Goal: Task Accomplishment & Management: Manage account settings

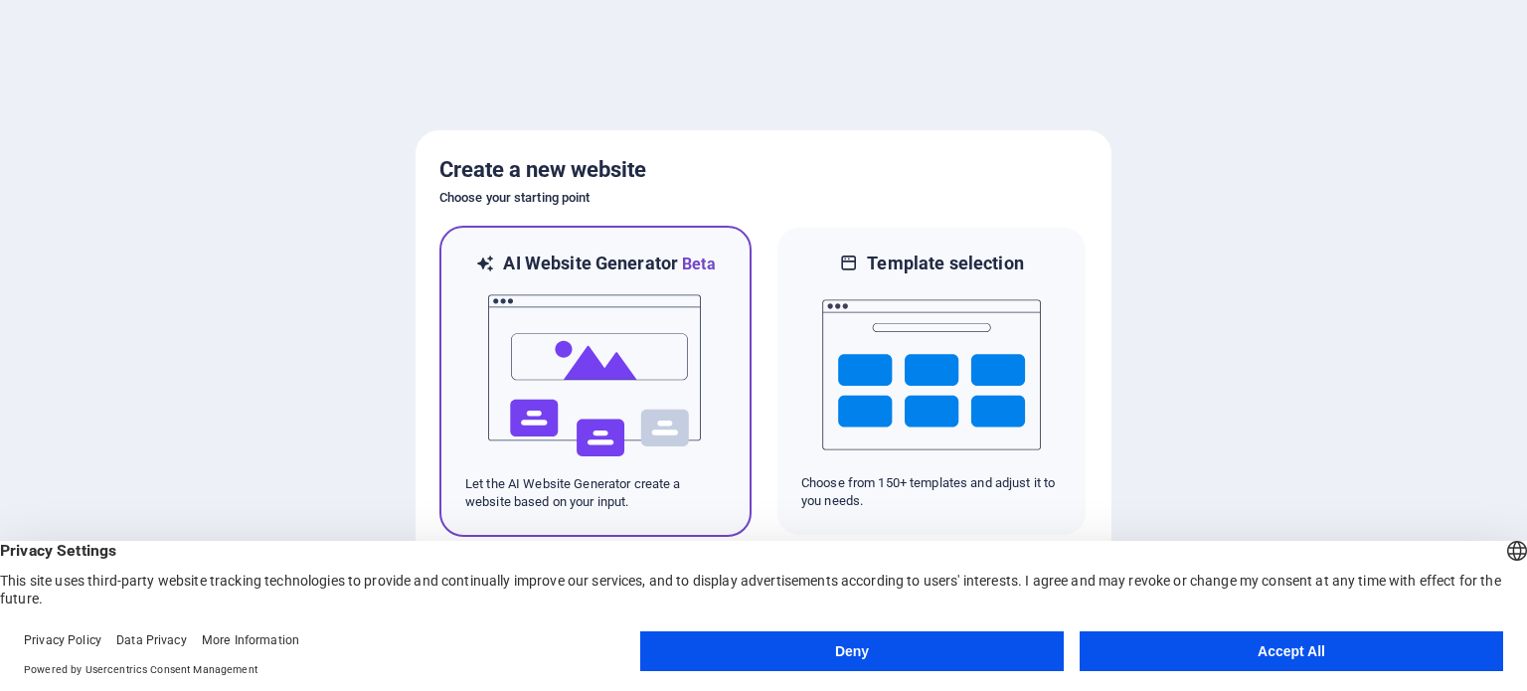
click at [684, 283] on img at bounding box center [595, 375] width 219 height 199
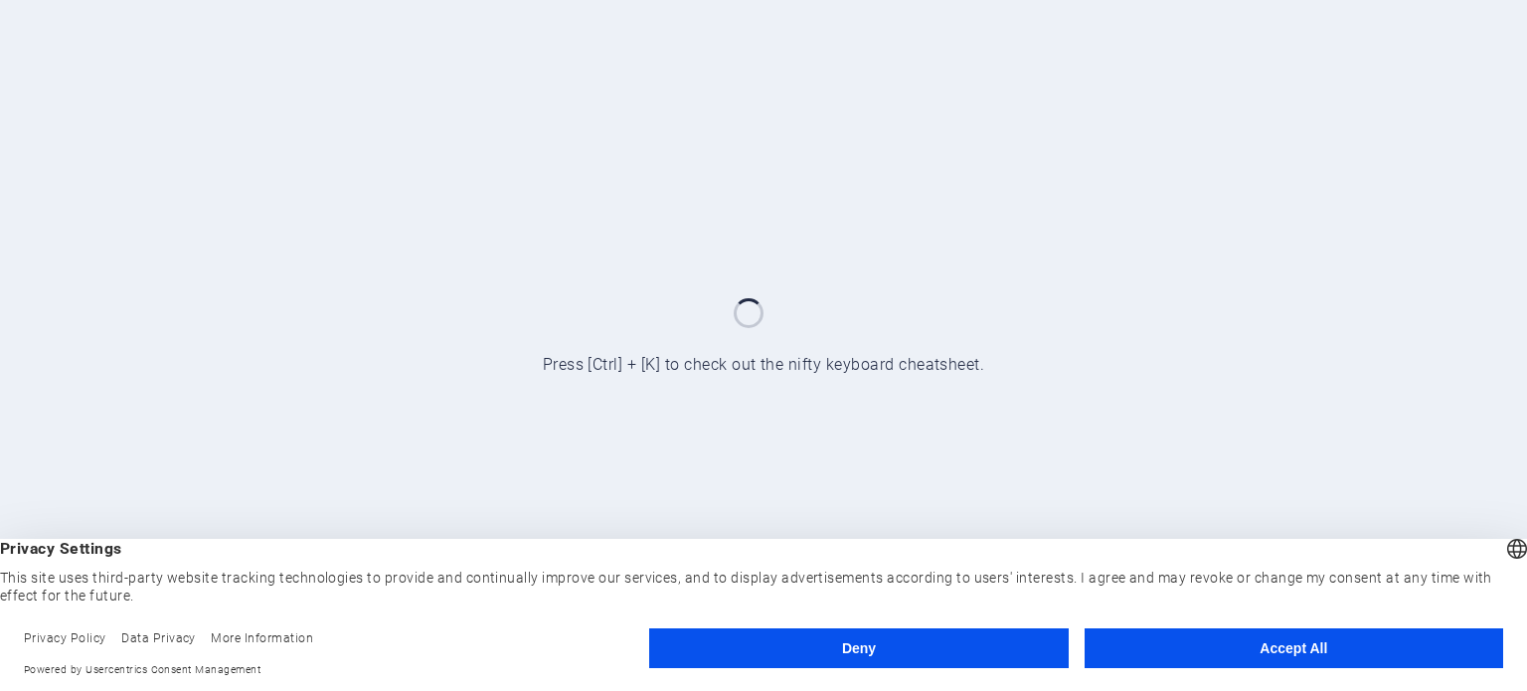
click at [1167, 638] on button "Accept All" at bounding box center [1293, 648] width 418 height 40
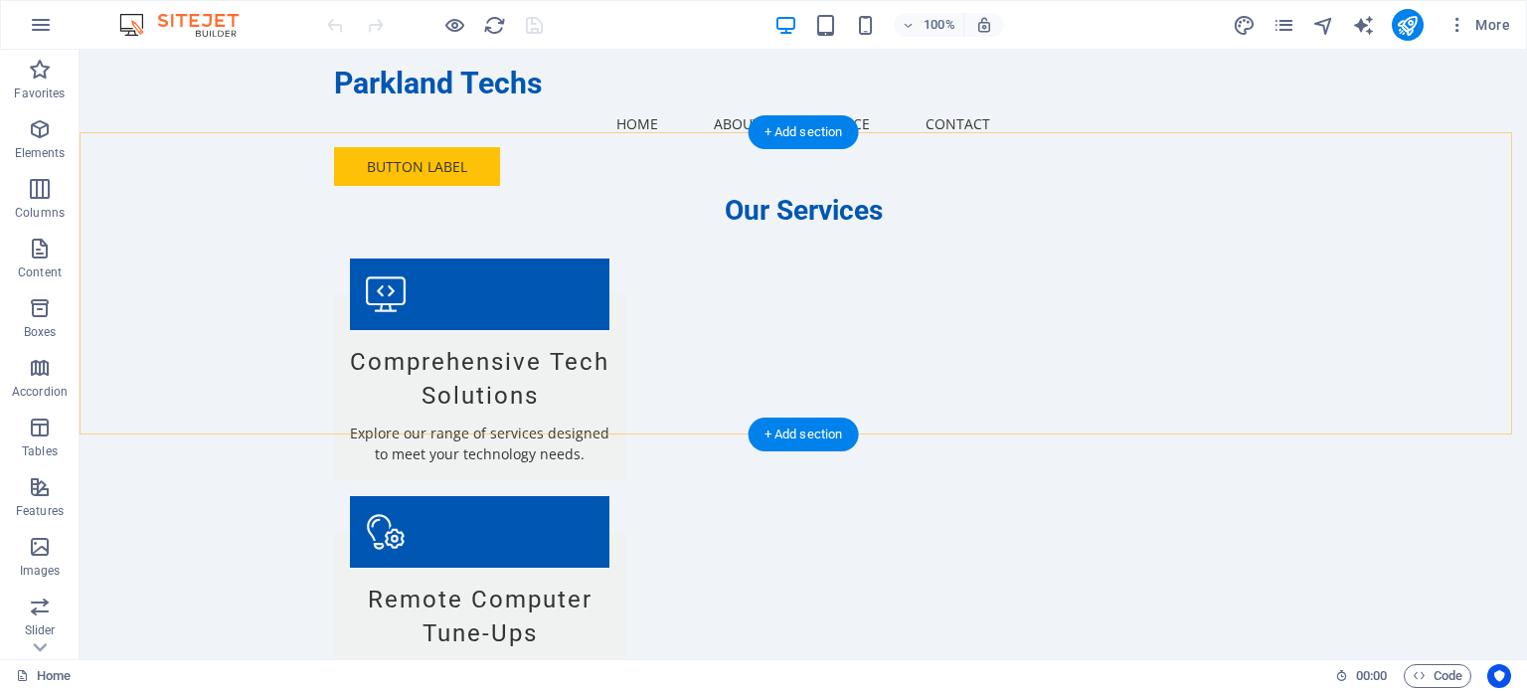
scroll to position [2087, 0]
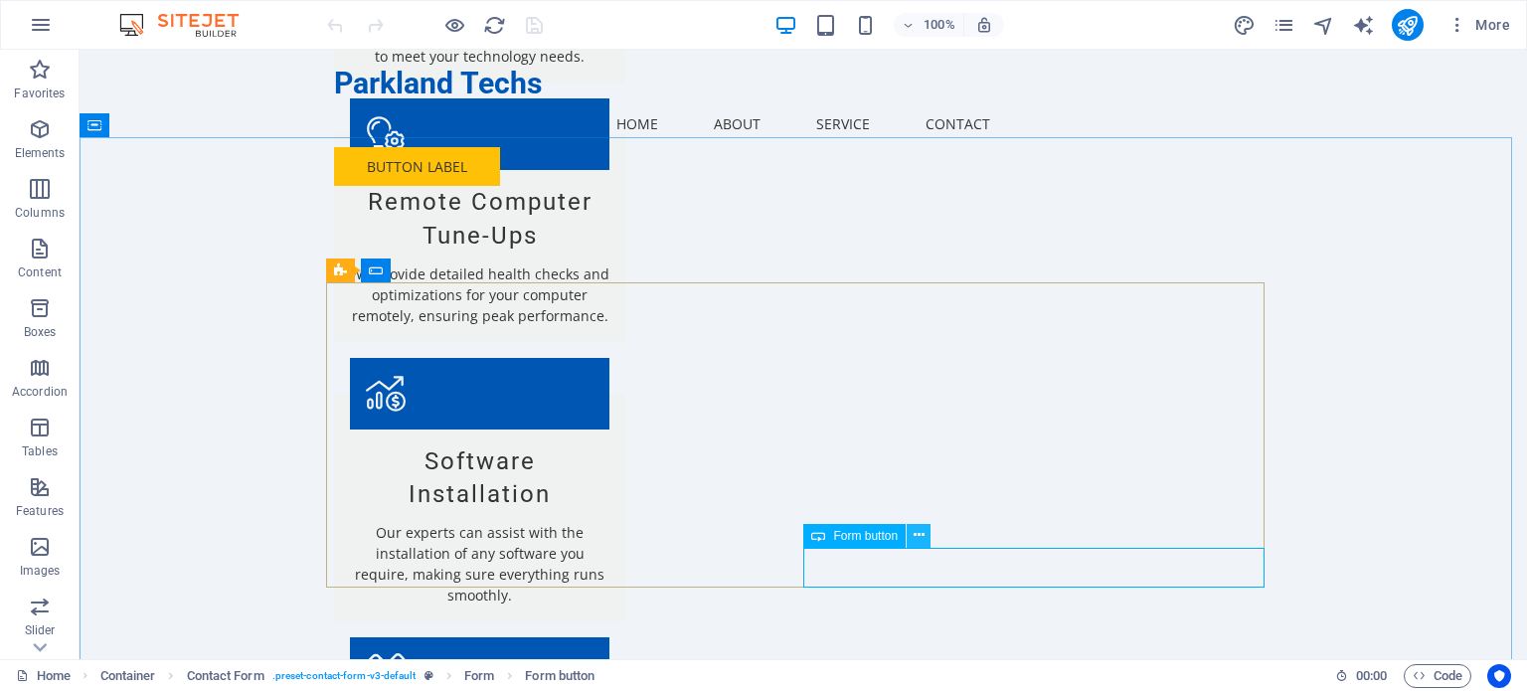
click at [915, 540] on icon at bounding box center [919, 535] width 11 height 21
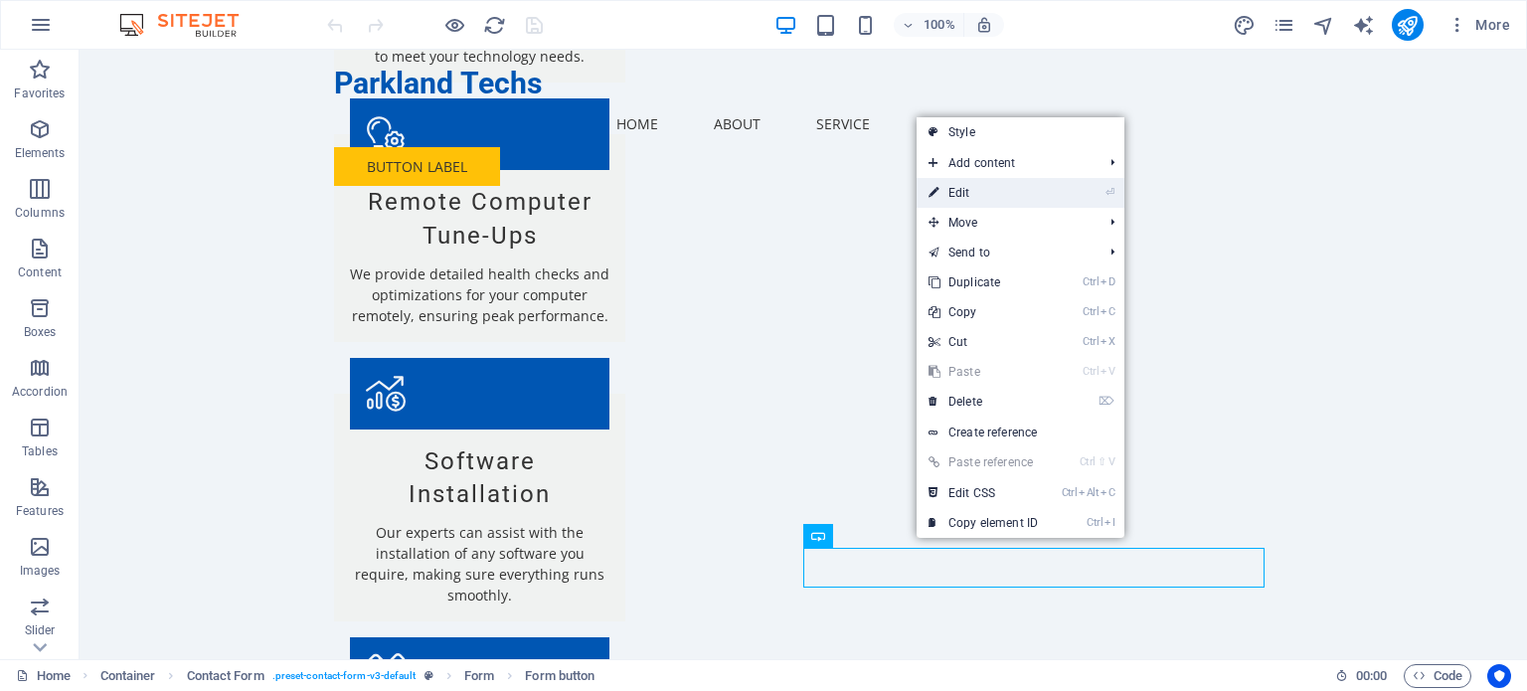
click at [962, 199] on link "⏎ Edit" at bounding box center [983, 193] width 133 height 30
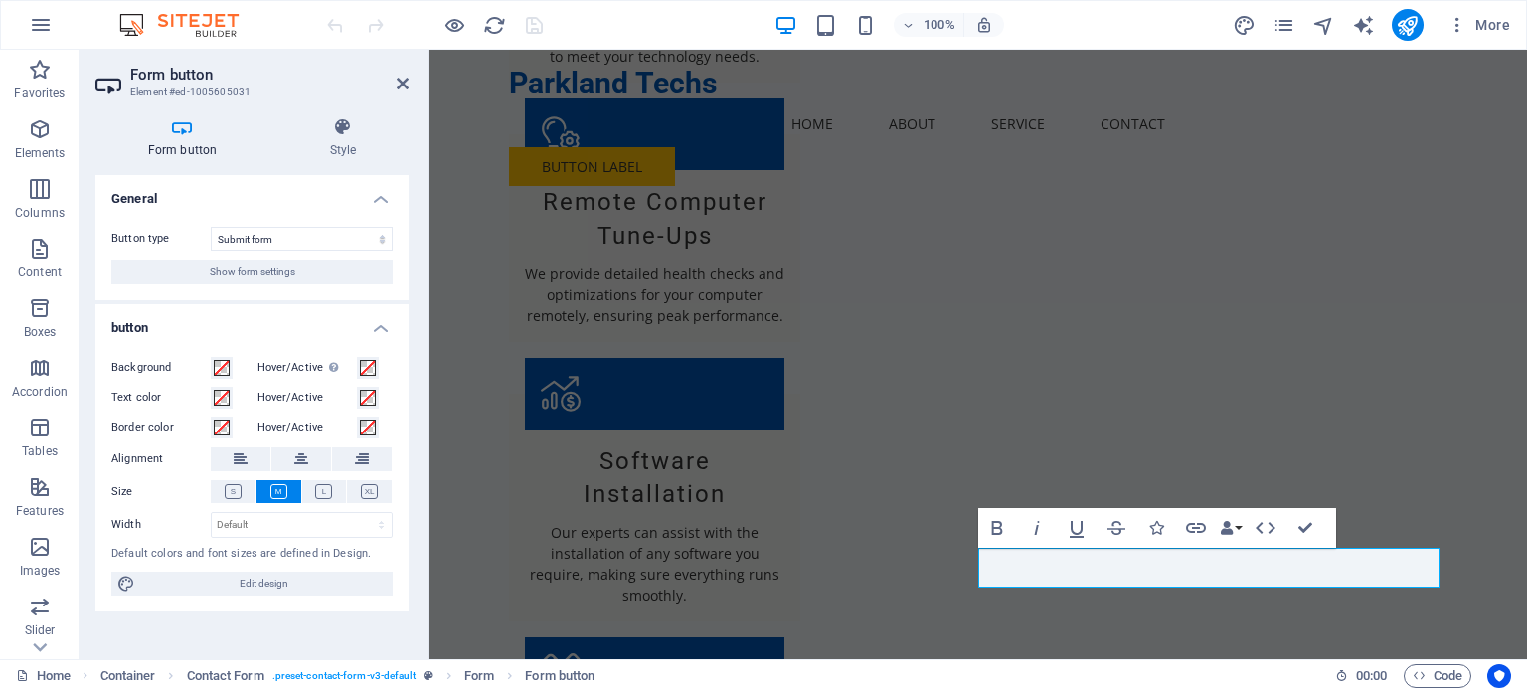
click at [395, 79] on h2 "Form button" at bounding box center [269, 75] width 278 height 18
drag, startPoint x: 401, startPoint y: 79, endPoint x: 319, endPoint y: 32, distance: 94.0
click at [401, 79] on icon at bounding box center [403, 84] width 12 height 16
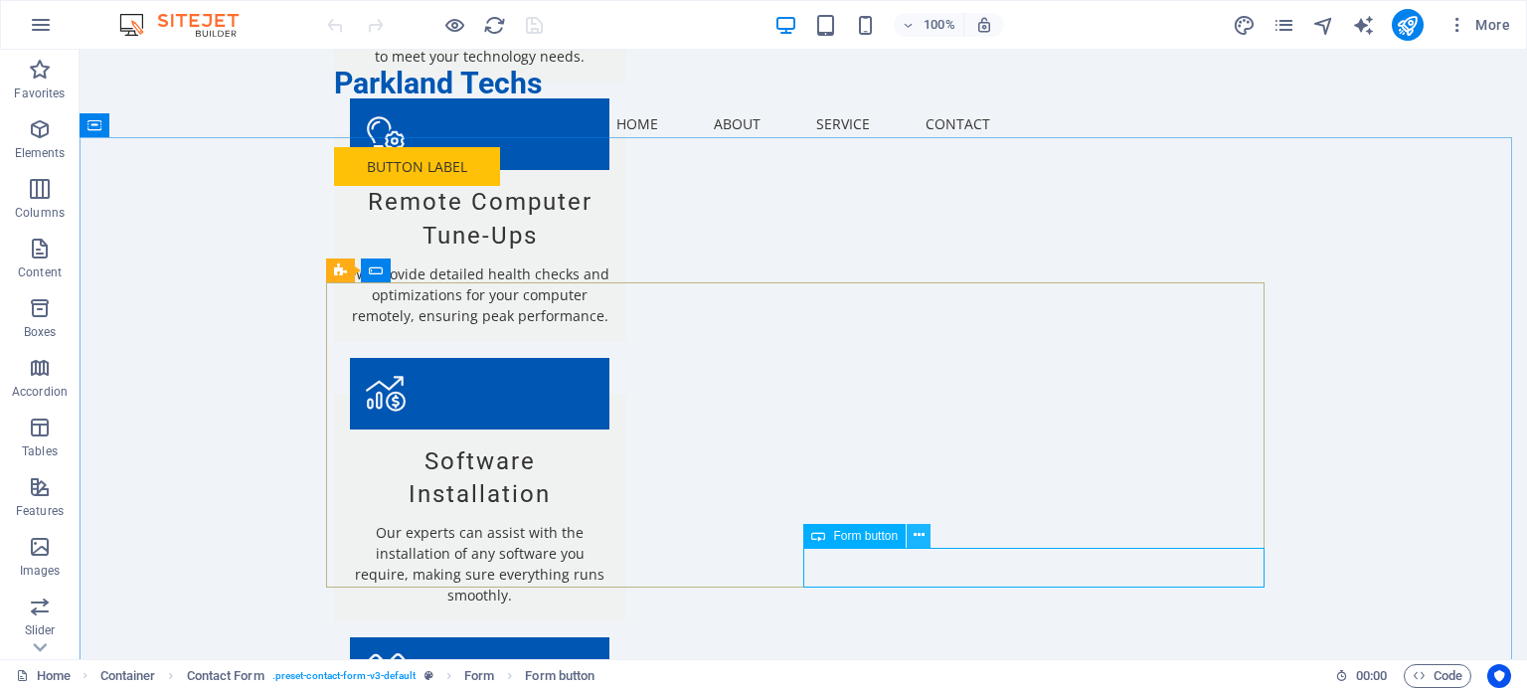
click at [921, 540] on icon at bounding box center [919, 535] width 11 height 21
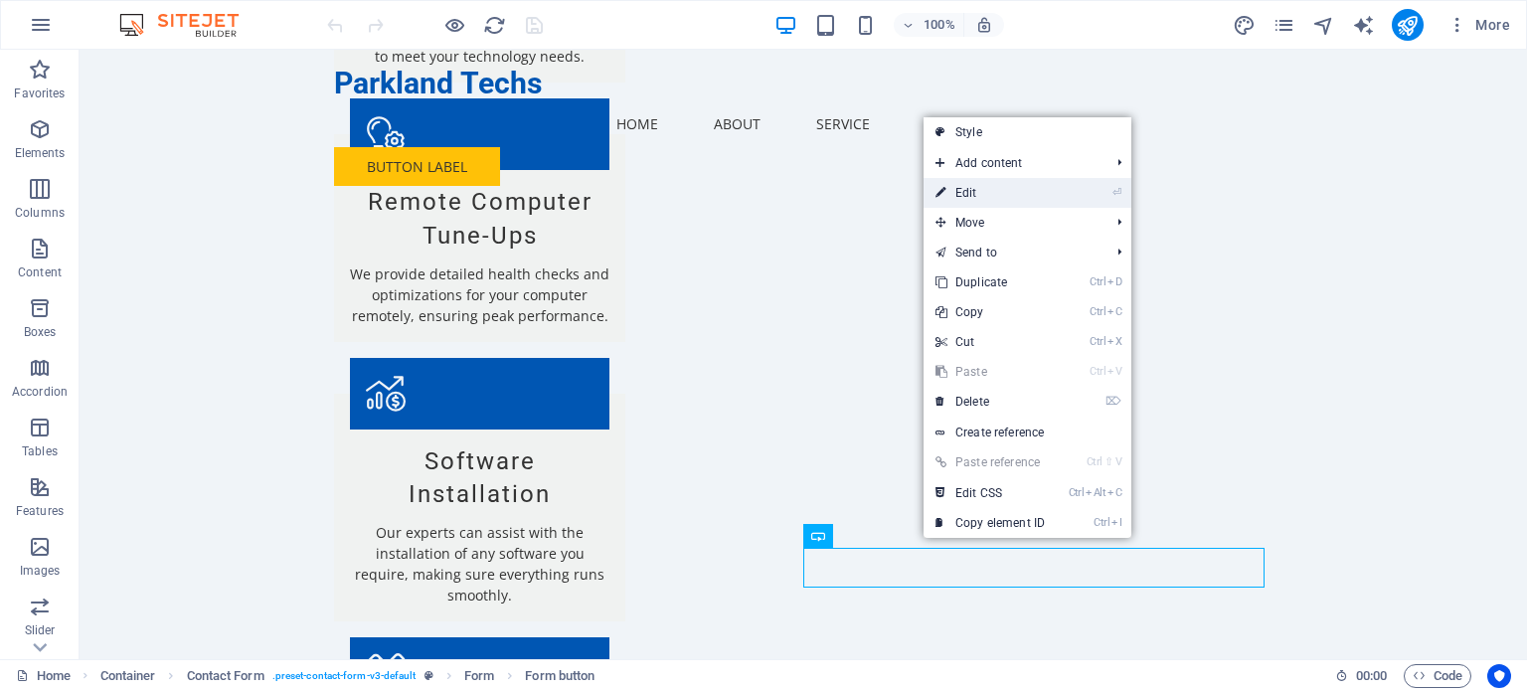
click at [956, 200] on link "⏎ Edit" at bounding box center [989, 193] width 133 height 30
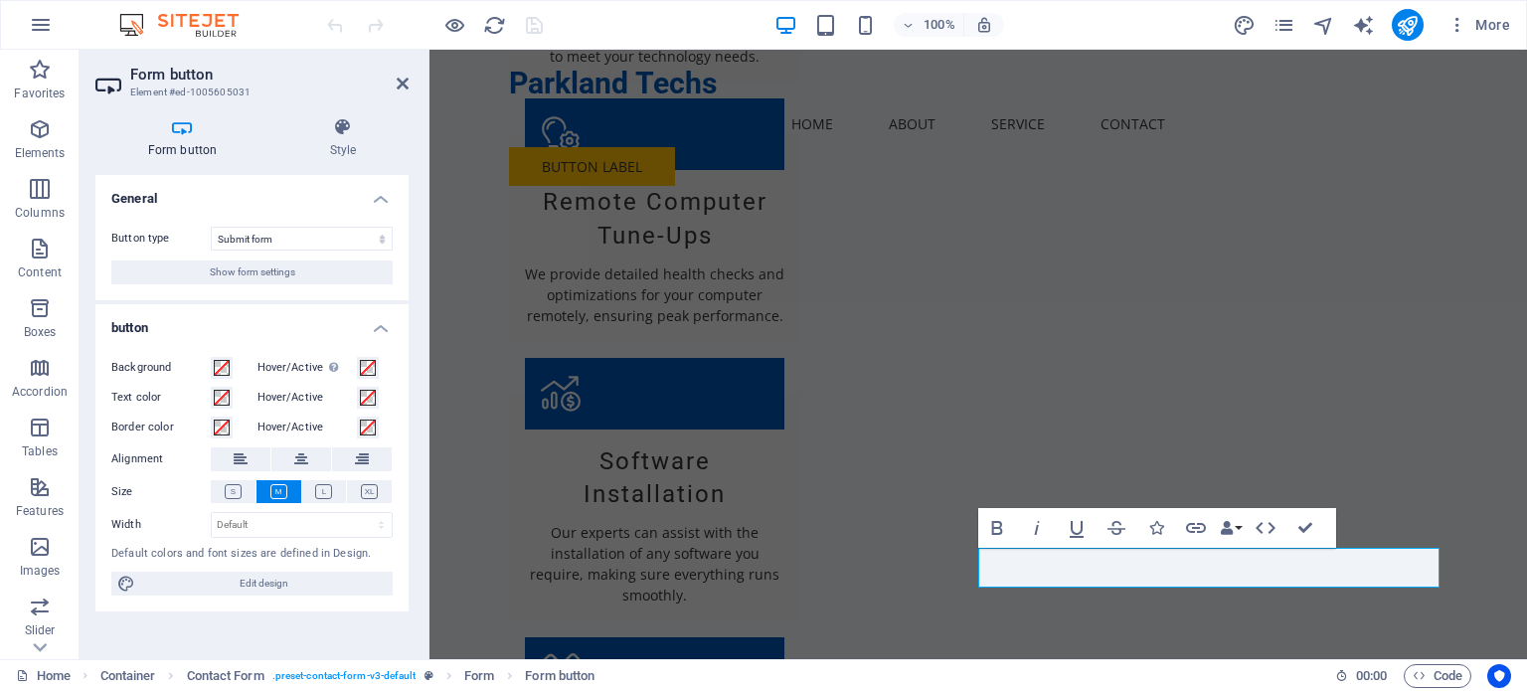
click at [410, 87] on aside "Form button Element #ed-1005605031 Form button Style General Button type Submit…" at bounding box center [255, 354] width 350 height 609
click at [399, 90] on icon at bounding box center [403, 84] width 12 height 16
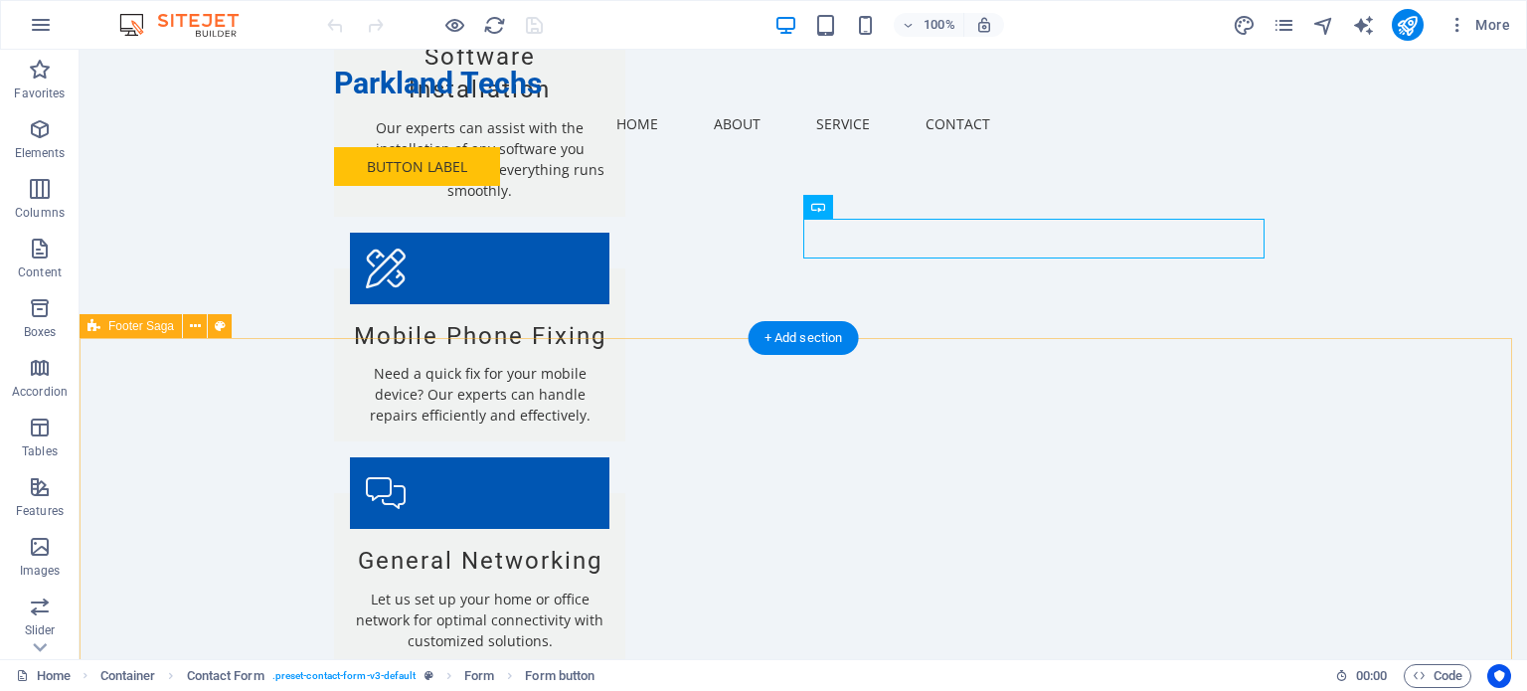
scroll to position [2493, 0]
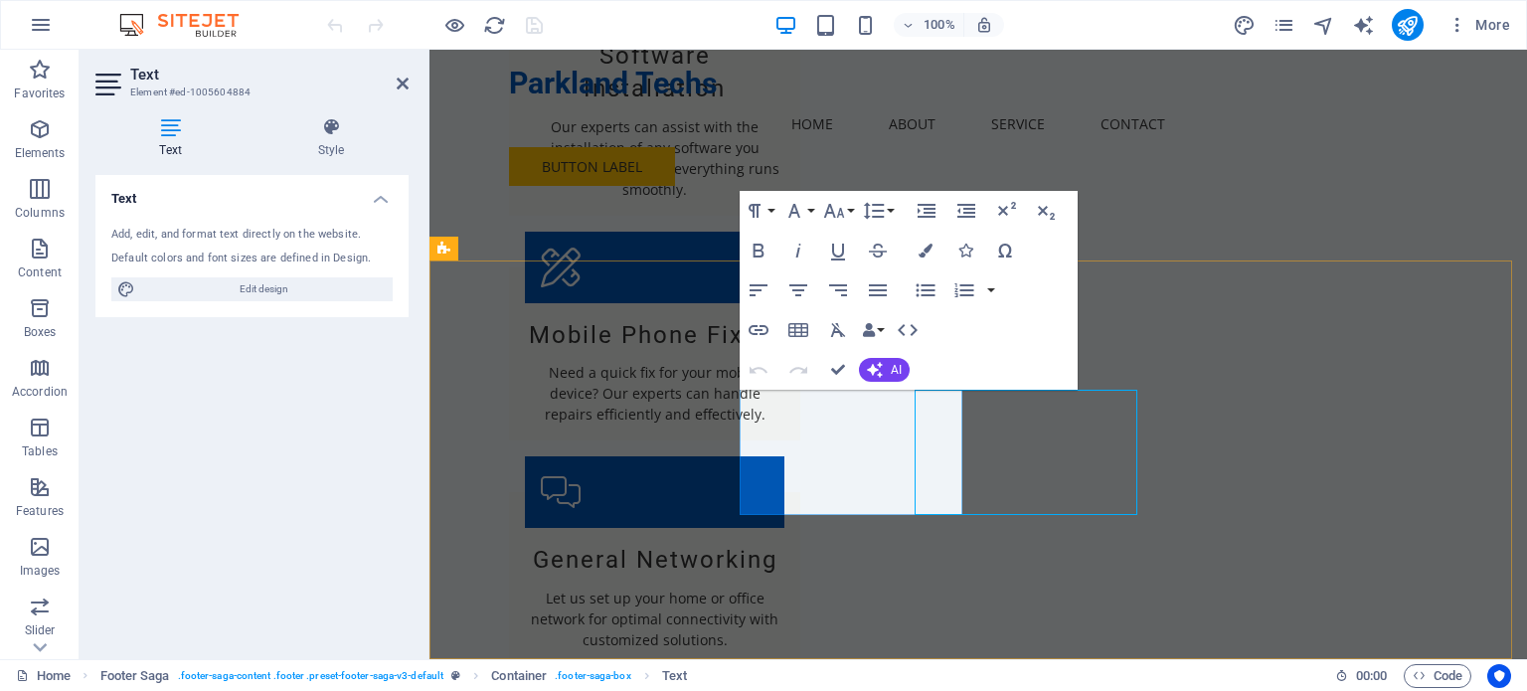
scroll to position [2087, 0]
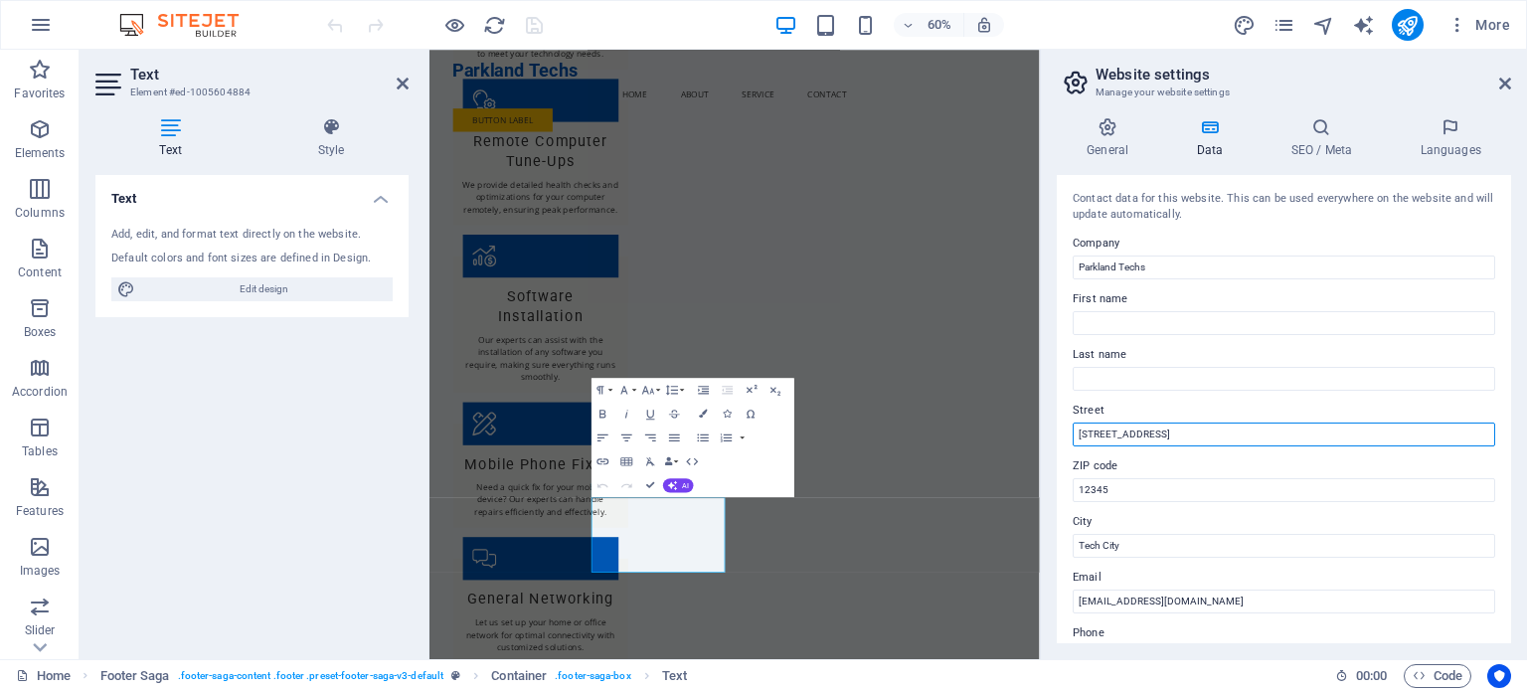
drag, startPoint x: 1185, startPoint y: 423, endPoint x: 1062, endPoint y: 438, distance: 124.2
click at [1062, 438] on div "Contact data for this website. This can be used everywhere on the website and w…" at bounding box center [1284, 409] width 454 height 468
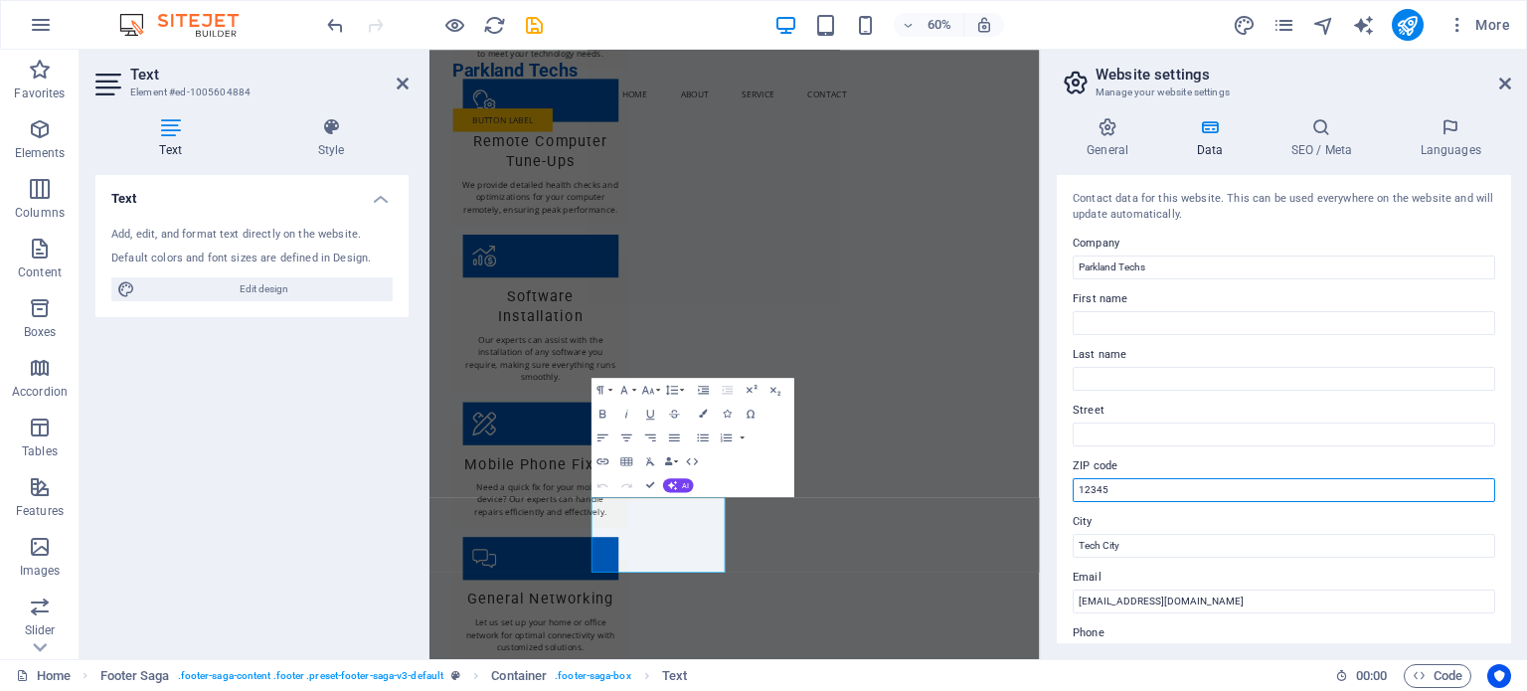
click at [1147, 493] on input "12345" at bounding box center [1284, 490] width 422 height 24
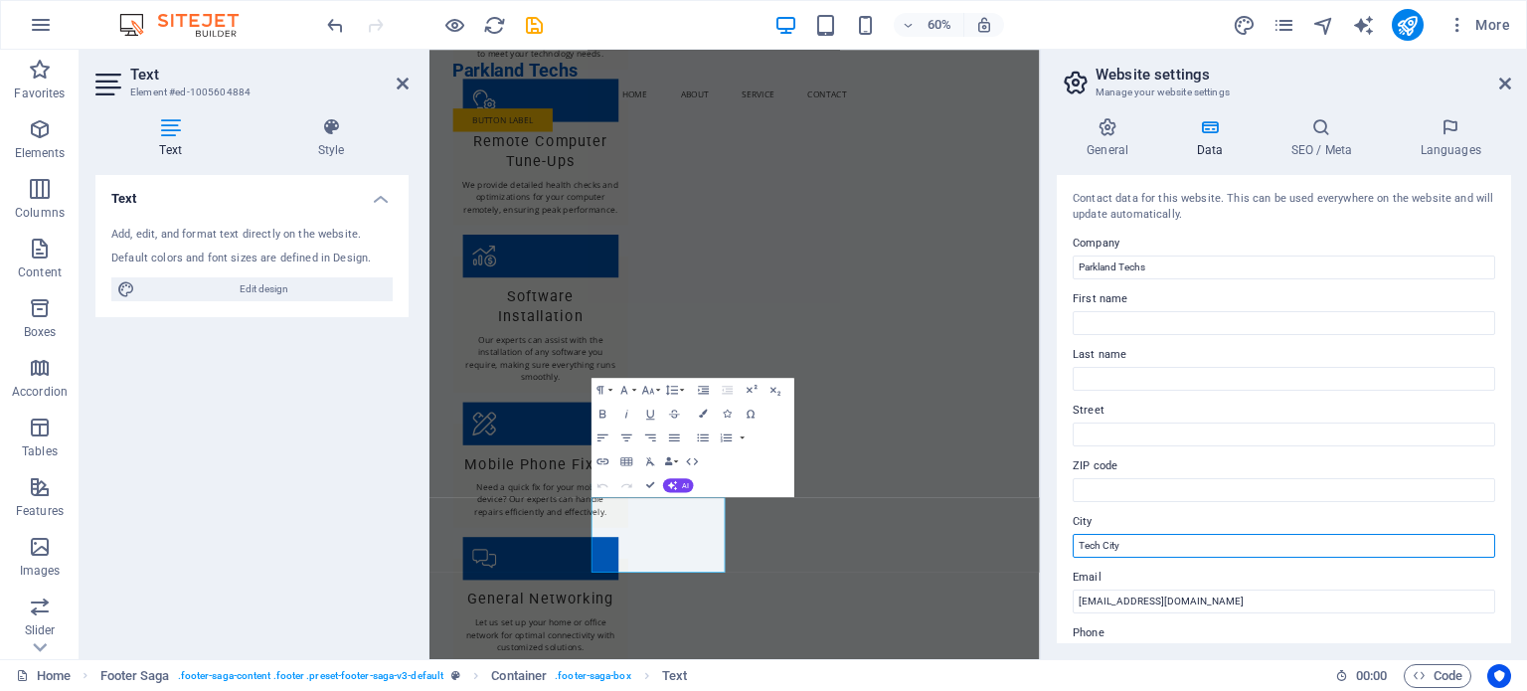
click at [1153, 550] on input "Tech City" at bounding box center [1284, 546] width 422 height 24
type input "T"
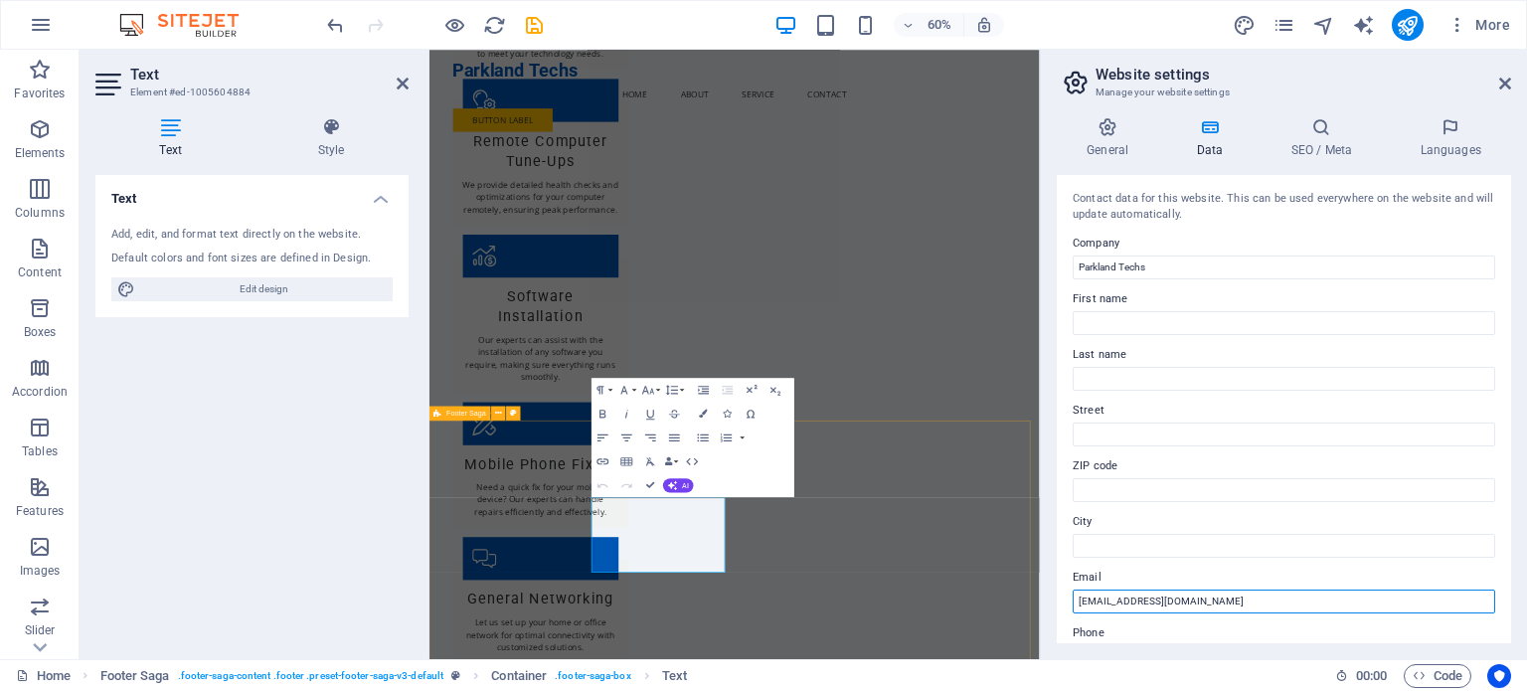
drag, startPoint x: 1645, startPoint y: 647, endPoint x: 1253, endPoint y: 955, distance: 498.3
click at [1192, 602] on input "contact@parklandtechs.com" at bounding box center [1284, 601] width 422 height 24
type input "r"
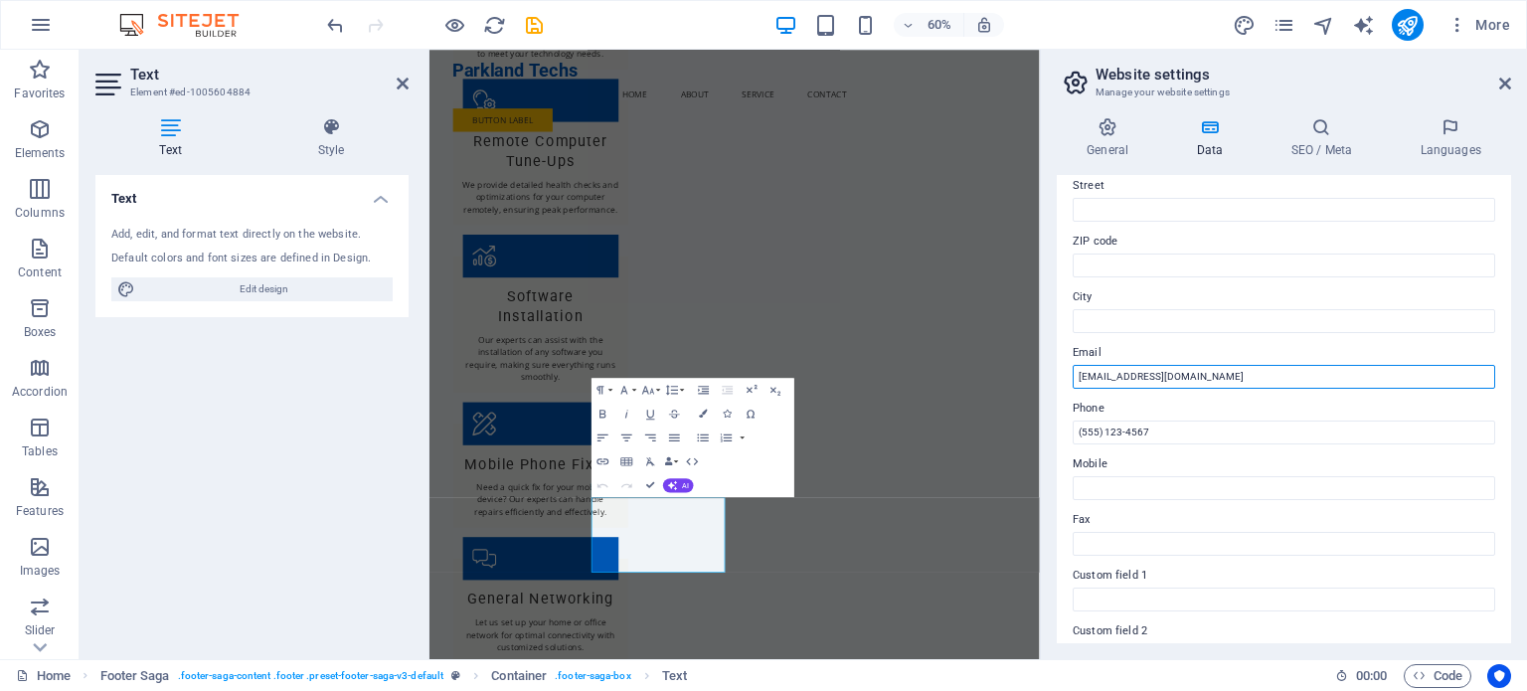
scroll to position [298, 0]
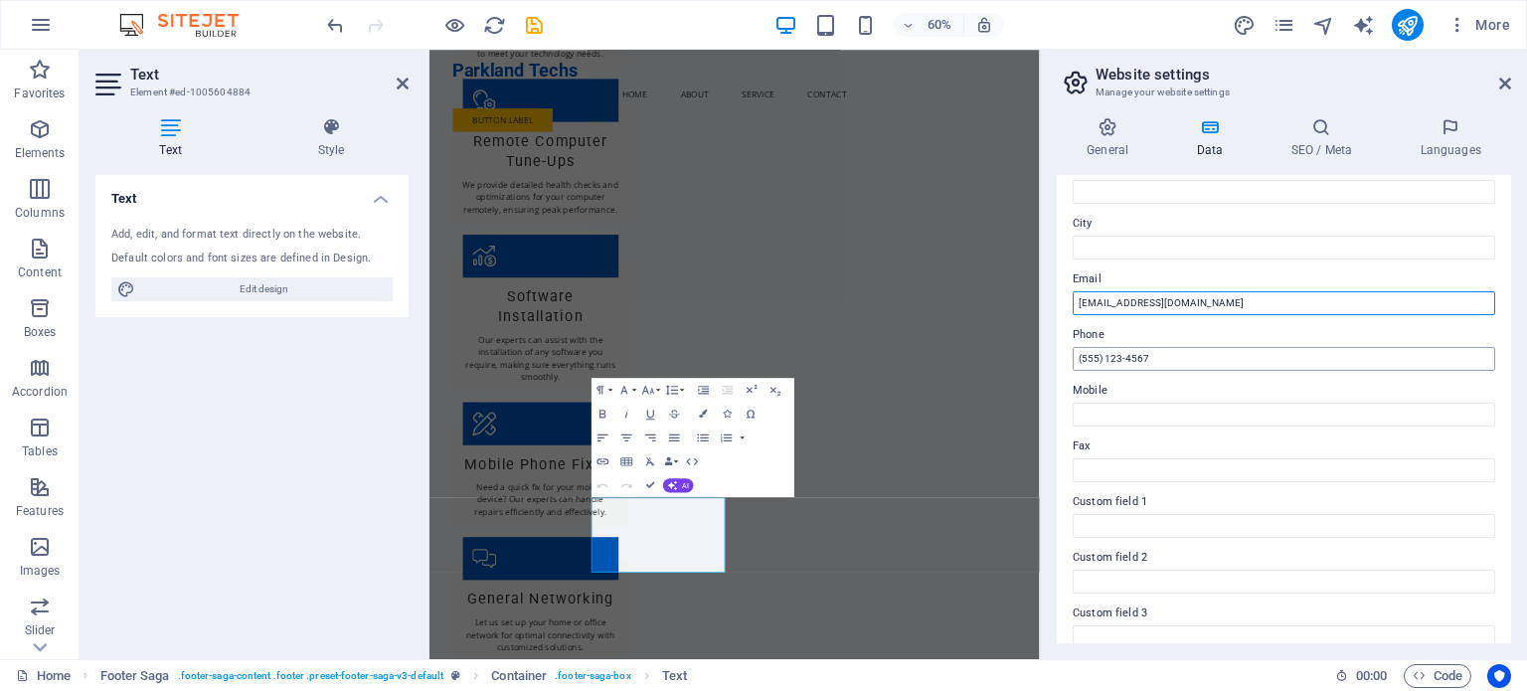
type input "[EMAIL_ADDRESS][DOMAIN_NAME]"
click at [1139, 362] on input "(555) 123-4567" at bounding box center [1284, 359] width 422 height 24
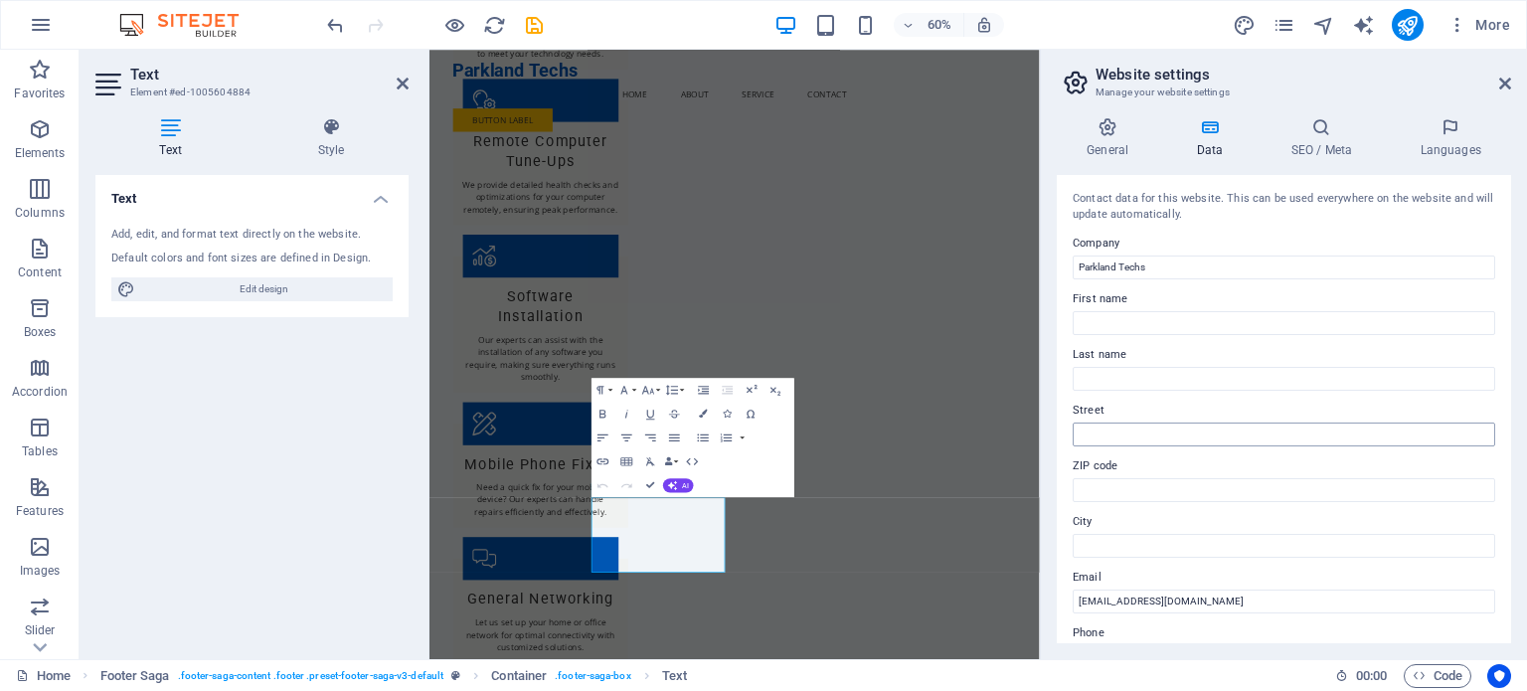
scroll to position [485, 0]
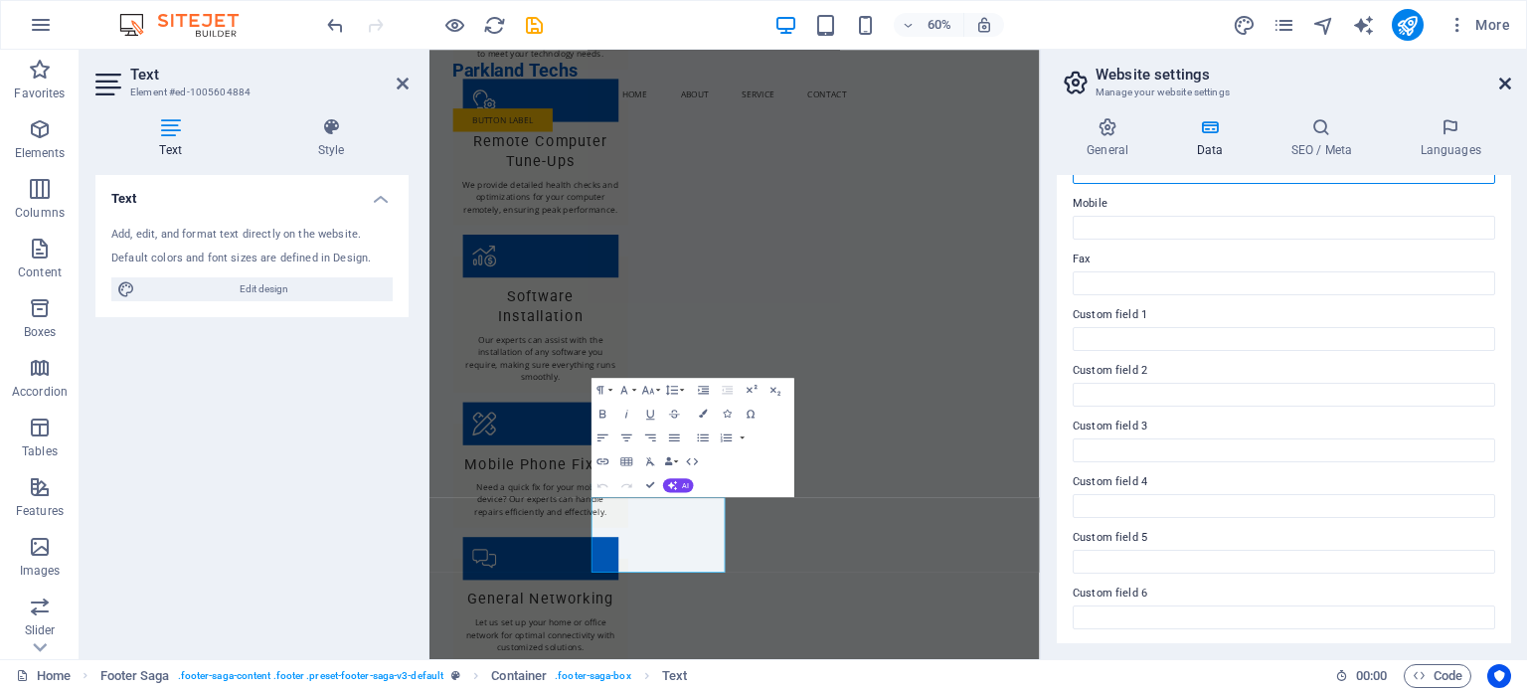
type input "7802026516"
click at [1504, 81] on icon at bounding box center [1505, 84] width 12 height 16
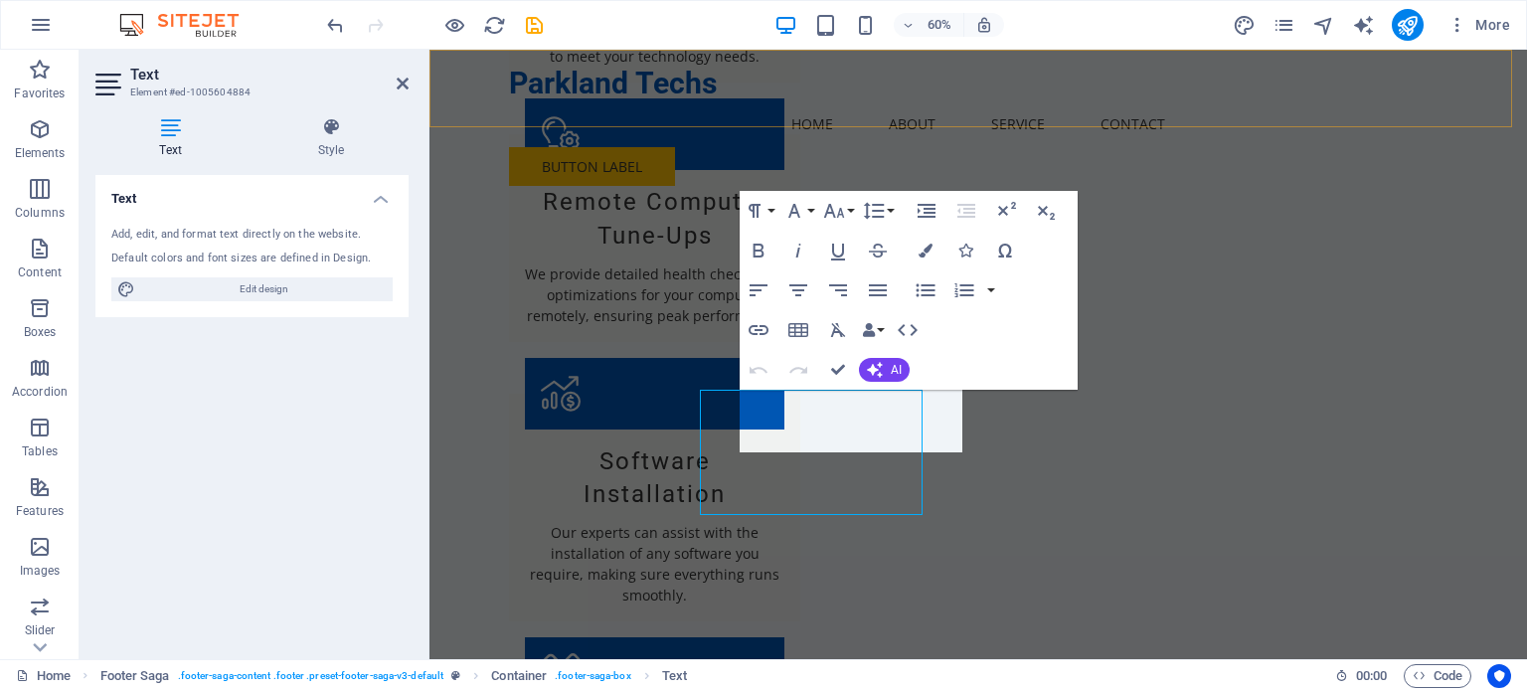
scroll to position [2493, 0]
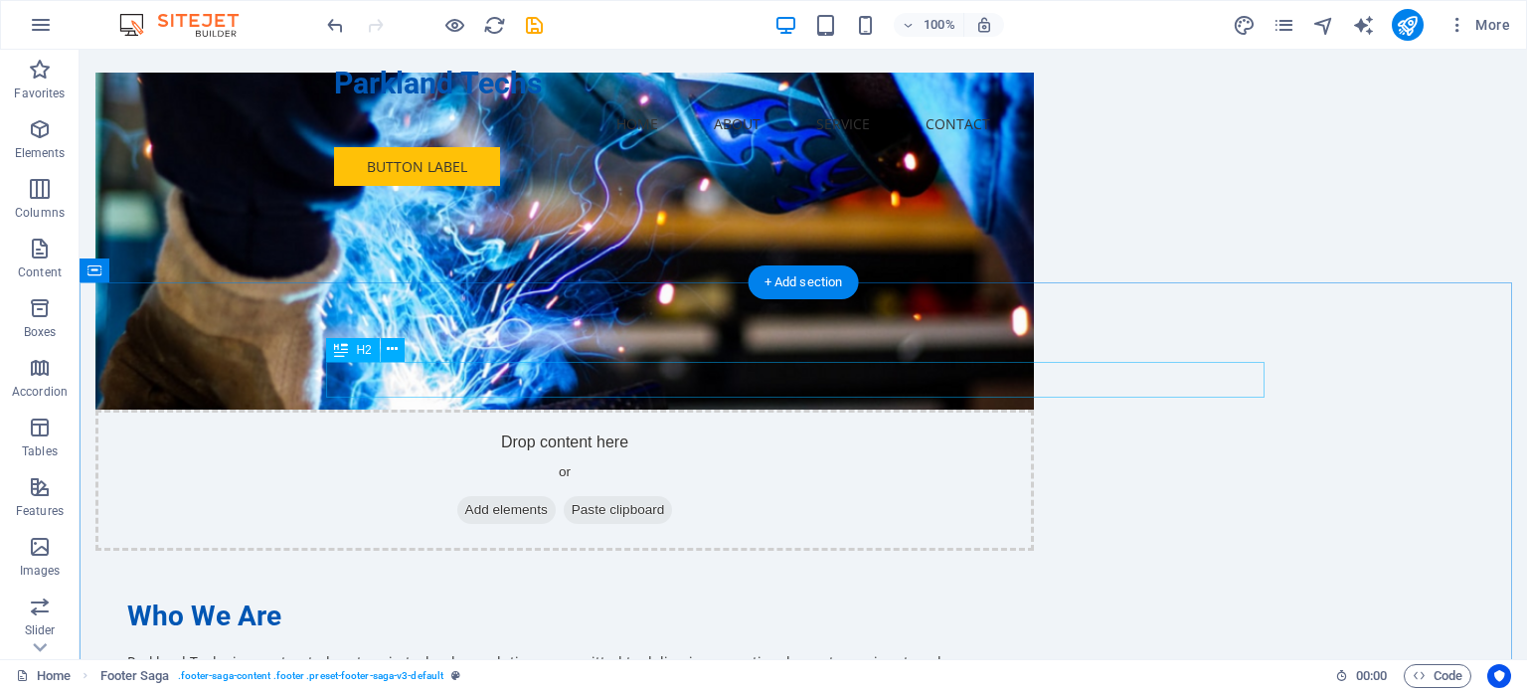
scroll to position [406, 0]
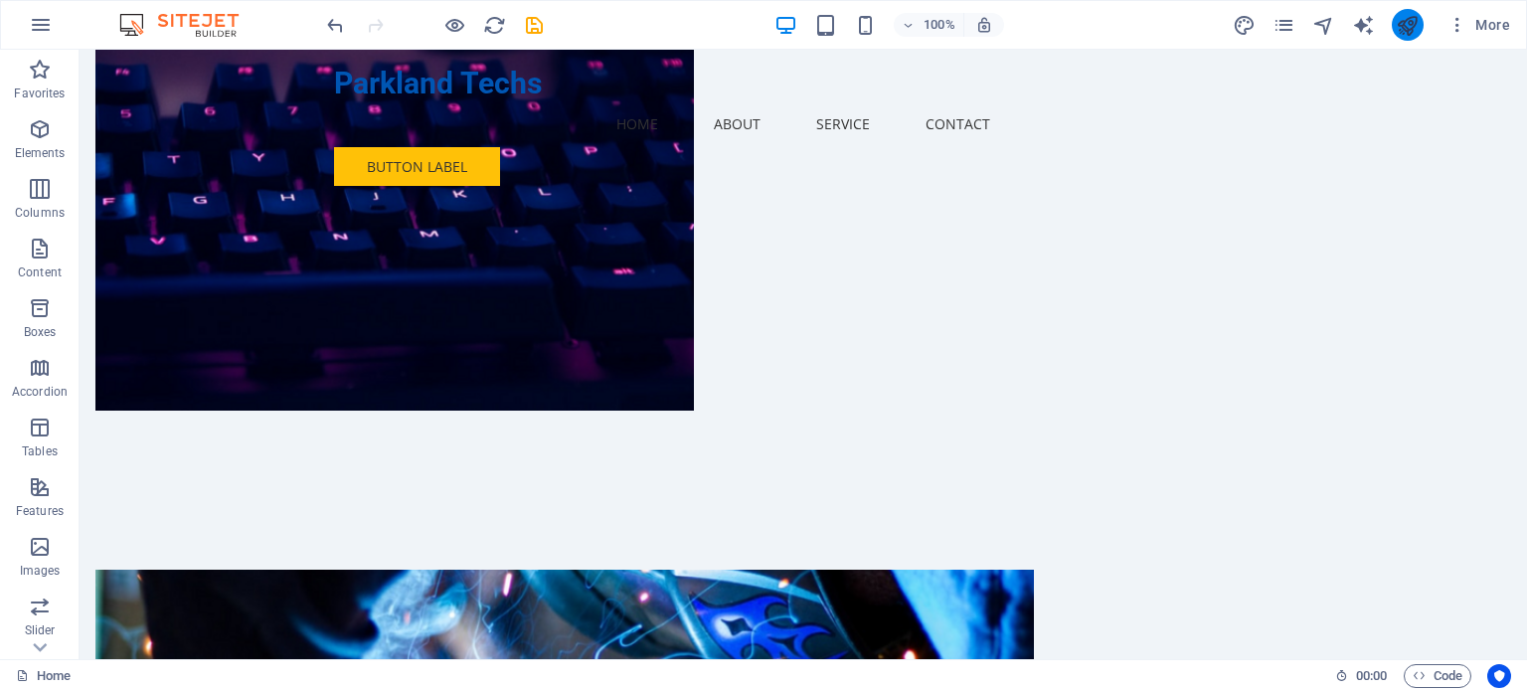
click at [1412, 17] on icon "publish" at bounding box center [1407, 25] width 23 height 23
checkbox input "false"
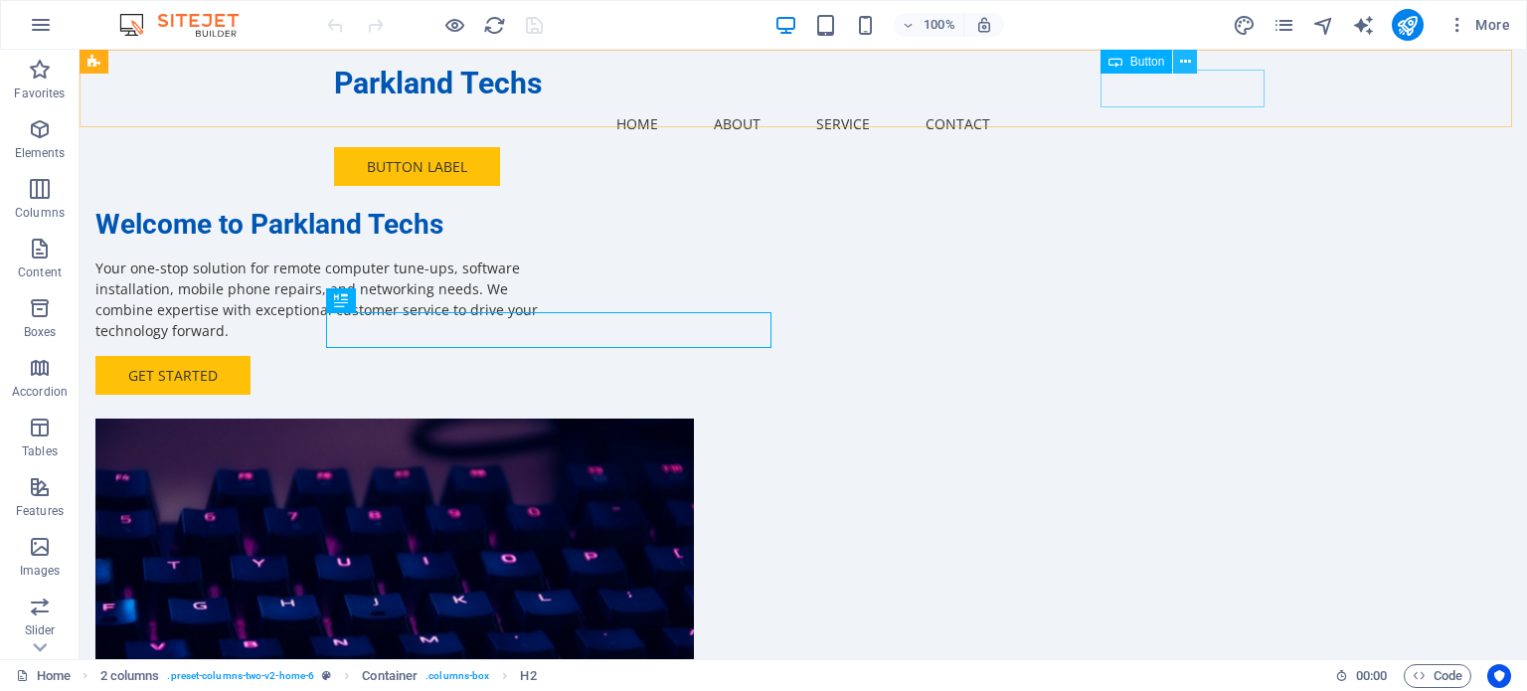
click at [1181, 62] on icon at bounding box center [1185, 62] width 11 height 21
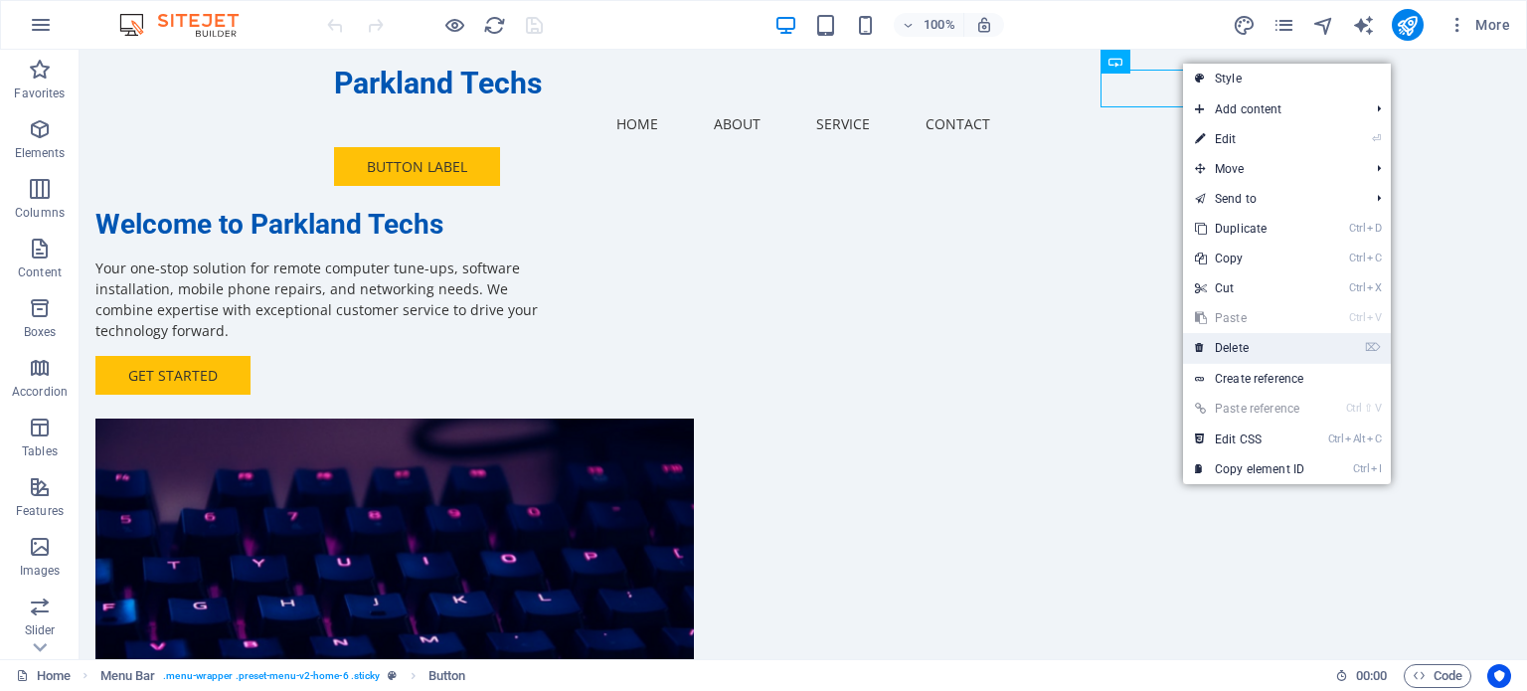
click at [1232, 353] on link "⌦ Delete" at bounding box center [1249, 348] width 133 height 30
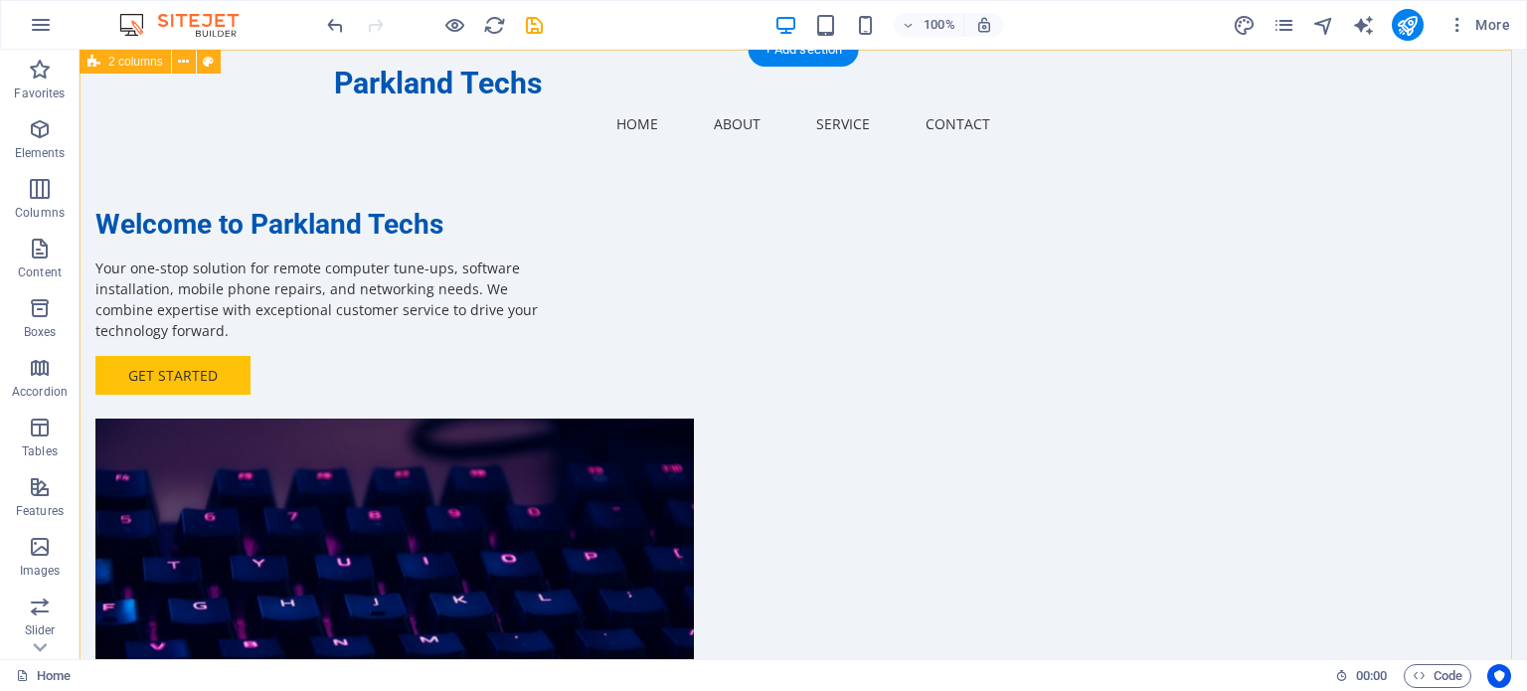
click at [1324, 176] on div "Welcome to Parkland Techs Your one-stop solution for remote computer tune-ups, …" at bounding box center [803, 473] width 1447 height 846
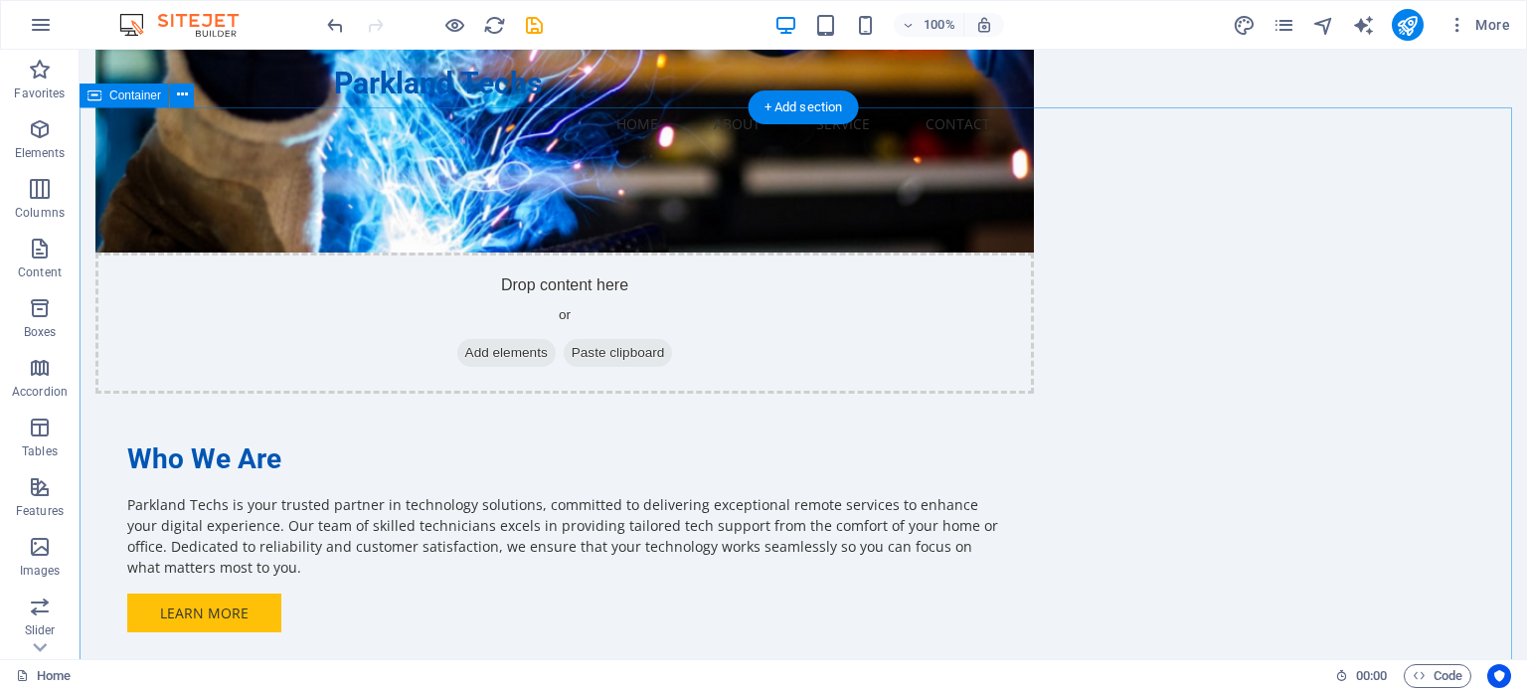
scroll to position [1093, 0]
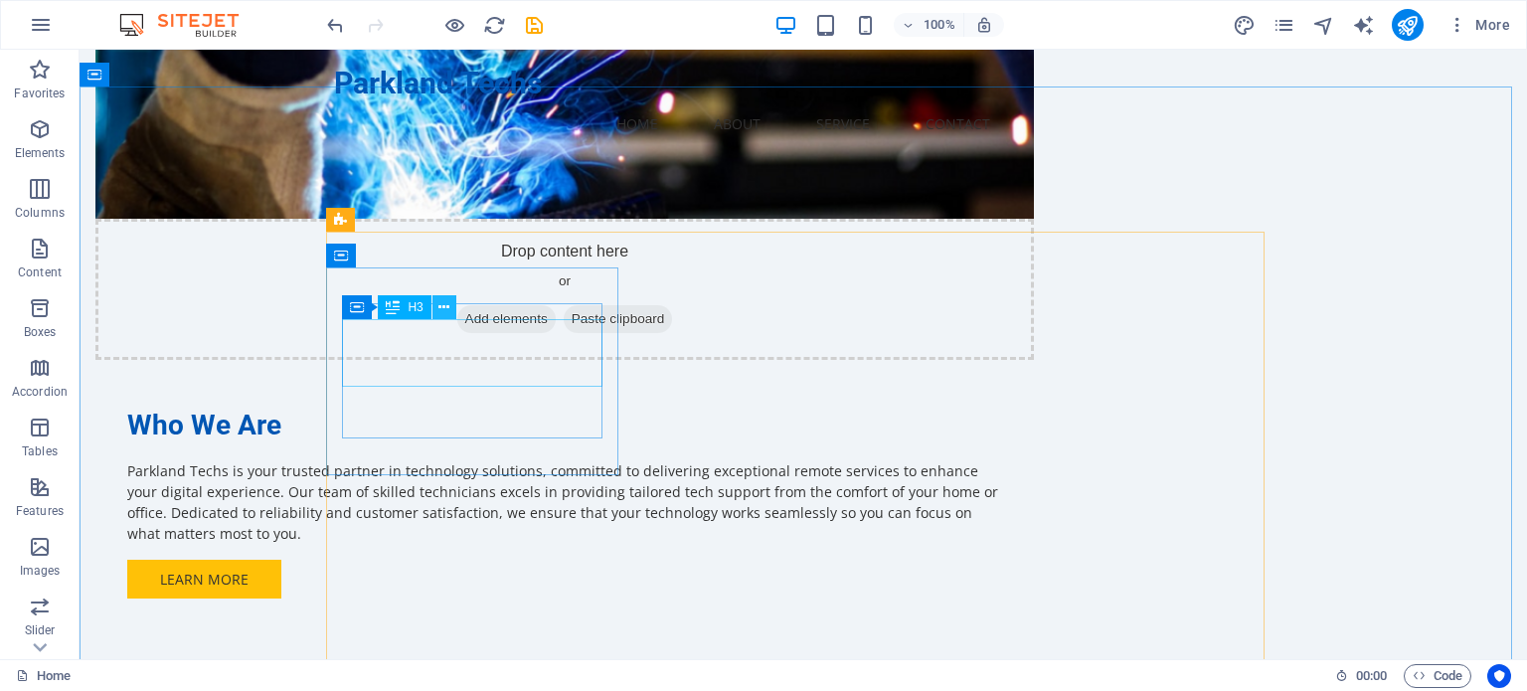
click at [450, 312] on button at bounding box center [444, 307] width 24 height 24
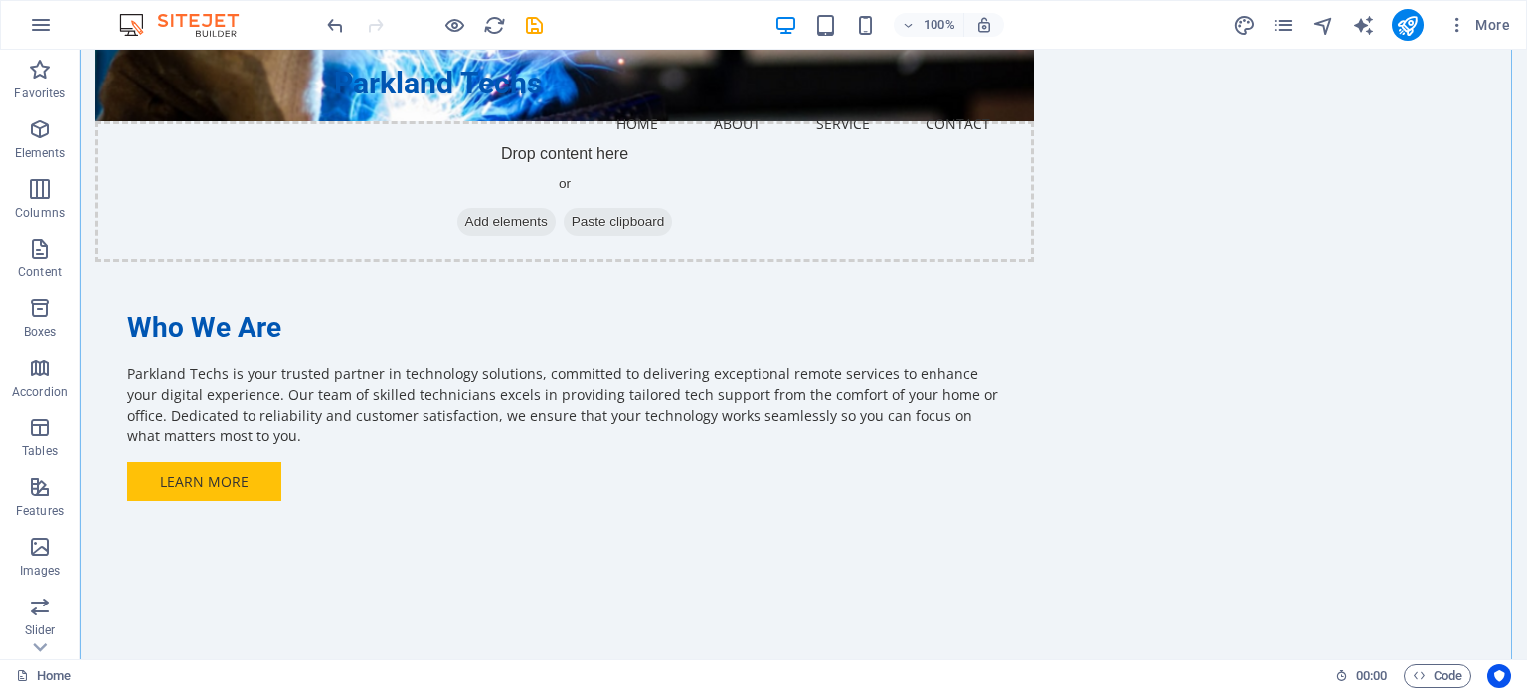
scroll to position [1193, 0]
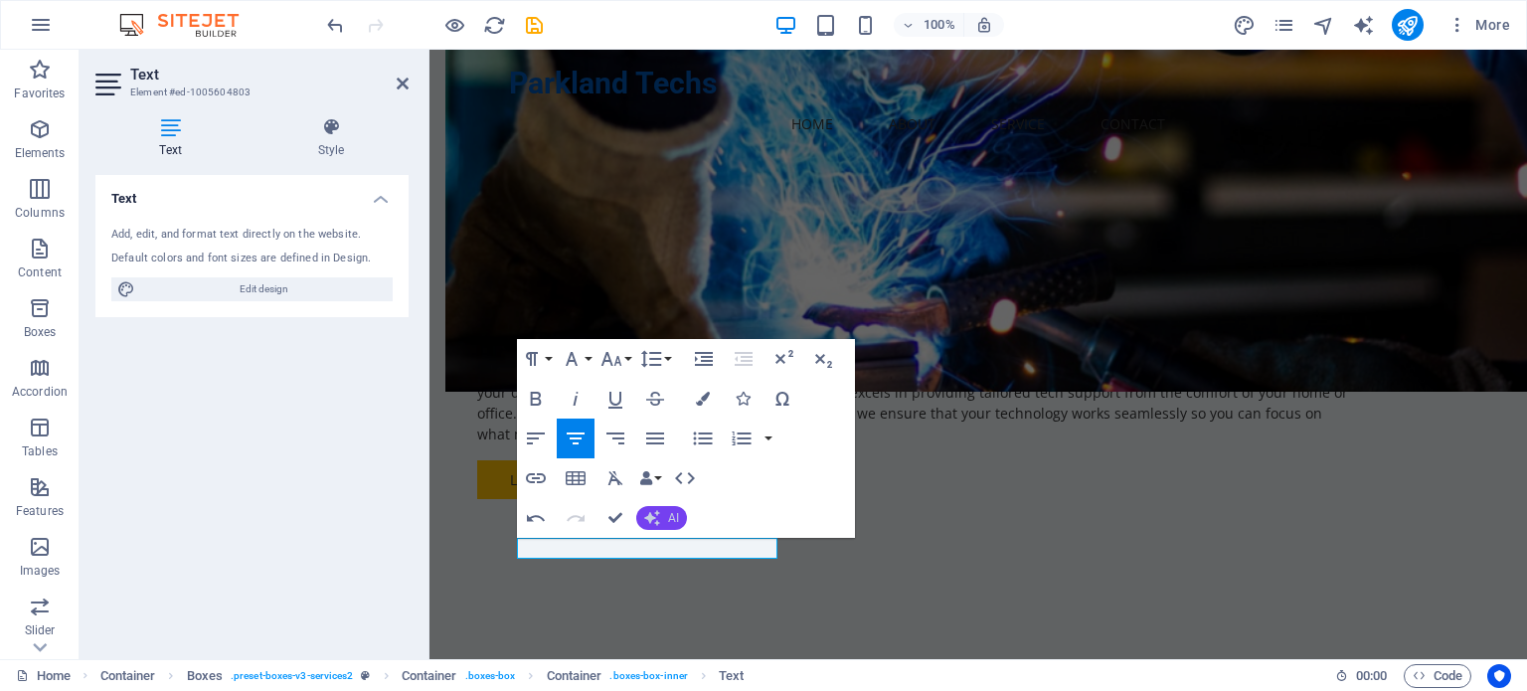
click at [656, 518] on icon "button" at bounding box center [652, 518] width 16 height 16
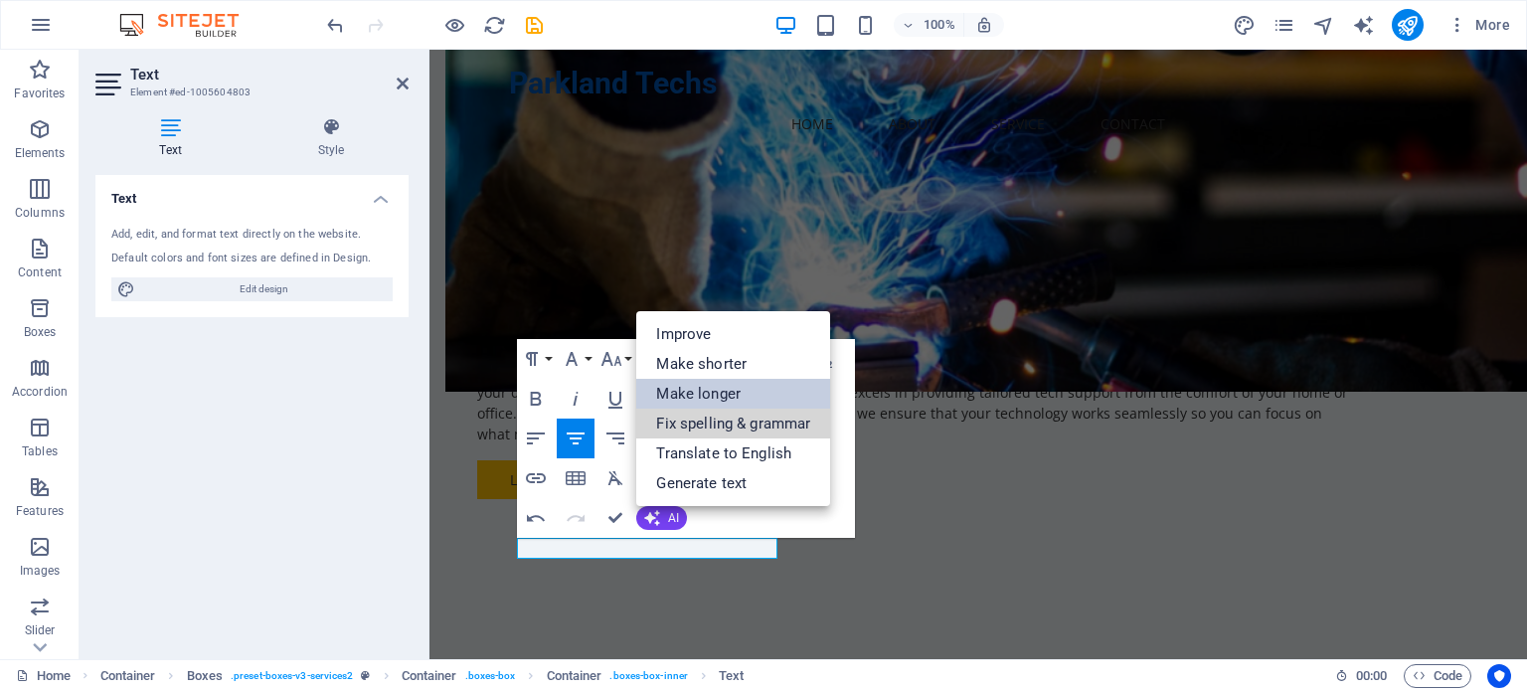
drag, startPoint x: 776, startPoint y: 411, endPoint x: 739, endPoint y: 401, distance: 39.1
click at [739, 401] on ul "Improve Make shorter Make longer Fix spelling & grammar Translate to English Ge…" at bounding box center [733, 408] width 194 height 195
click at [739, 401] on link "Make longer" at bounding box center [733, 394] width 194 height 30
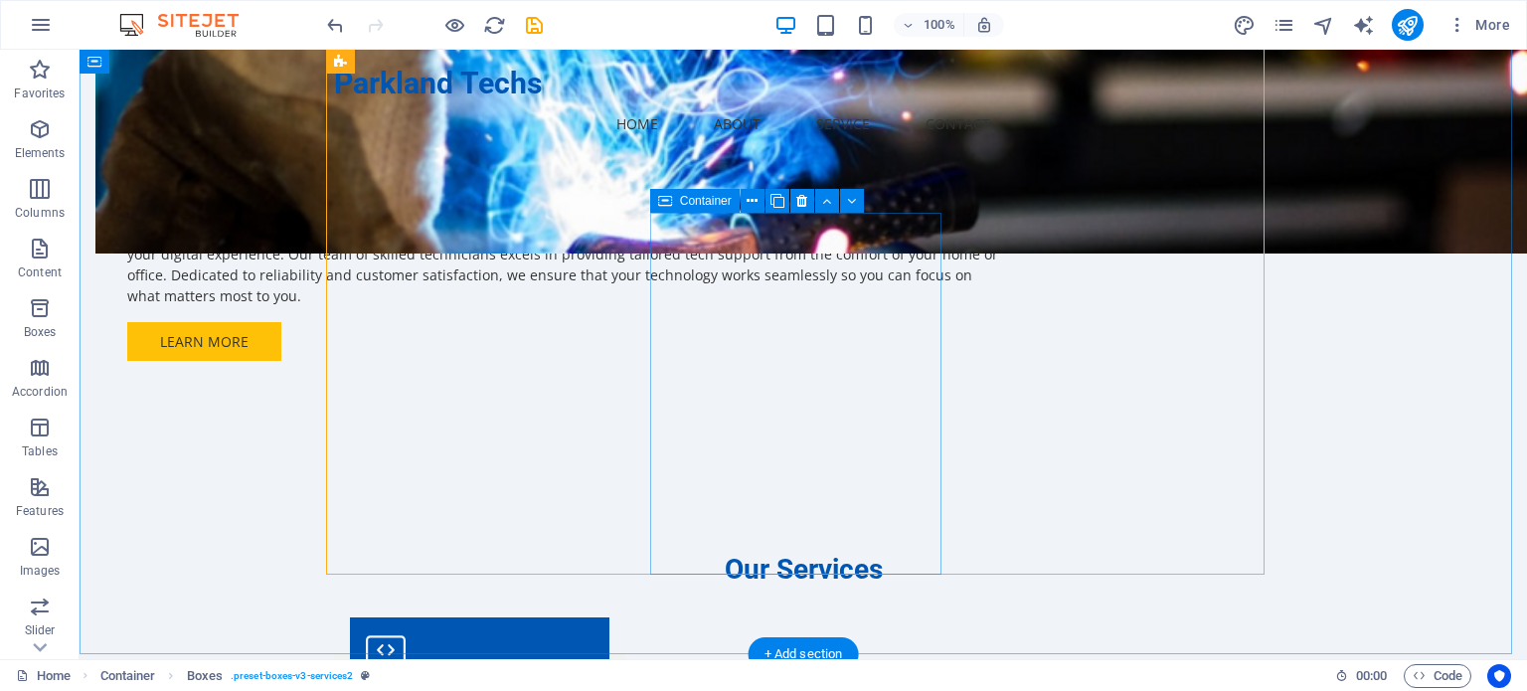
scroll to position [1292, 0]
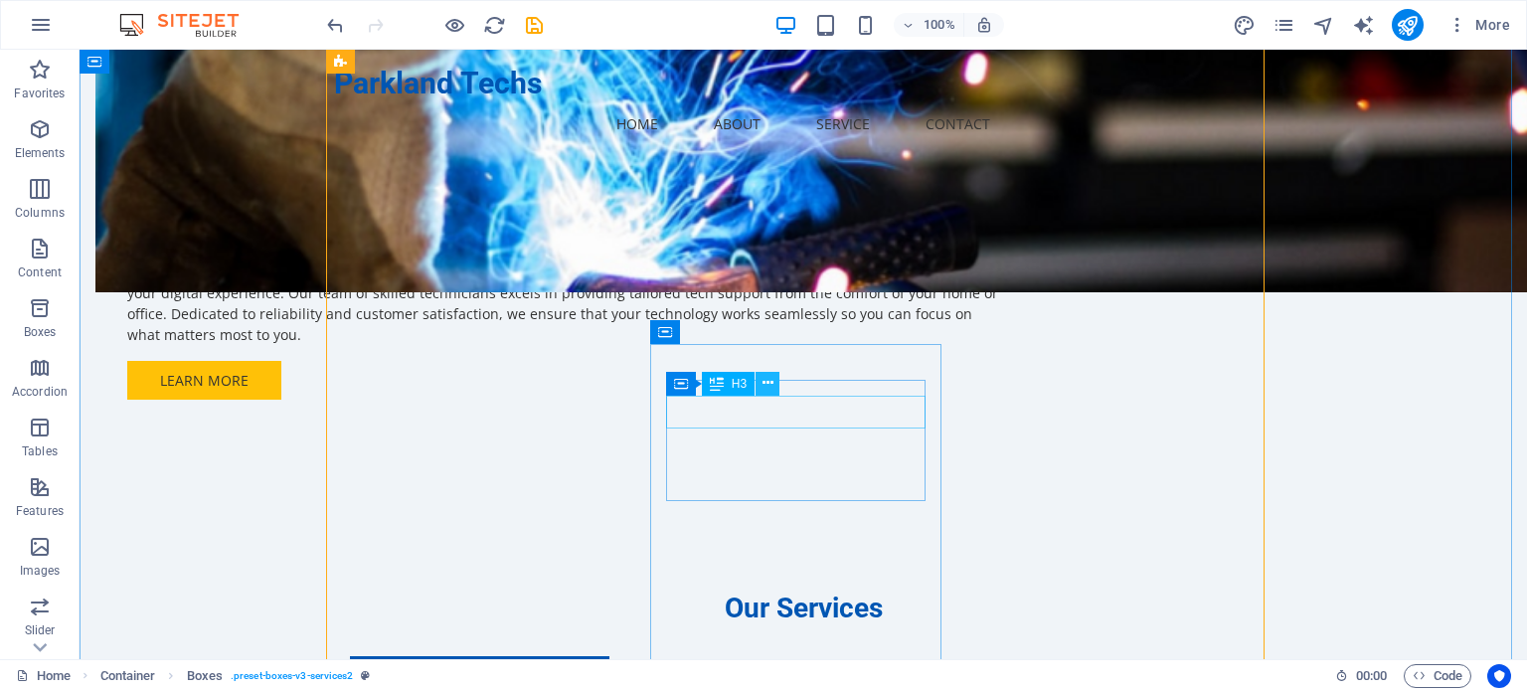
click at [773, 387] on button at bounding box center [767, 384] width 24 height 24
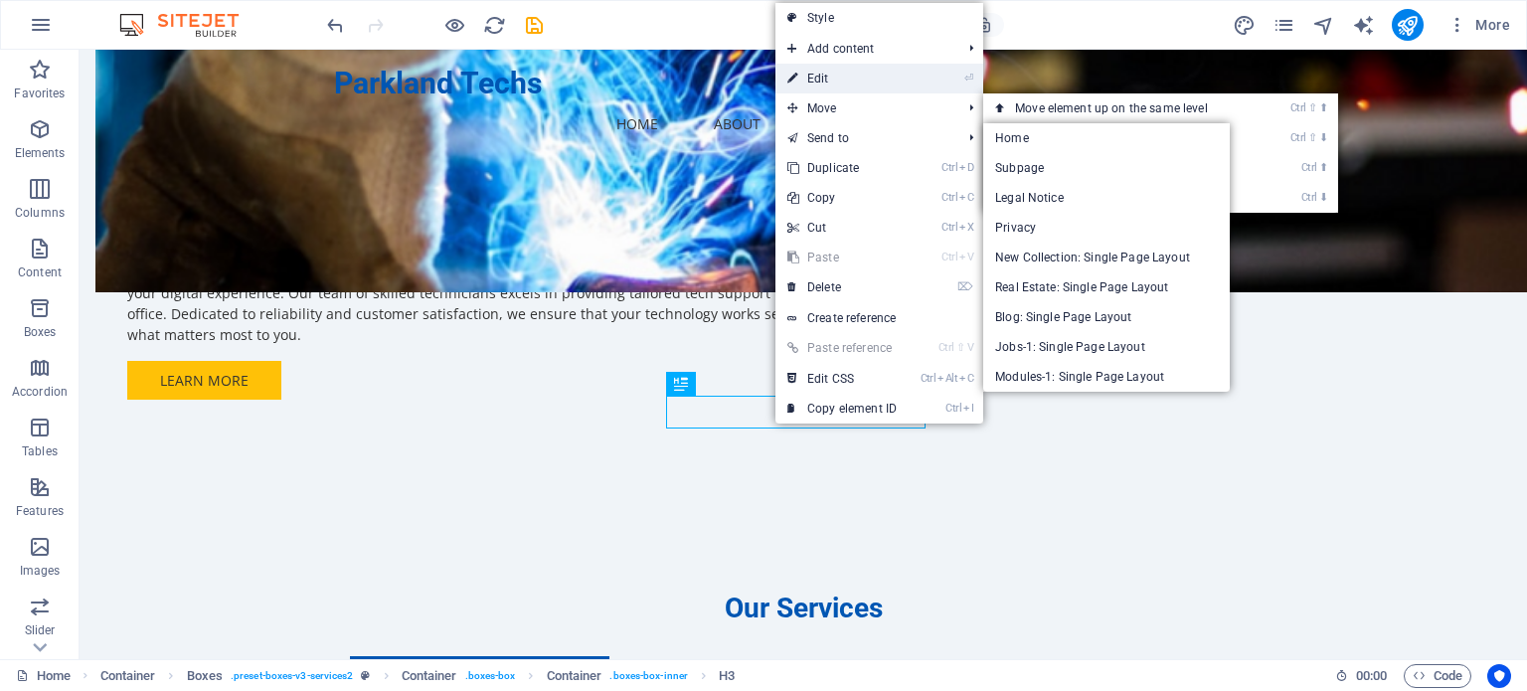
click at [836, 82] on link "⏎ Edit" at bounding box center [841, 79] width 133 height 30
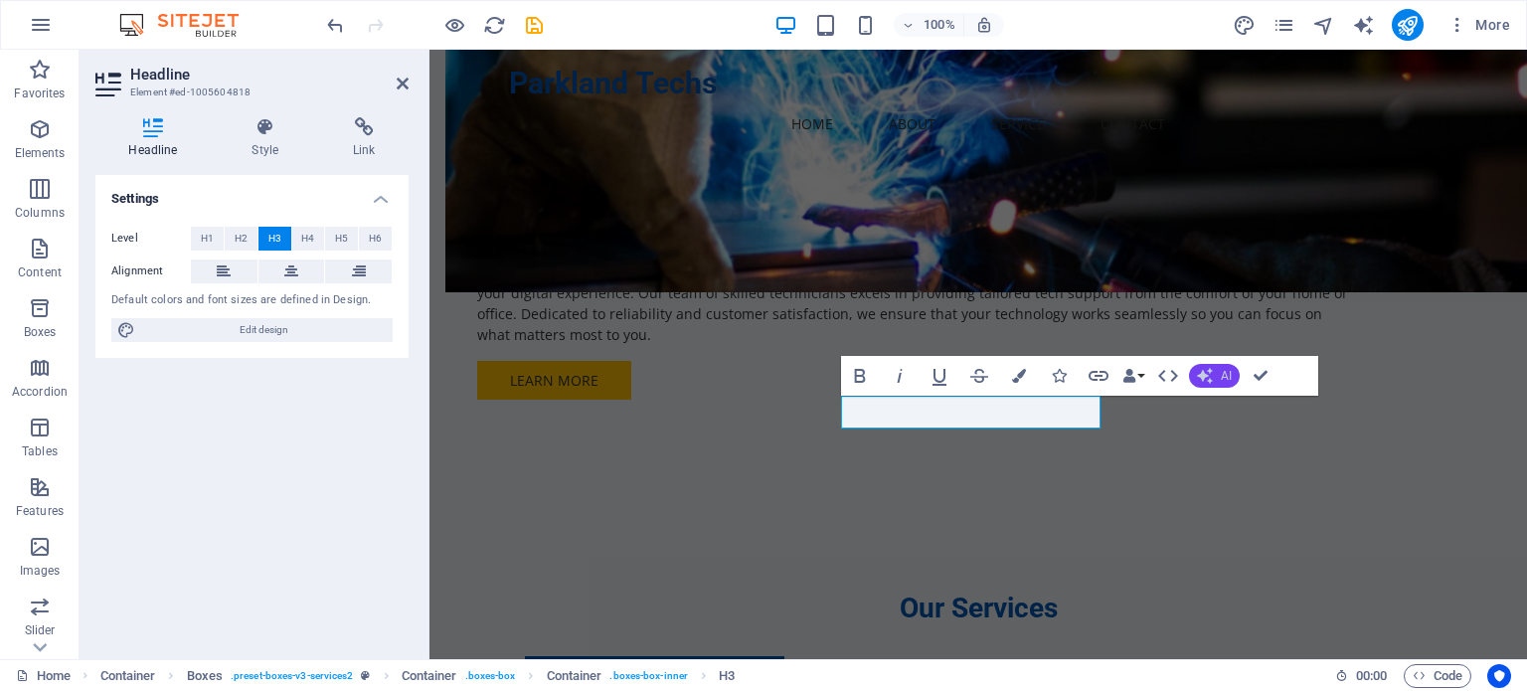
click at [1211, 369] on icon "button" at bounding box center [1205, 376] width 16 height 16
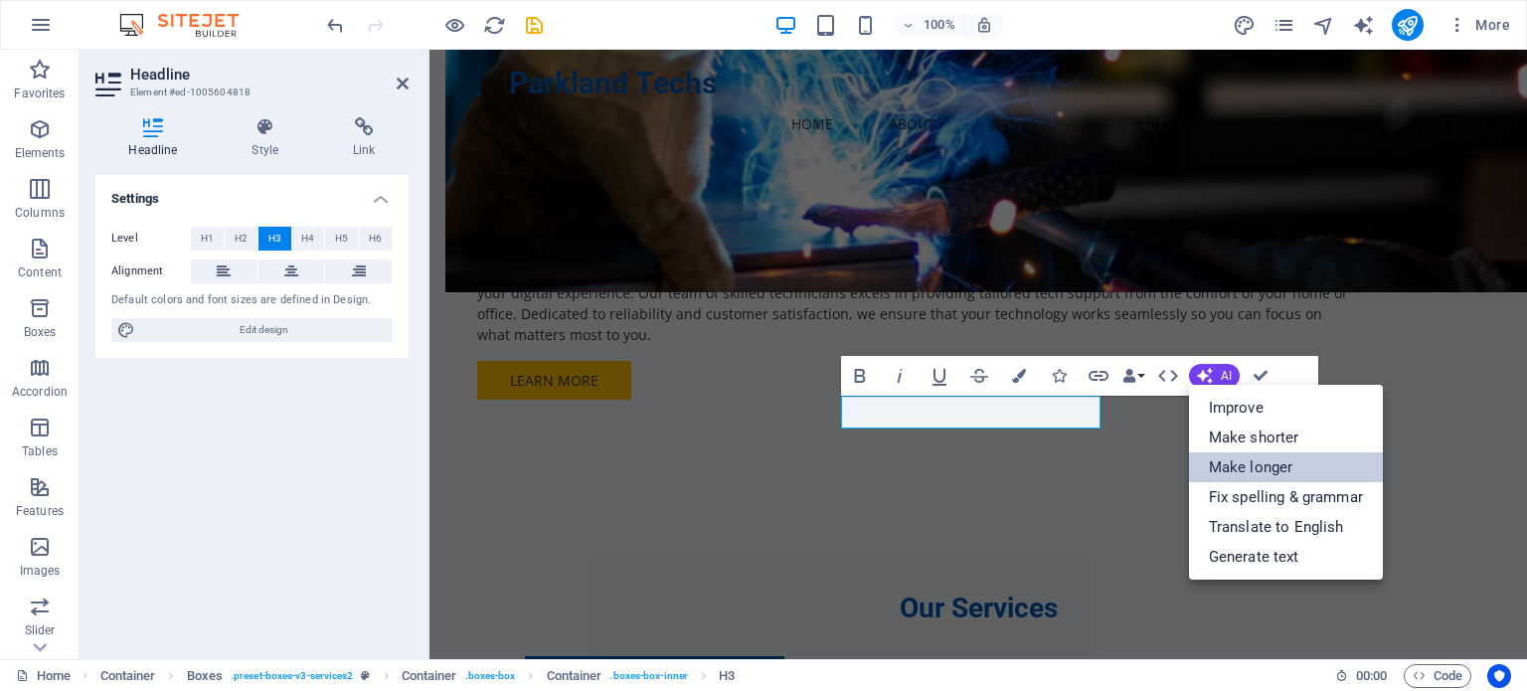
click at [1205, 453] on link "Make longer" at bounding box center [1286, 467] width 194 height 30
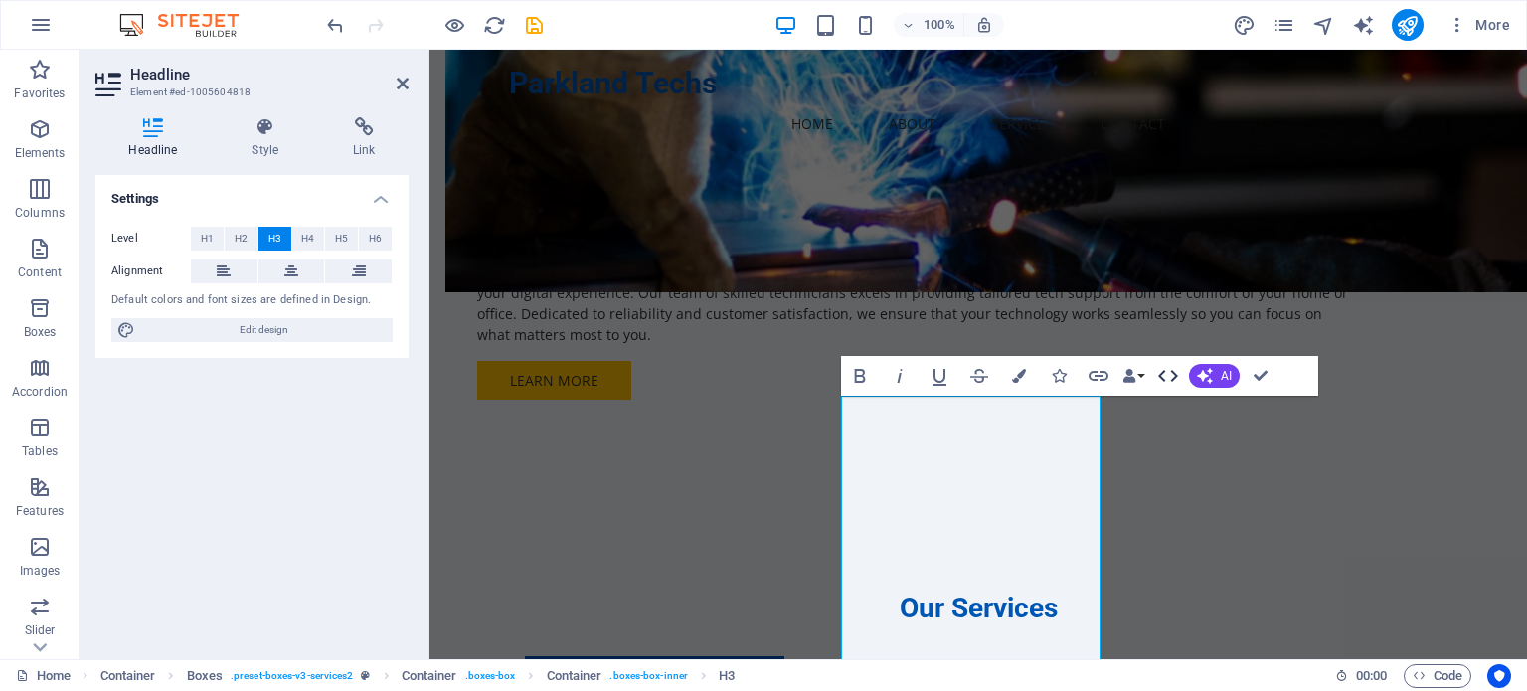
click at [1156, 374] on icon "button" at bounding box center [1168, 376] width 24 height 24
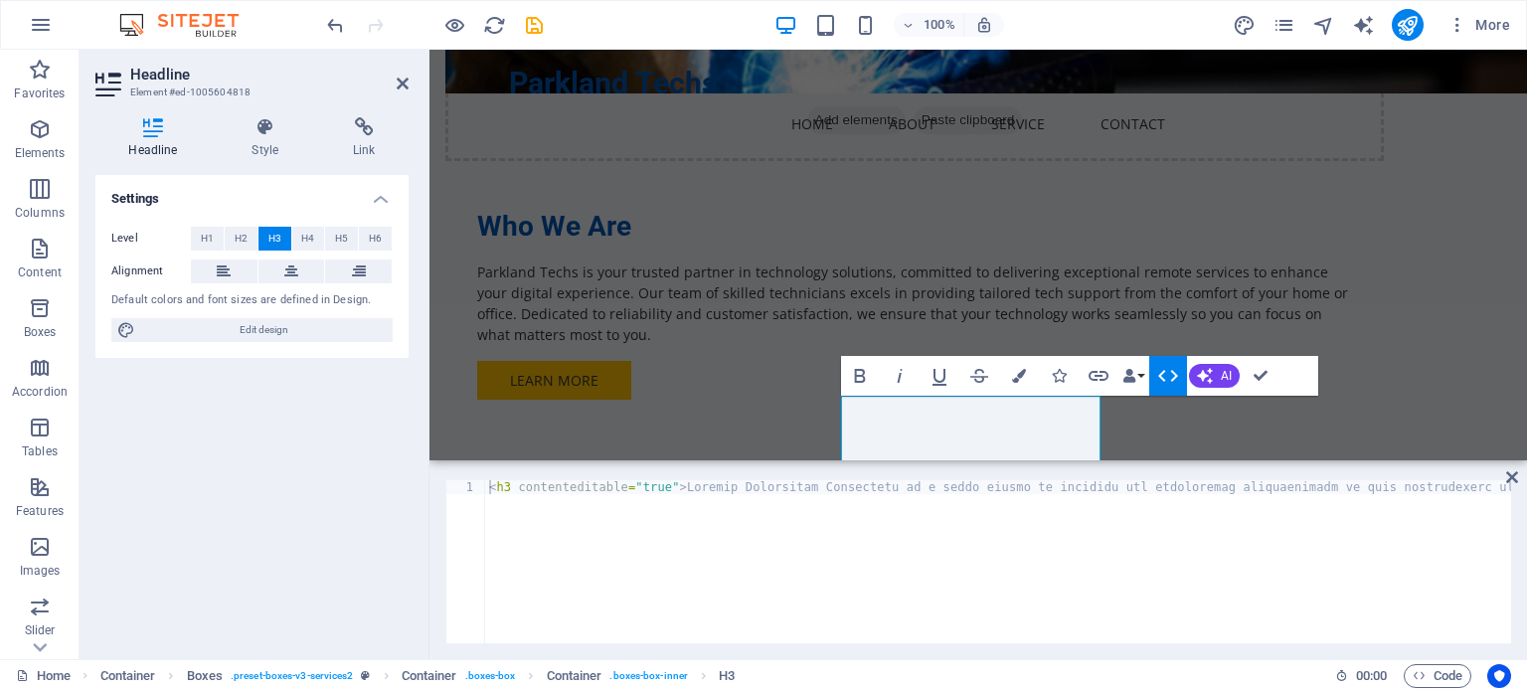
click at [1156, 374] on icon "button" at bounding box center [1168, 376] width 24 height 24
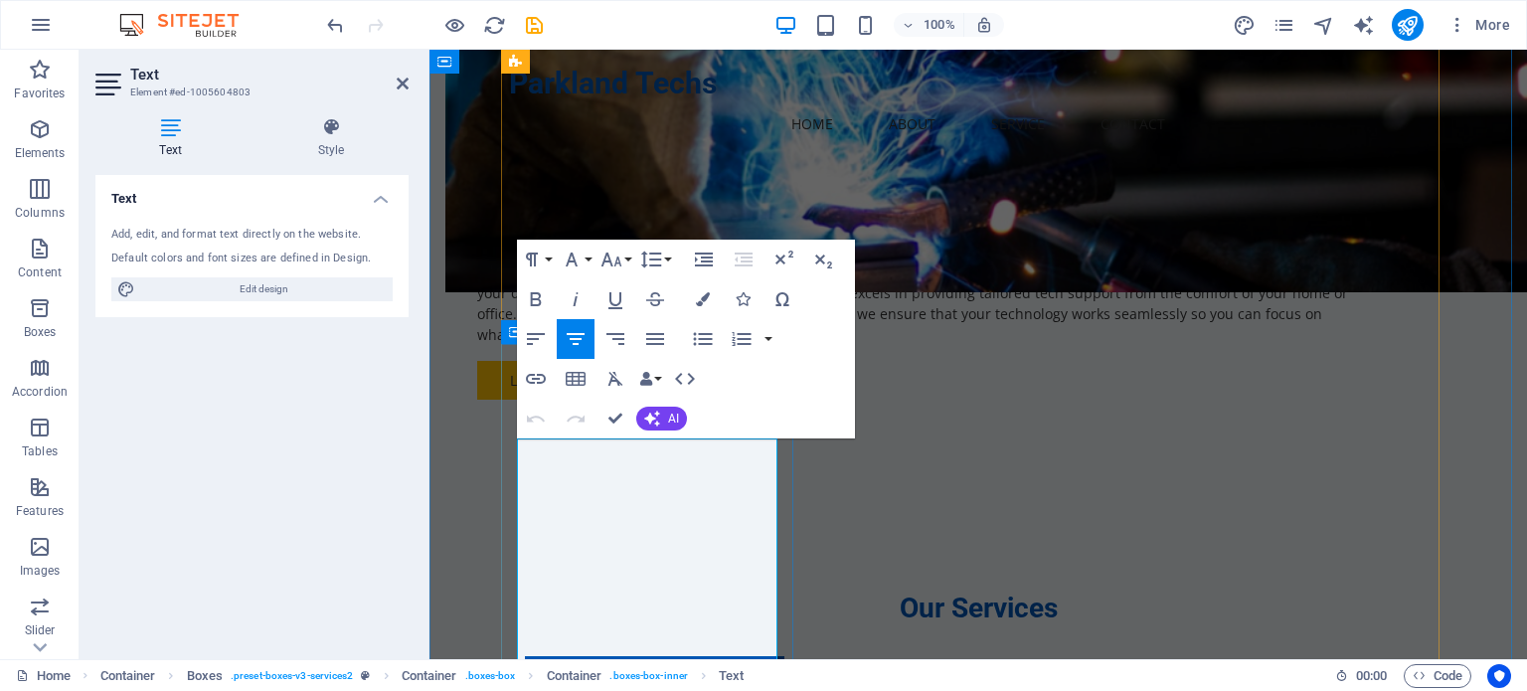
drag, startPoint x: 706, startPoint y: 474, endPoint x: 671, endPoint y: 481, distance: 35.5
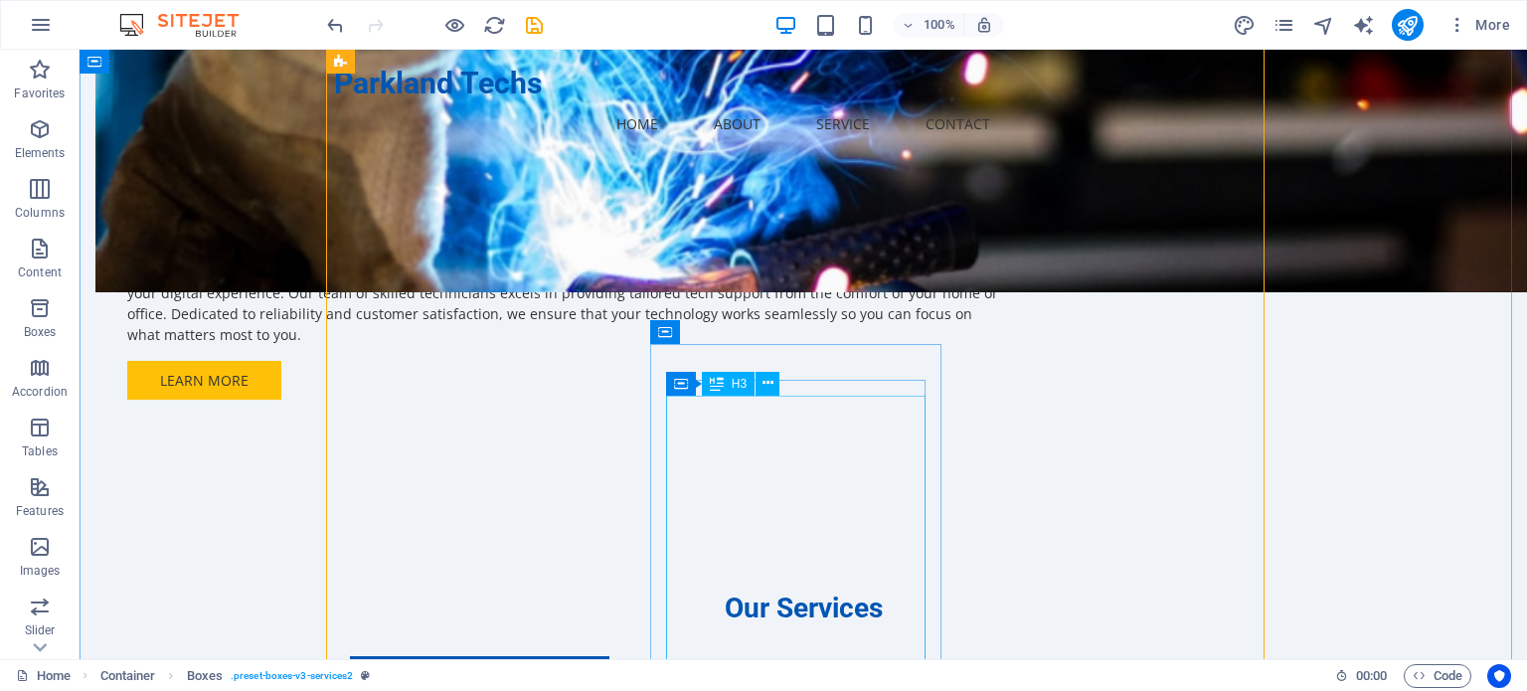
click at [747, 386] on div "H3" at bounding box center [728, 384] width 53 height 24
click at [759, 379] on button at bounding box center [767, 384] width 24 height 24
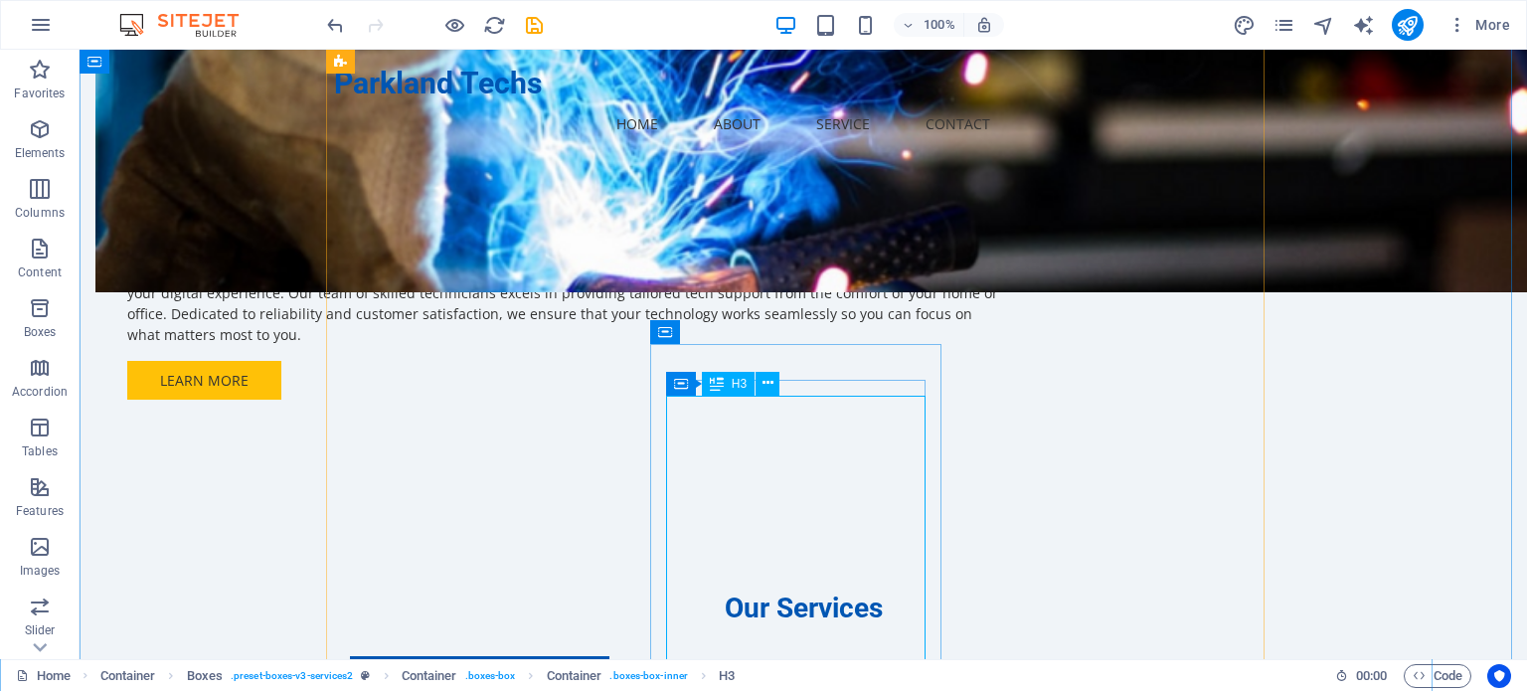
click at [732, 381] on span "H3" at bounding box center [739, 384] width 15 height 12
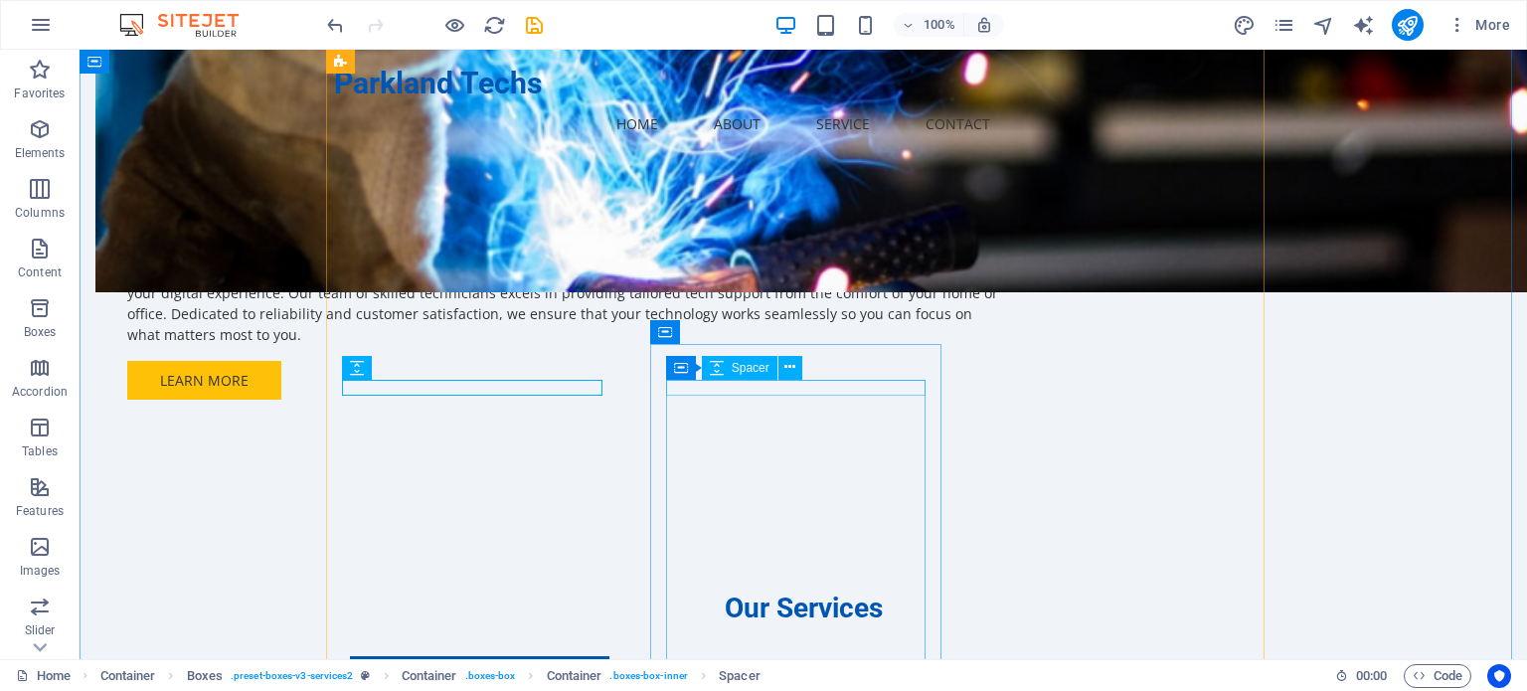
click at [724, 367] on icon at bounding box center [717, 368] width 14 height 24
select select "px"
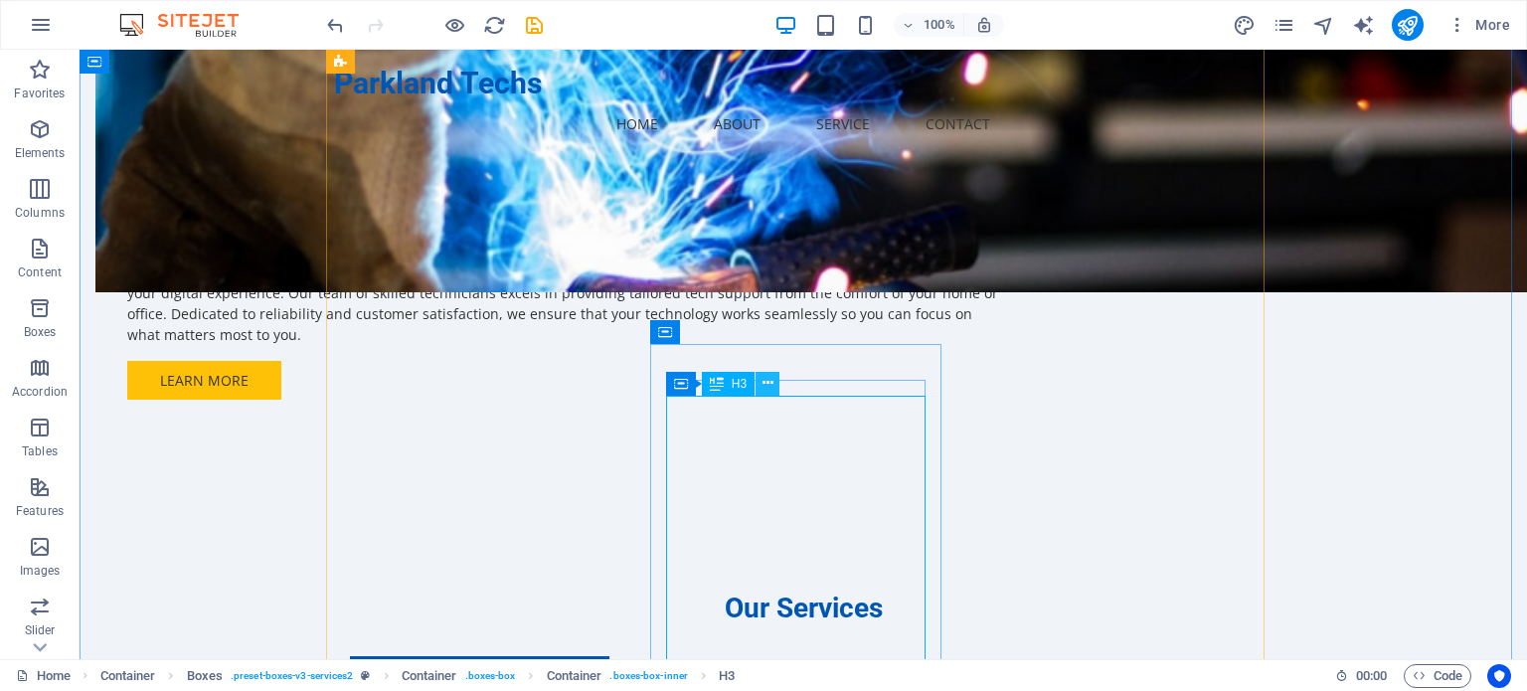
click at [762, 387] on icon at bounding box center [767, 383] width 11 height 21
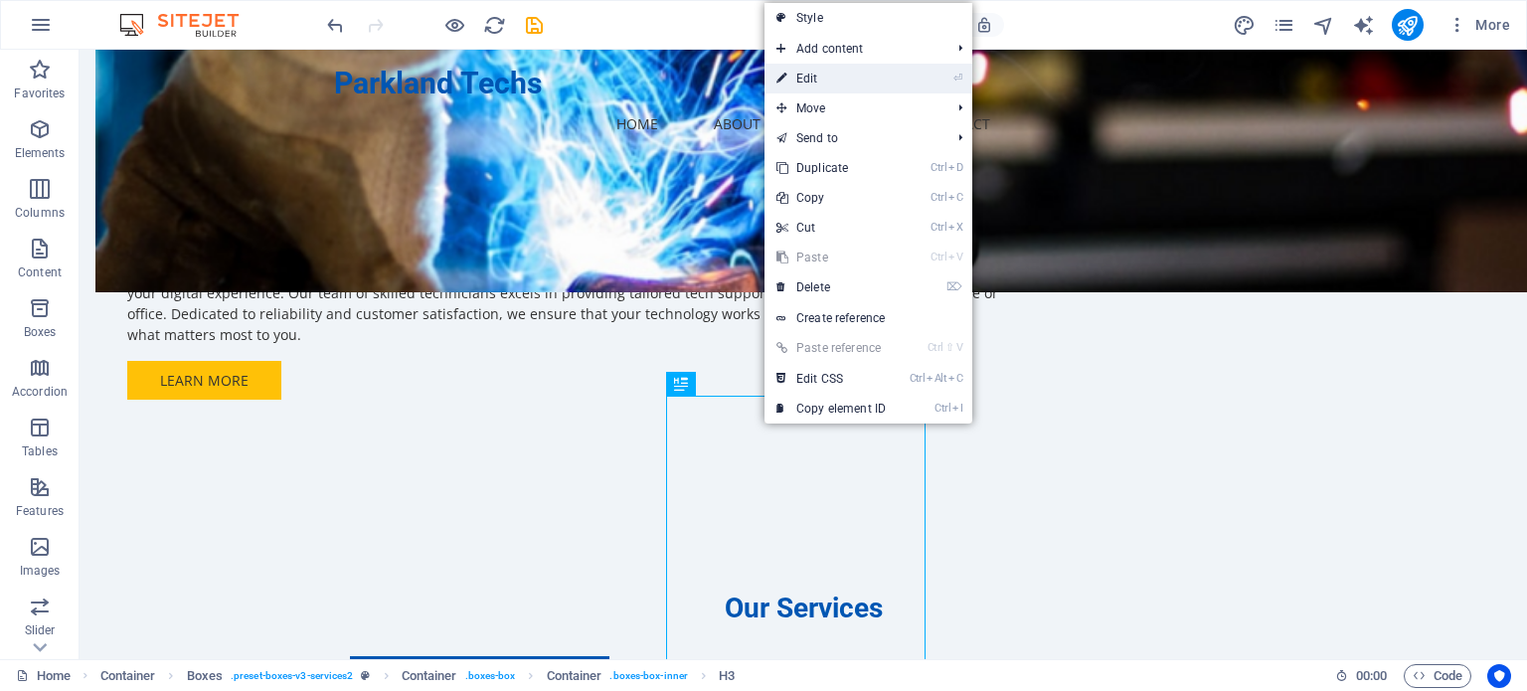
drag, startPoint x: 867, startPoint y: 73, endPoint x: 437, endPoint y: 22, distance: 432.4
click at [867, 73] on link "⏎ Edit" at bounding box center [830, 79] width 133 height 30
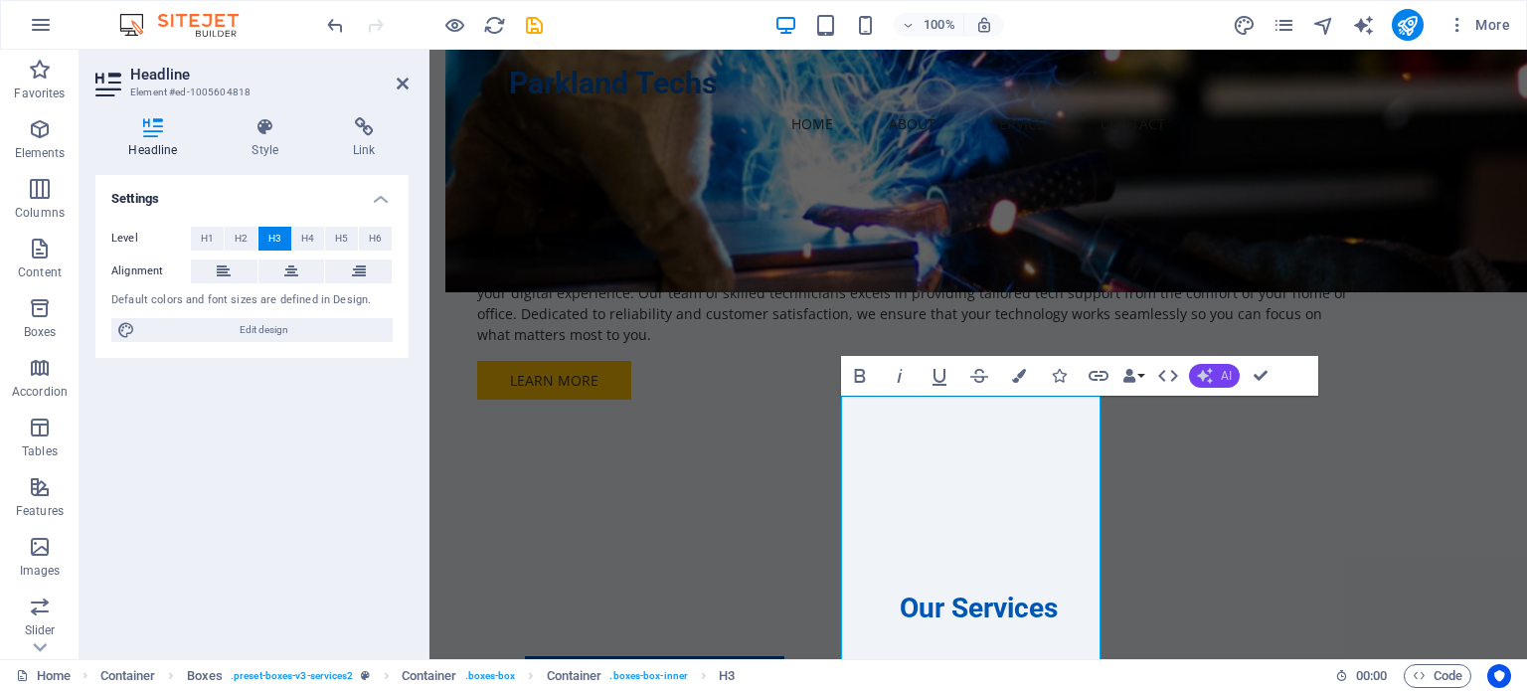
click at [1216, 381] on button "AI" at bounding box center [1214, 376] width 51 height 24
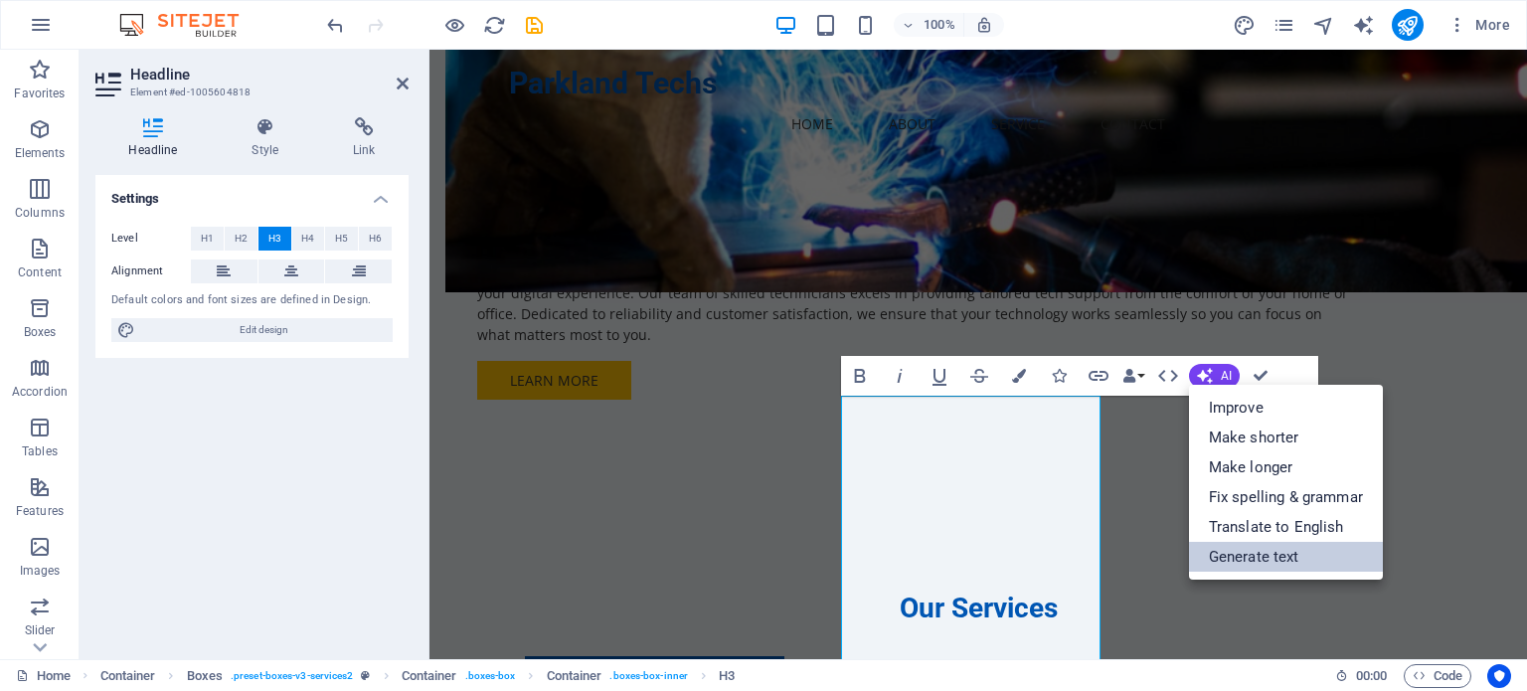
click at [1229, 567] on link "Generate text" at bounding box center [1286, 557] width 194 height 30
select select "English"
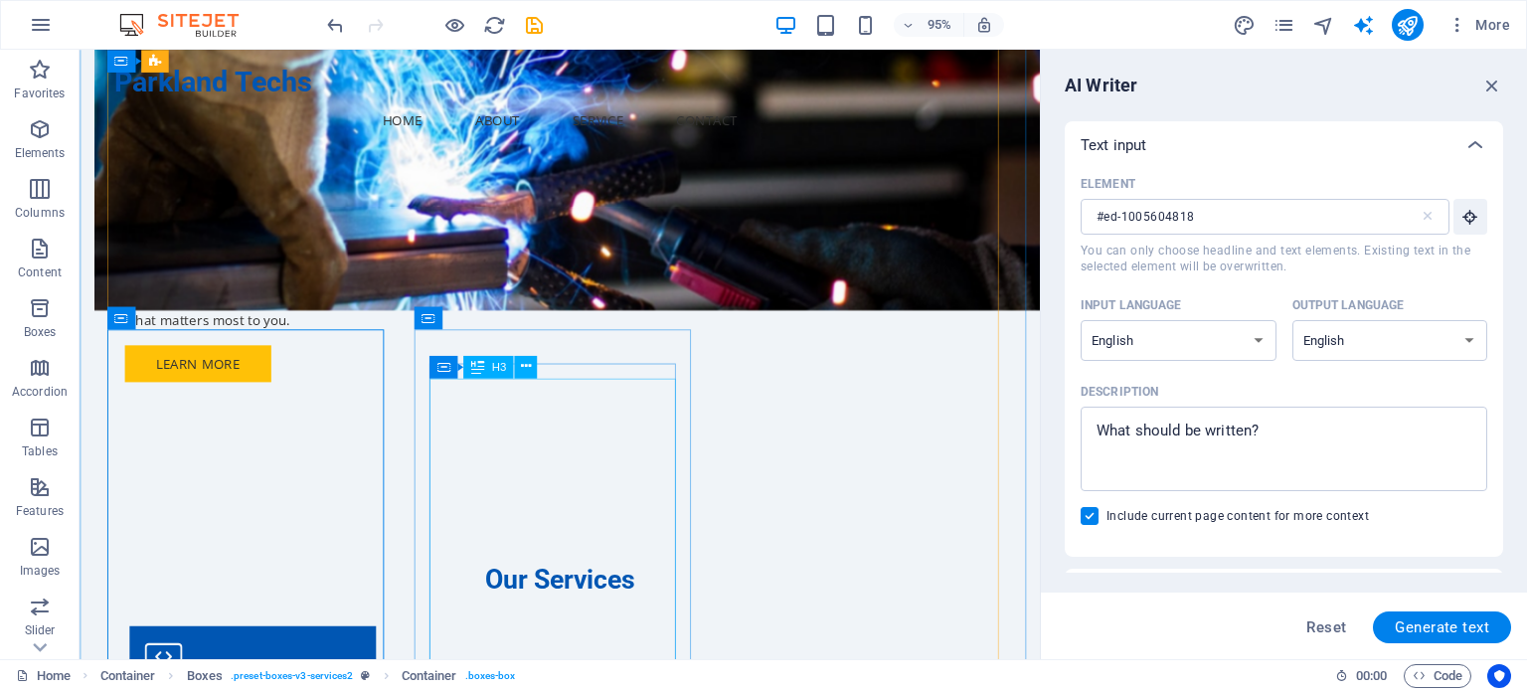
click at [482, 368] on icon at bounding box center [476, 366] width 13 height 23
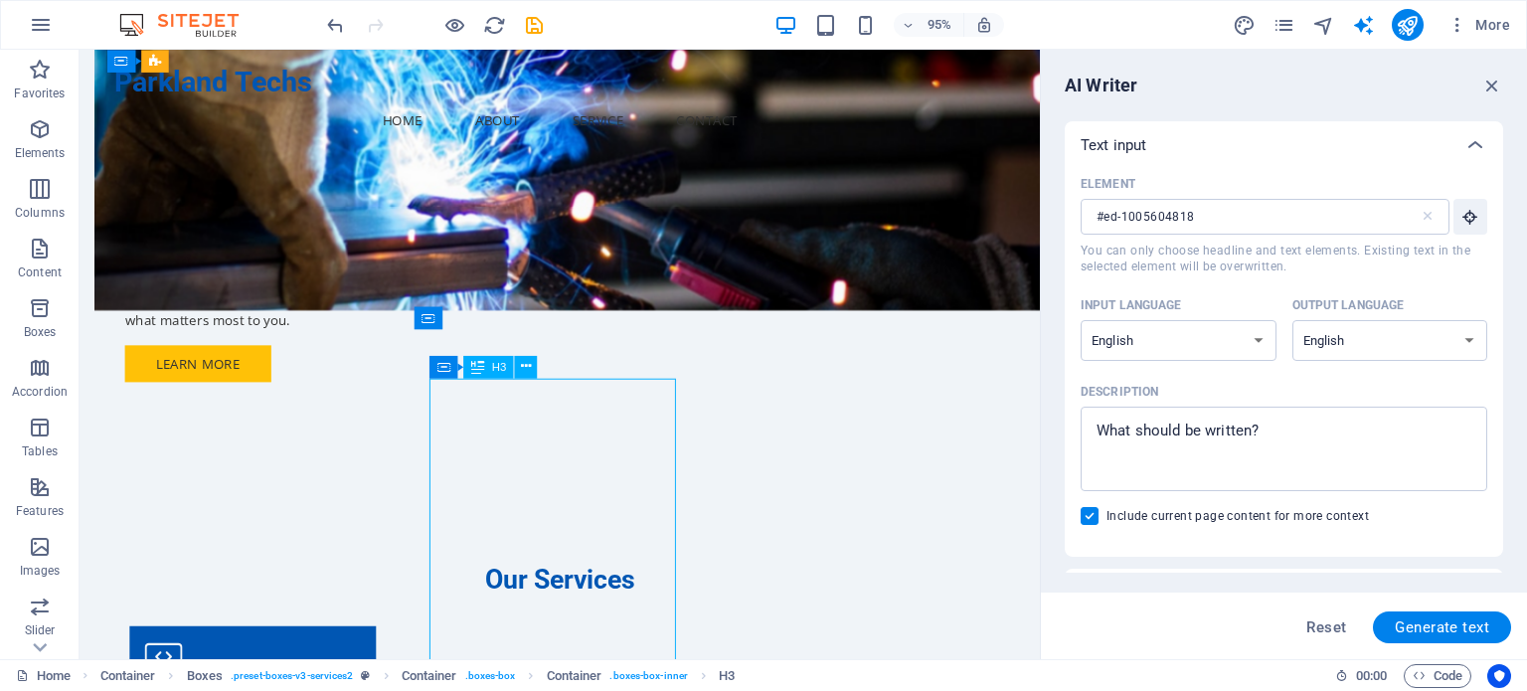
click at [482, 368] on icon at bounding box center [476, 366] width 13 height 23
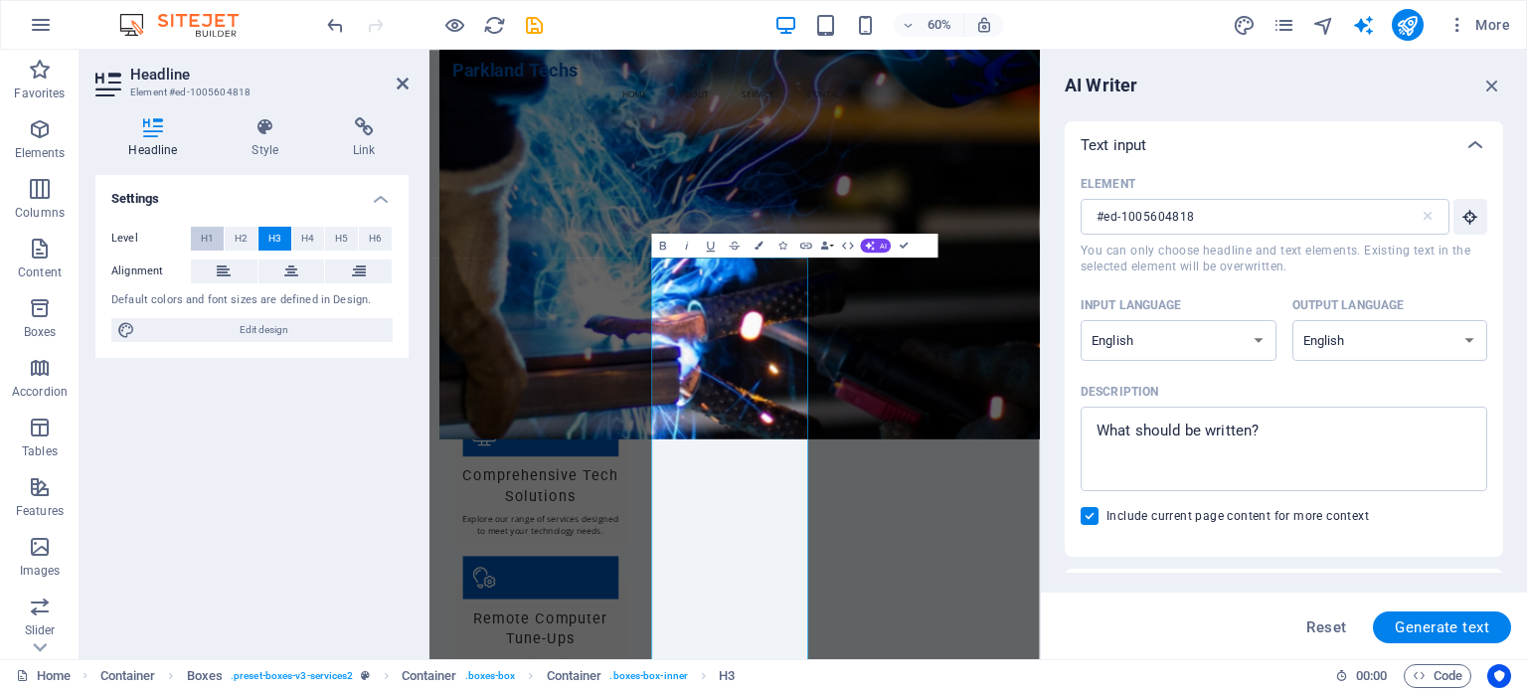
click at [221, 244] on button "H1" at bounding box center [207, 239] width 33 height 24
click at [239, 242] on span "H2" at bounding box center [241, 239] width 13 height 24
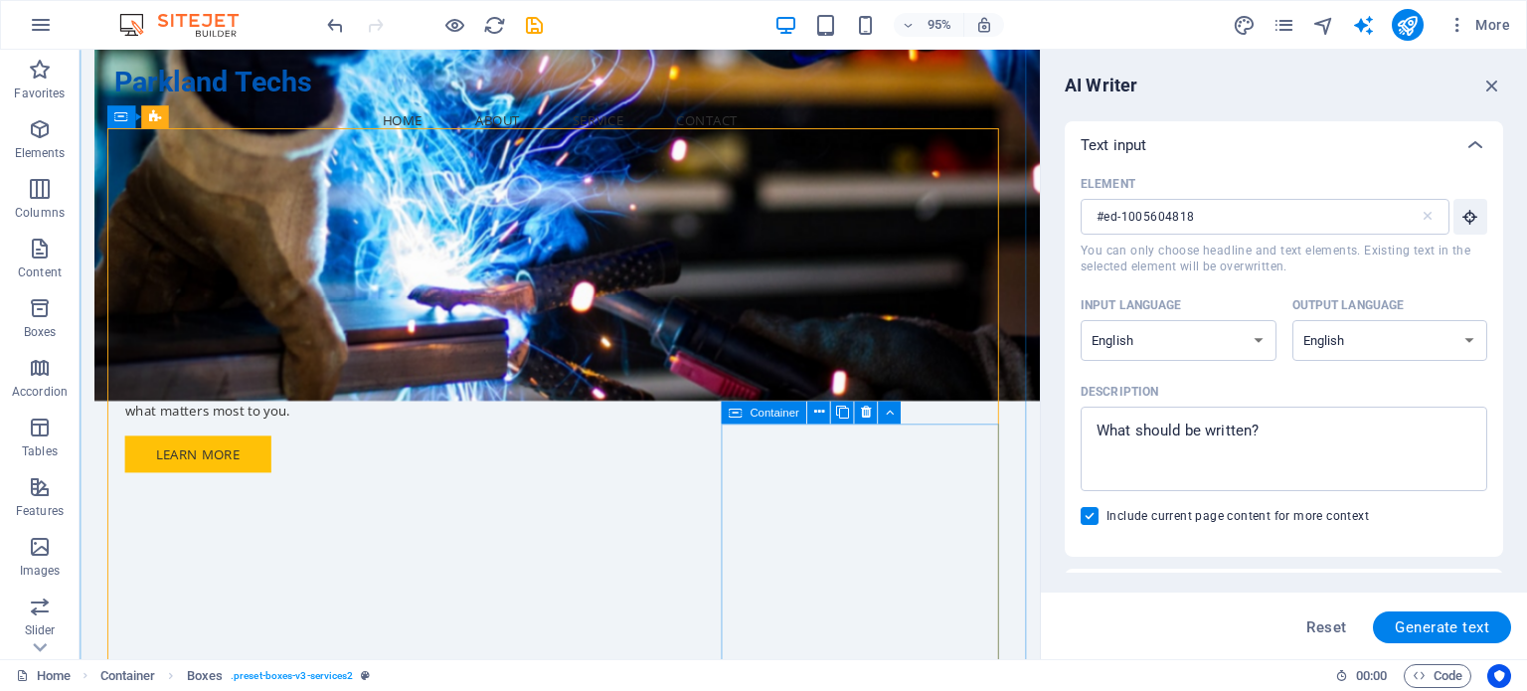
scroll to position [1193, 0]
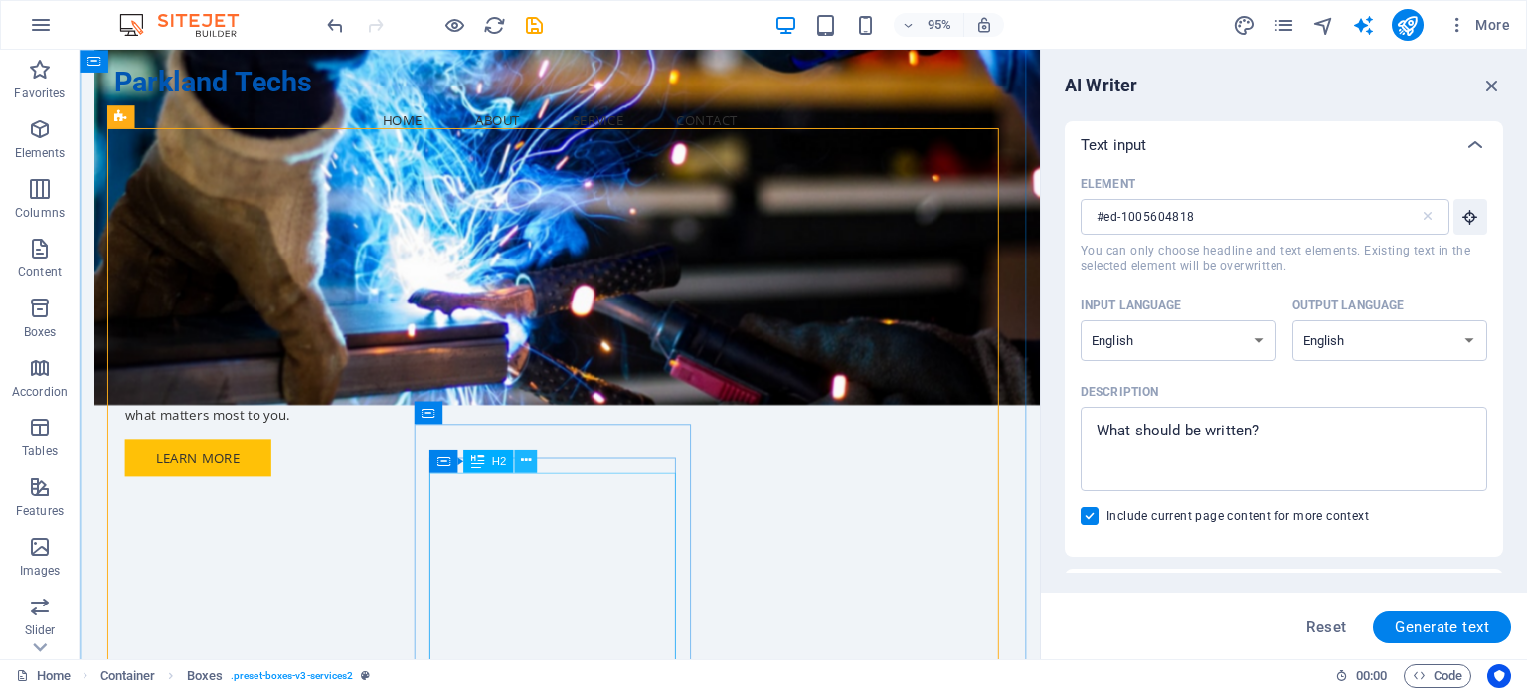
click at [525, 459] on icon at bounding box center [526, 461] width 10 height 20
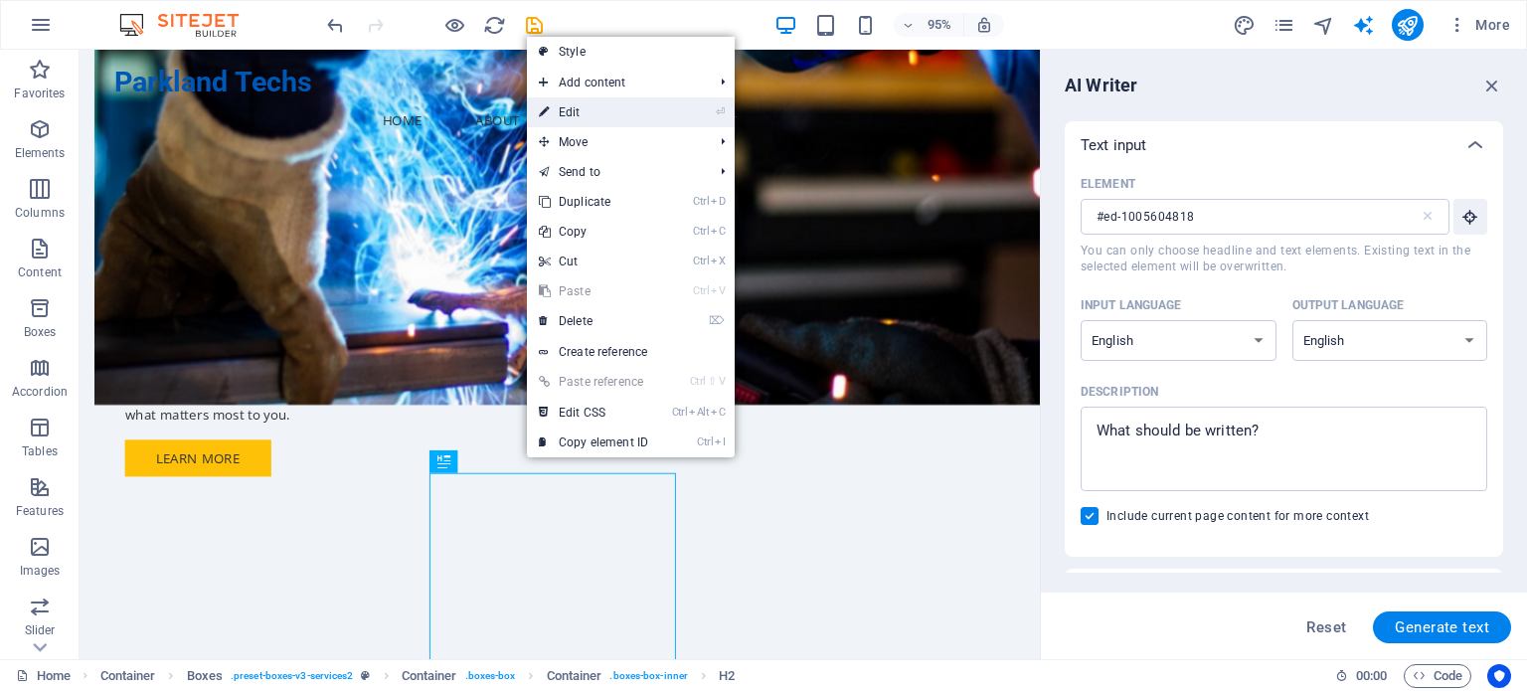
click at [624, 116] on link "⏎ Edit" at bounding box center [593, 112] width 133 height 30
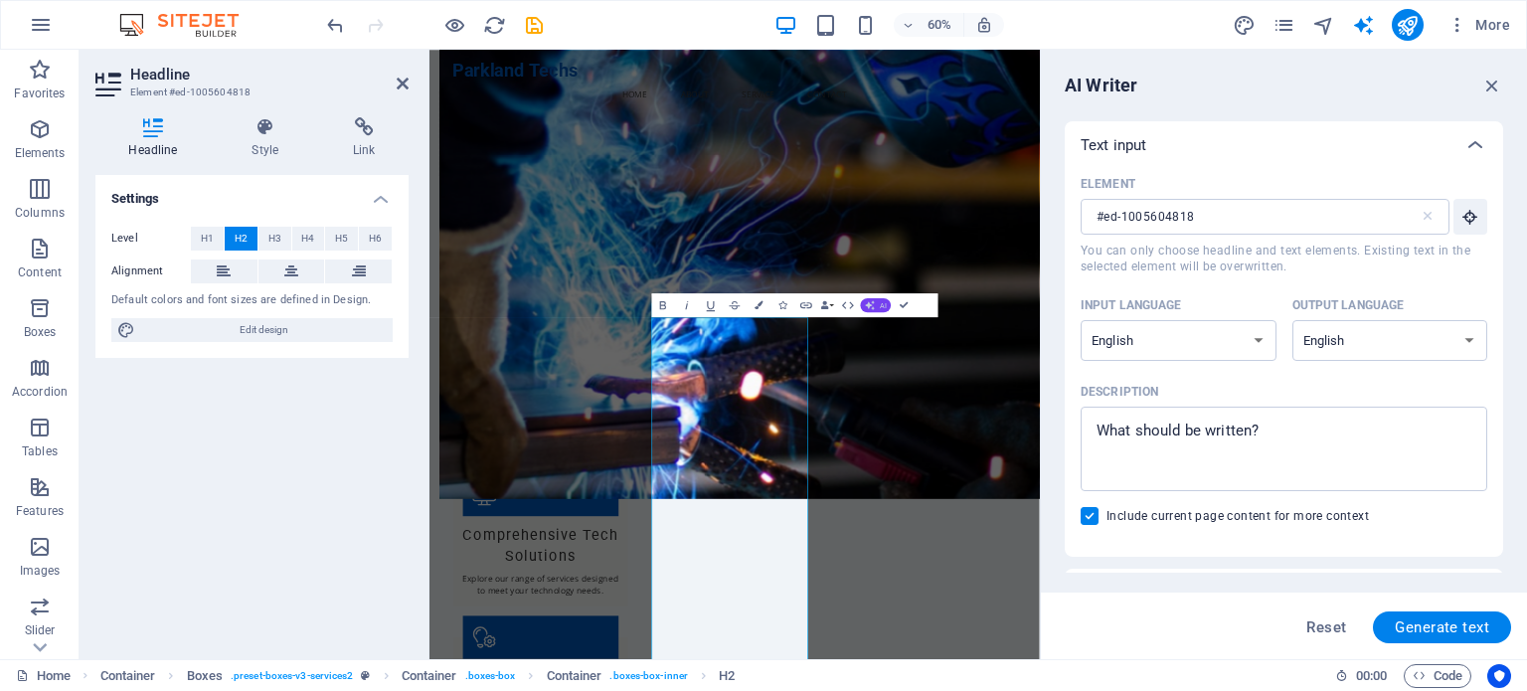
click at [877, 302] on button "AI" at bounding box center [876, 304] width 31 height 14
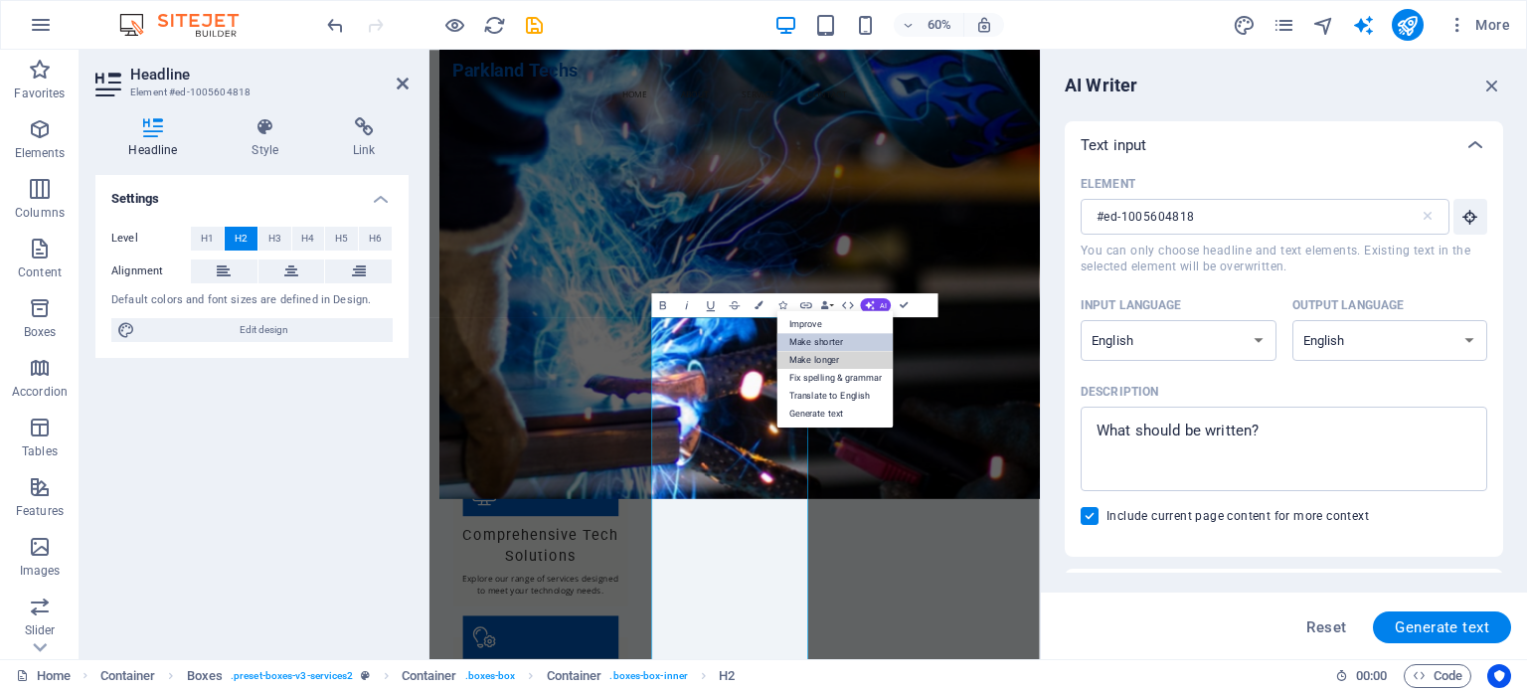
drag, startPoint x: 819, startPoint y: 357, endPoint x: 820, endPoint y: 343, distance: 14.0
click at [820, 343] on ul "Improve Make shorter Make longer Fix spelling & grammar Translate to English Ge…" at bounding box center [835, 368] width 116 height 117
click at [820, 343] on link "Make shorter" at bounding box center [835, 342] width 116 height 18
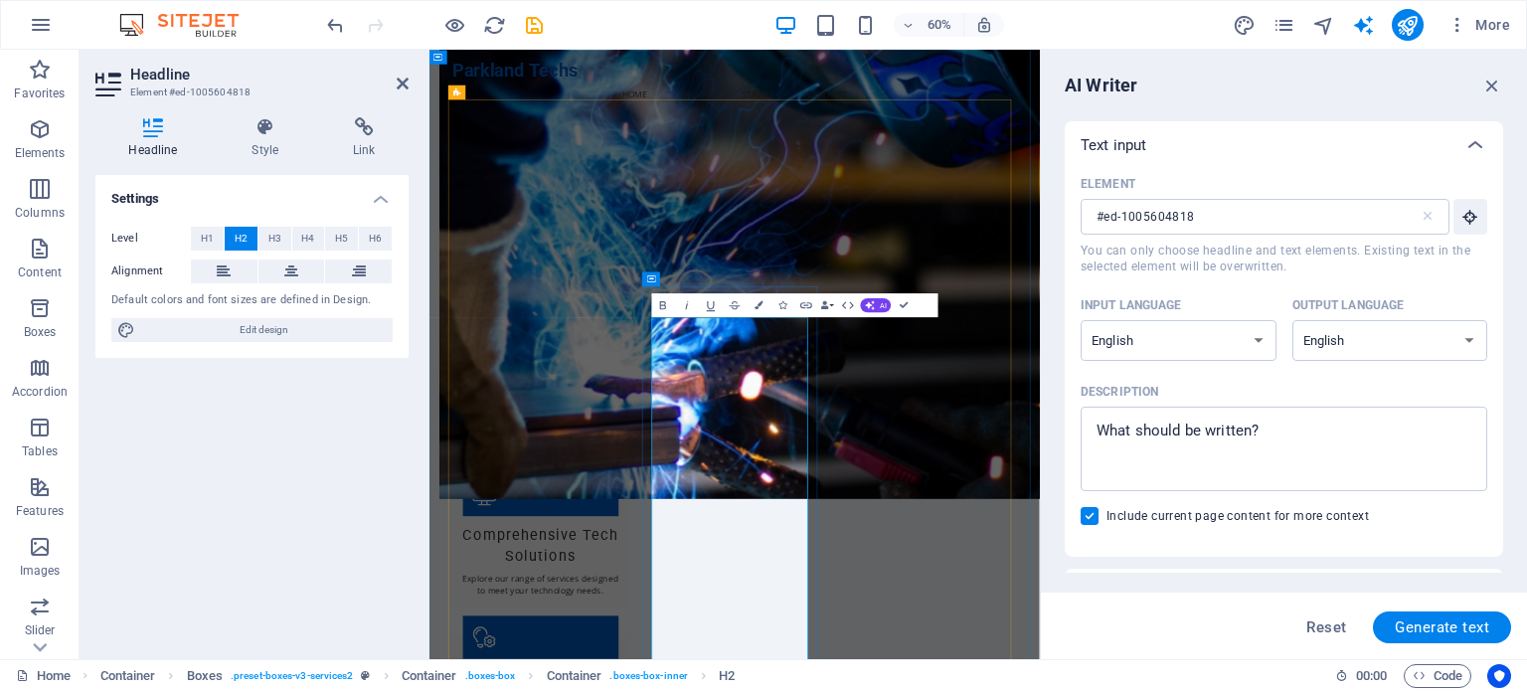
click at [882, 313] on div "Bold Italic Underline Strikethrough Colors Icons Link Data Bindings Company Fir…" at bounding box center [783, 305] width 263 height 24
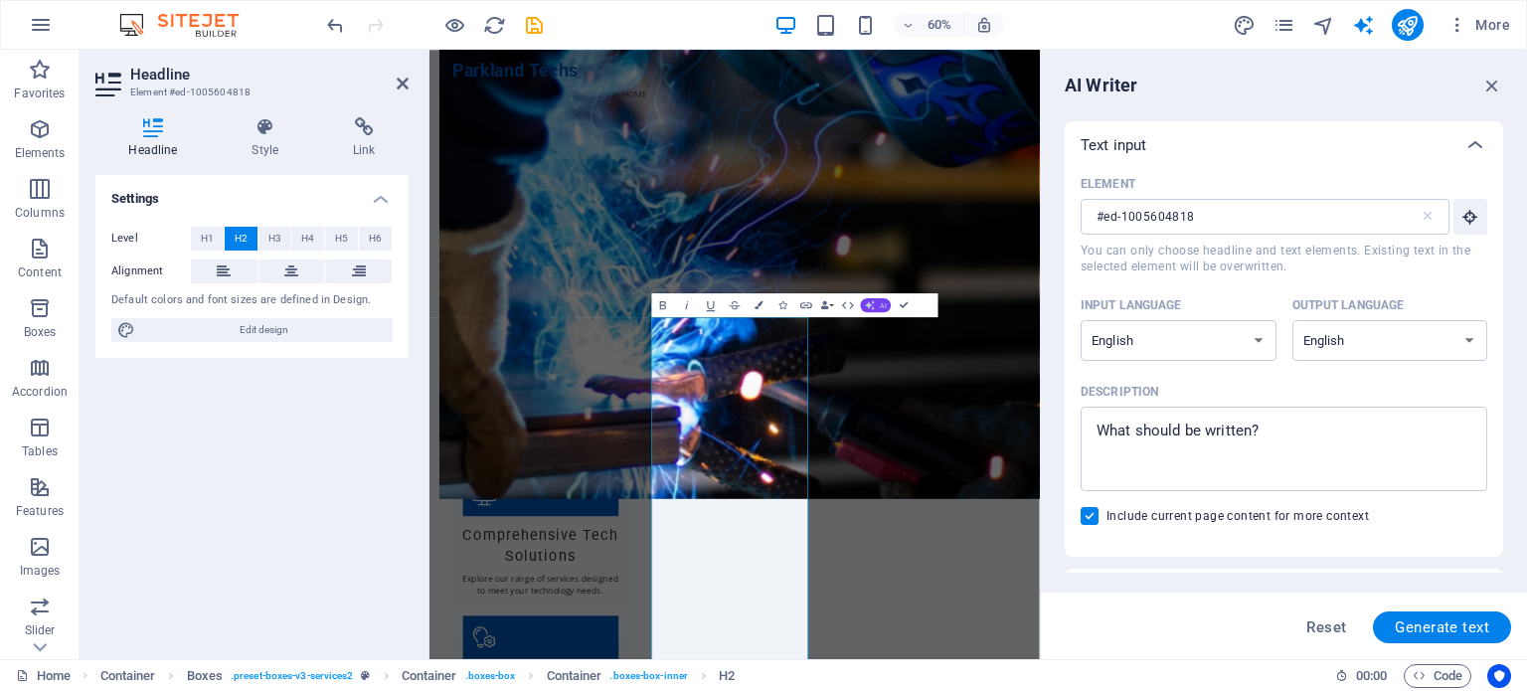
click at [880, 305] on span "AI" at bounding box center [883, 304] width 7 height 7
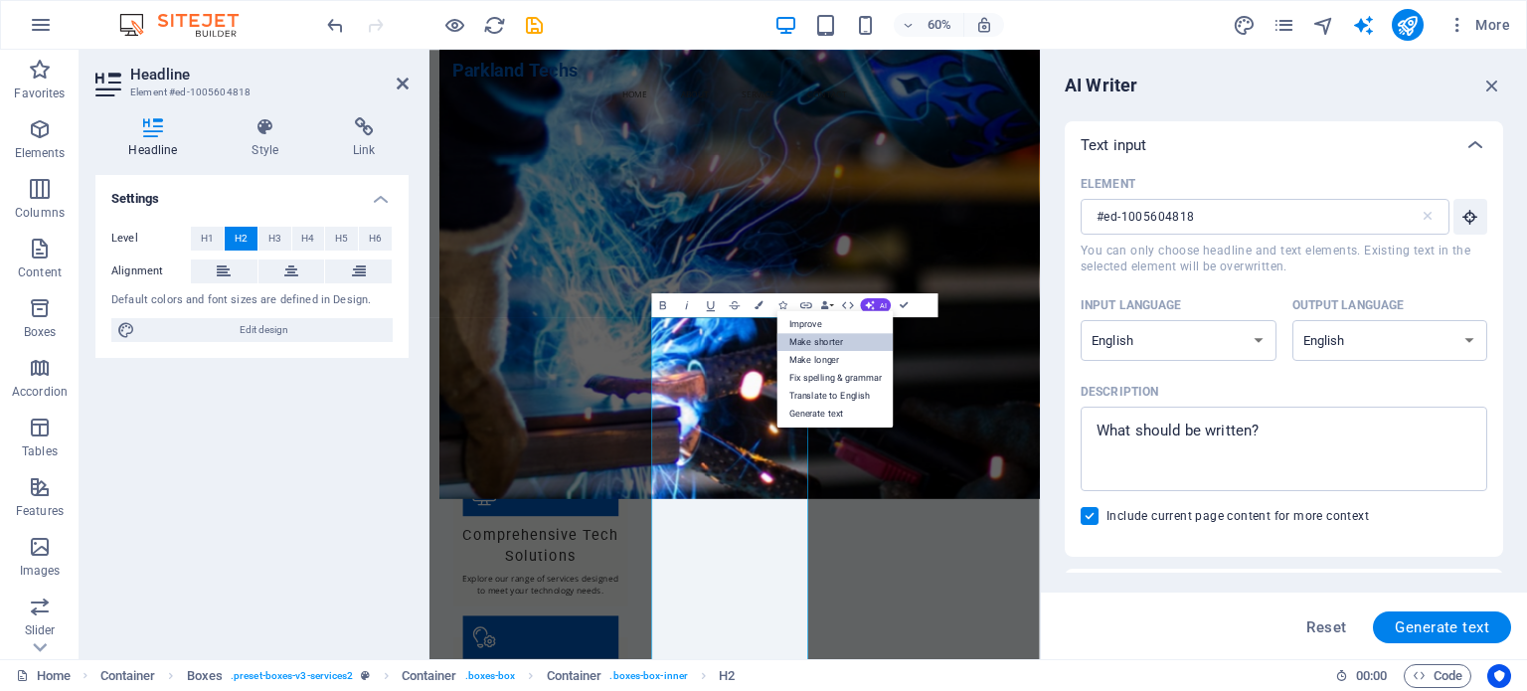
click at [868, 341] on link "Make shorter" at bounding box center [835, 342] width 116 height 18
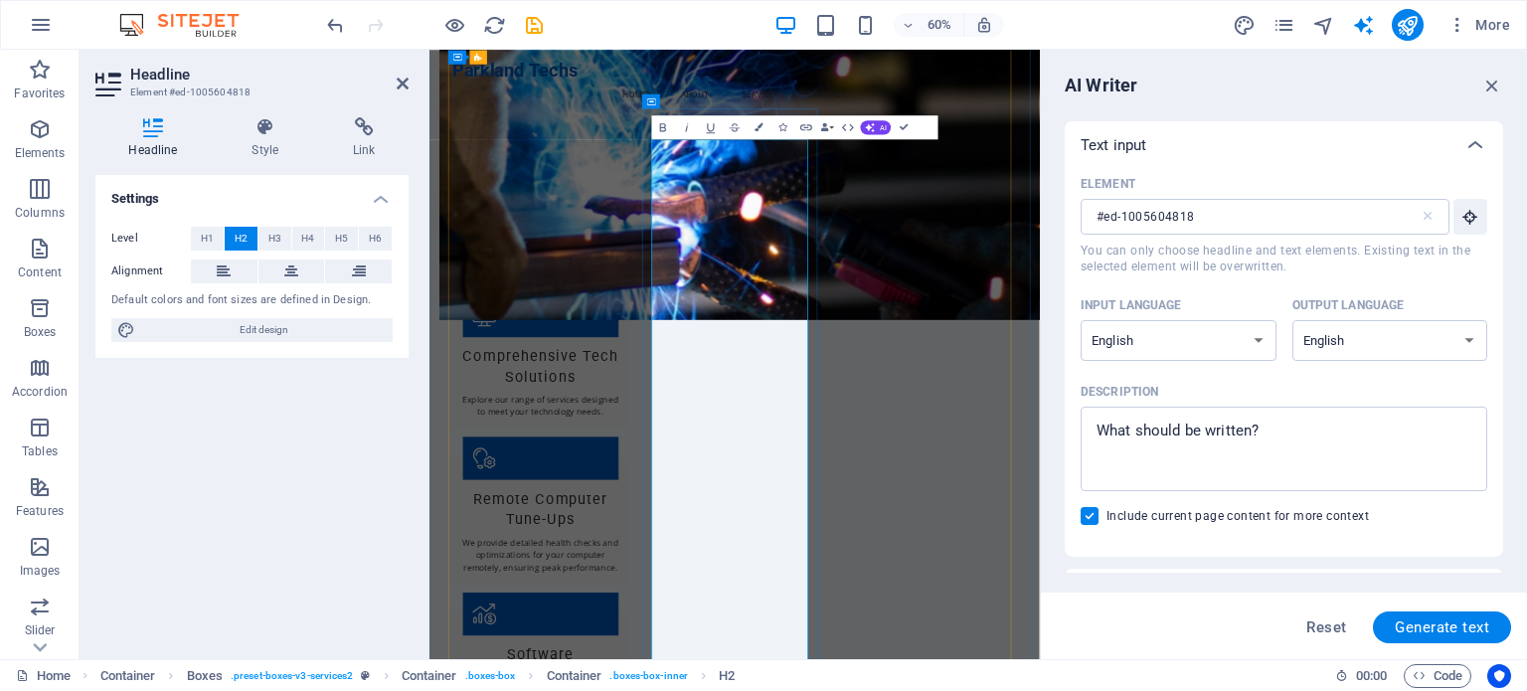
scroll to position [1093, 0]
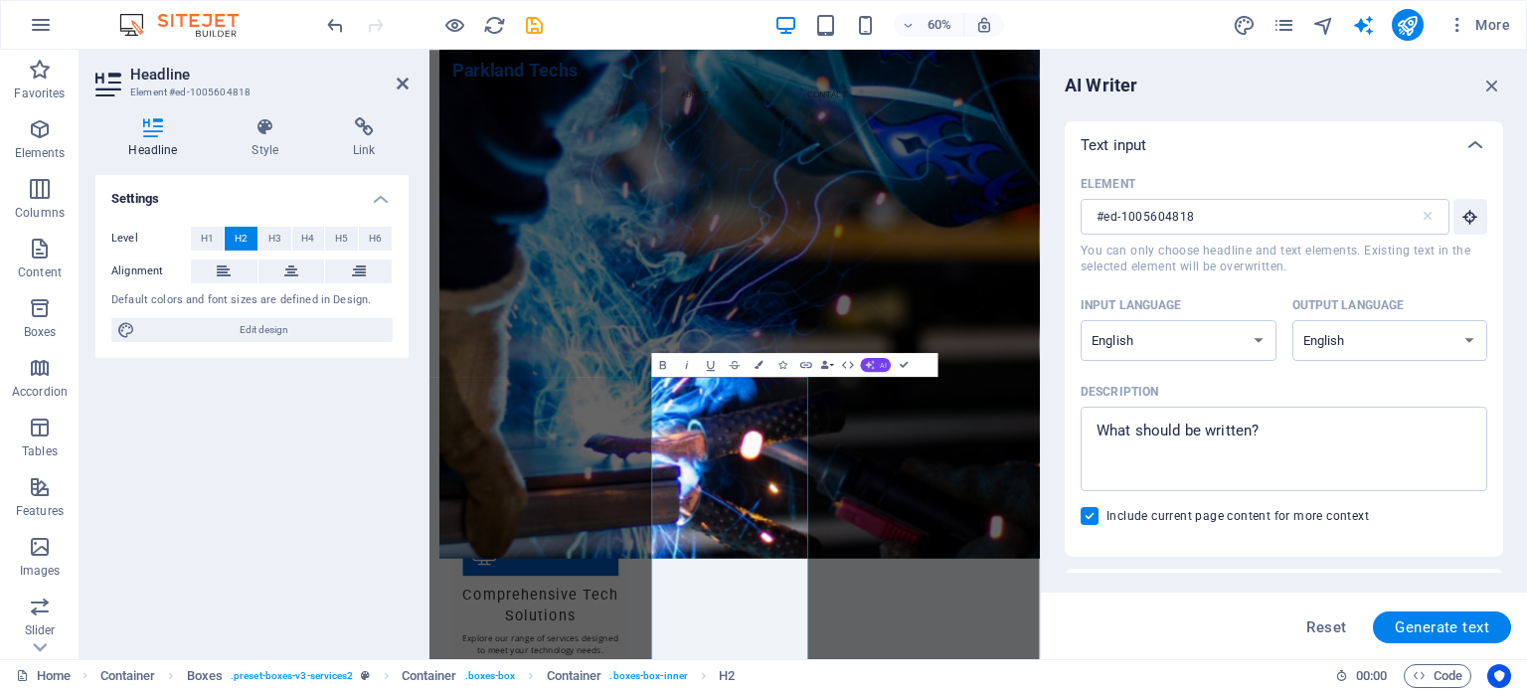
click at [871, 368] on icon "button" at bounding box center [871, 365] width 10 height 10
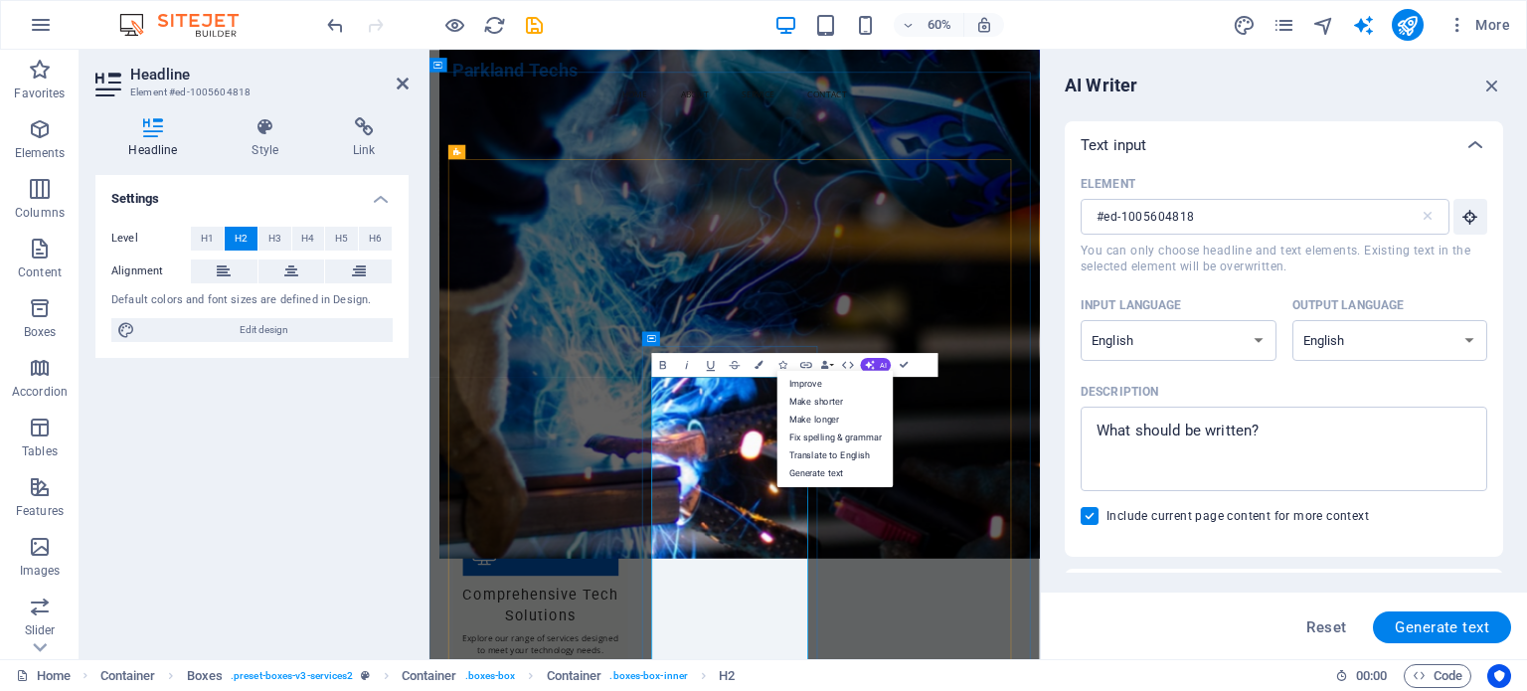
click at [817, 403] on link "Make shorter" at bounding box center [835, 402] width 116 height 18
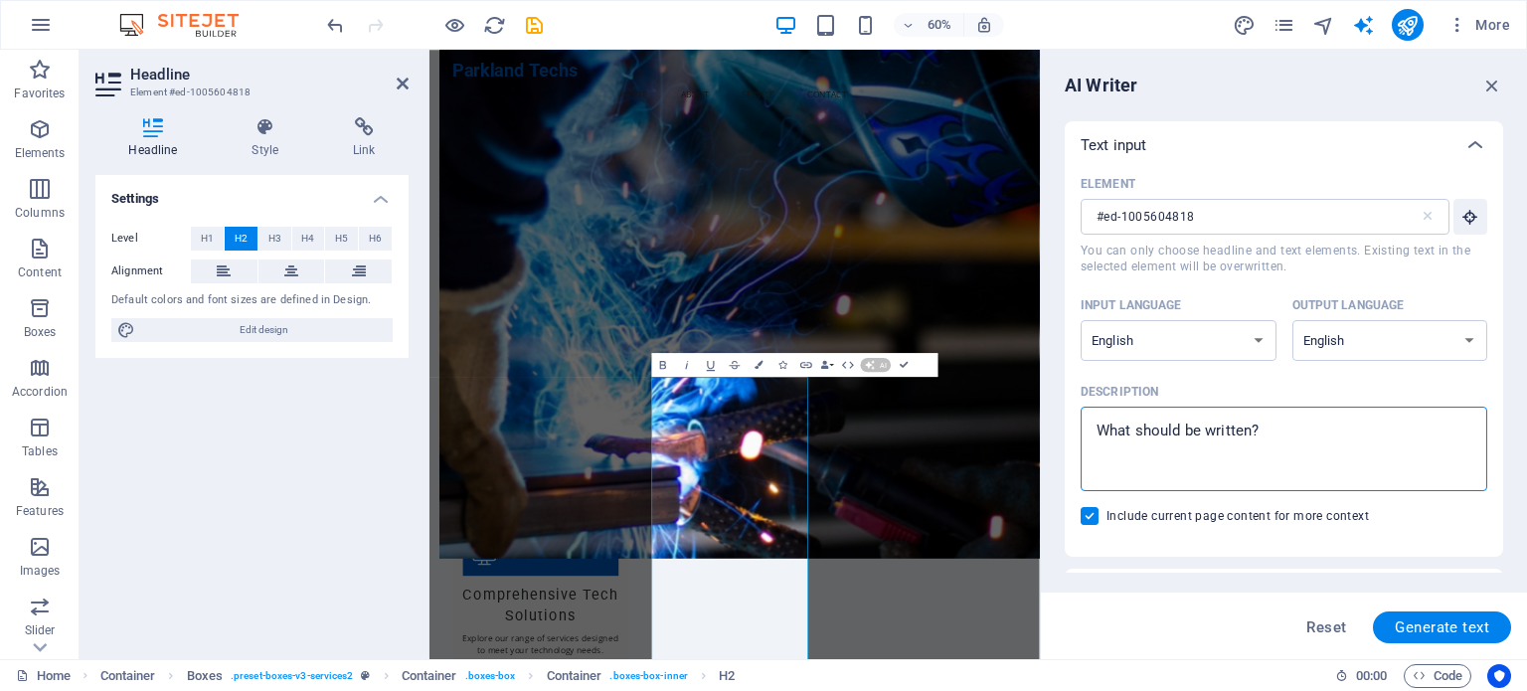
click at [1203, 424] on textarea "Description x ​" at bounding box center [1283, 449] width 387 height 65
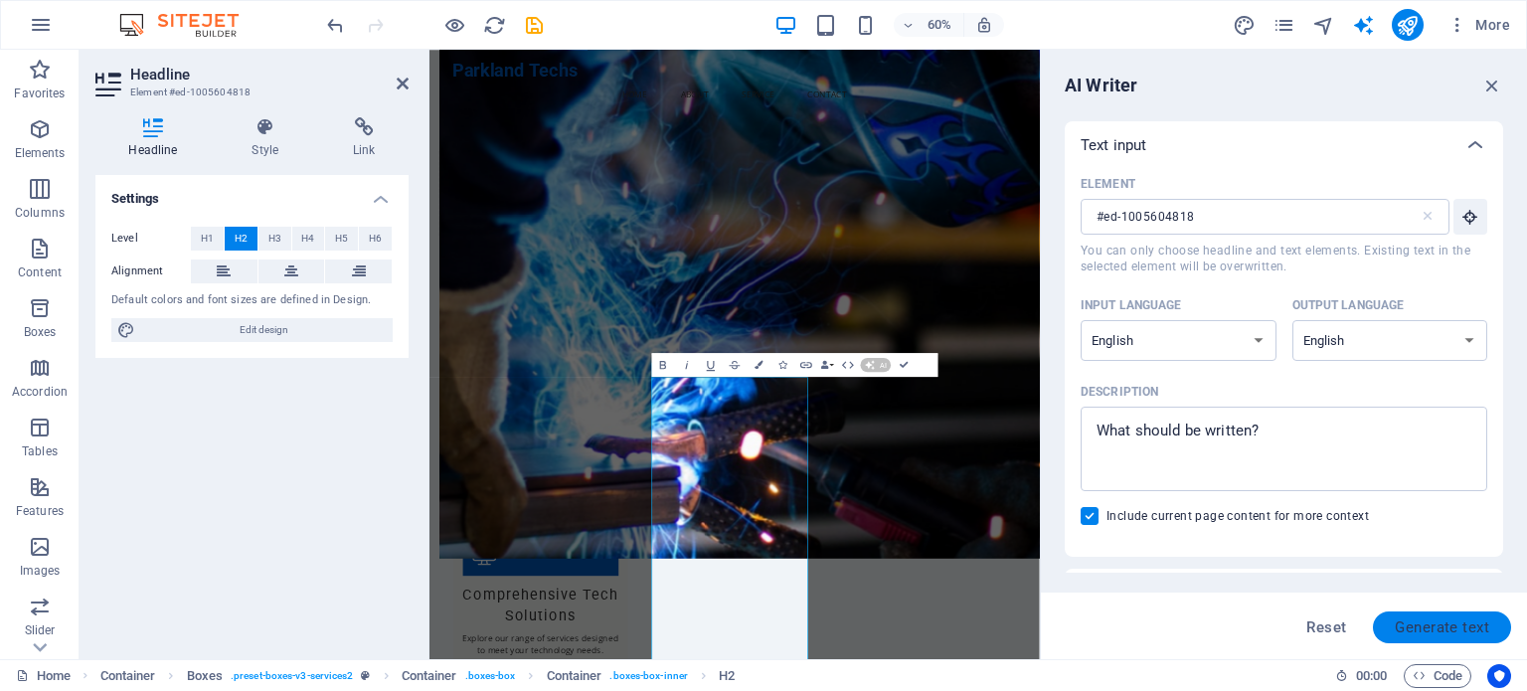
click at [1427, 616] on button "Generate text" at bounding box center [1442, 627] width 138 height 32
type textarea "x"
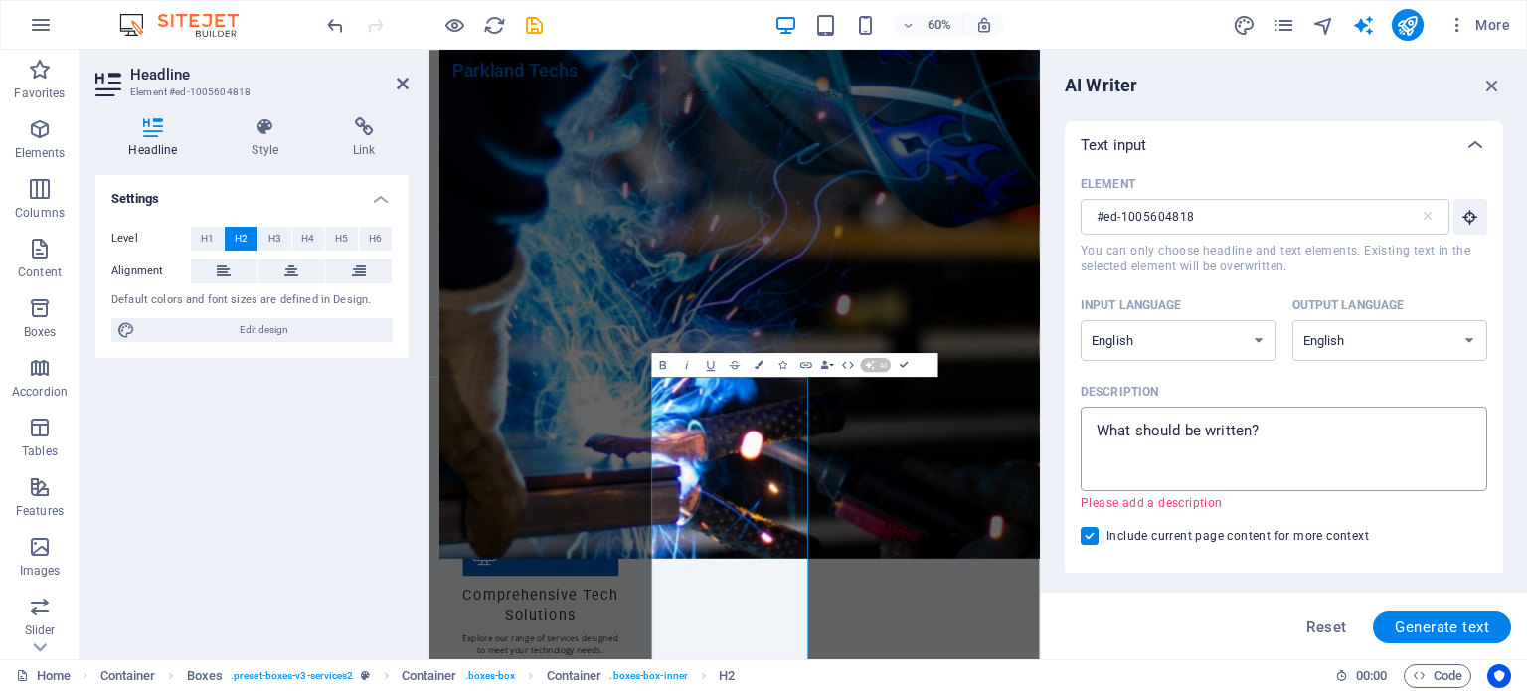
type textarea "x"
click at [1212, 451] on textarea "Description x ​ Please add a description" at bounding box center [1283, 449] width 387 height 65
type textarea "N"
type textarea "x"
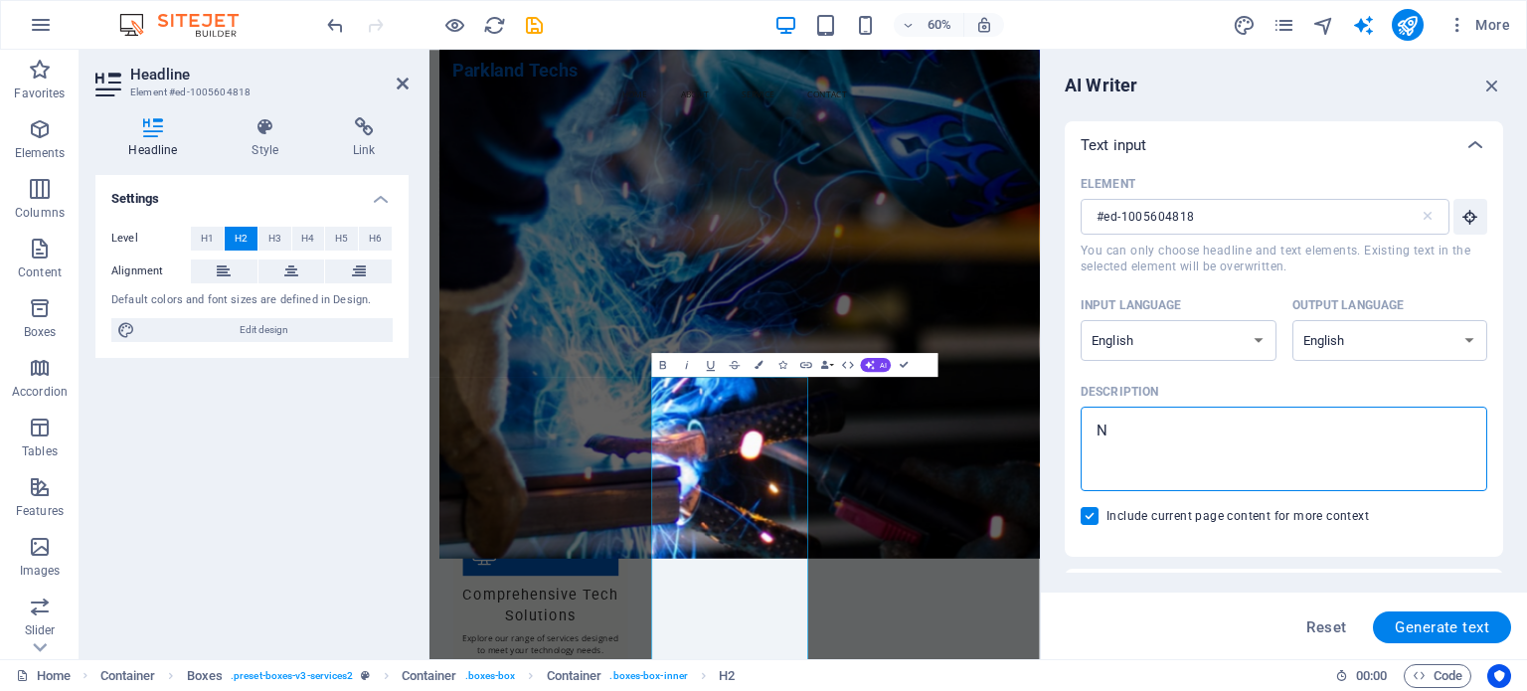
type textarea "Ne"
type textarea "x"
type textarea "Net"
type textarea "x"
type textarea "Netw"
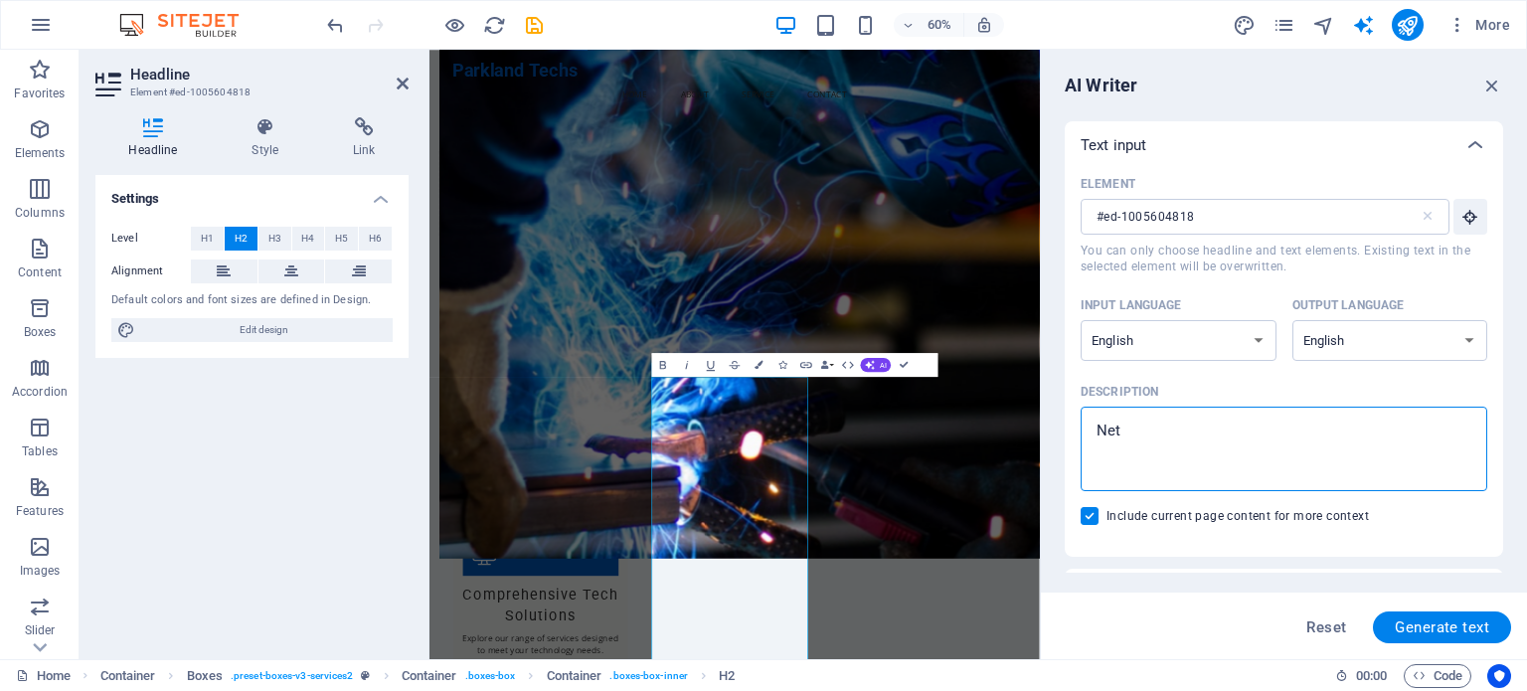
type textarea "x"
type textarea "Netwo"
type textarea "x"
type textarea "Networ"
type textarea "x"
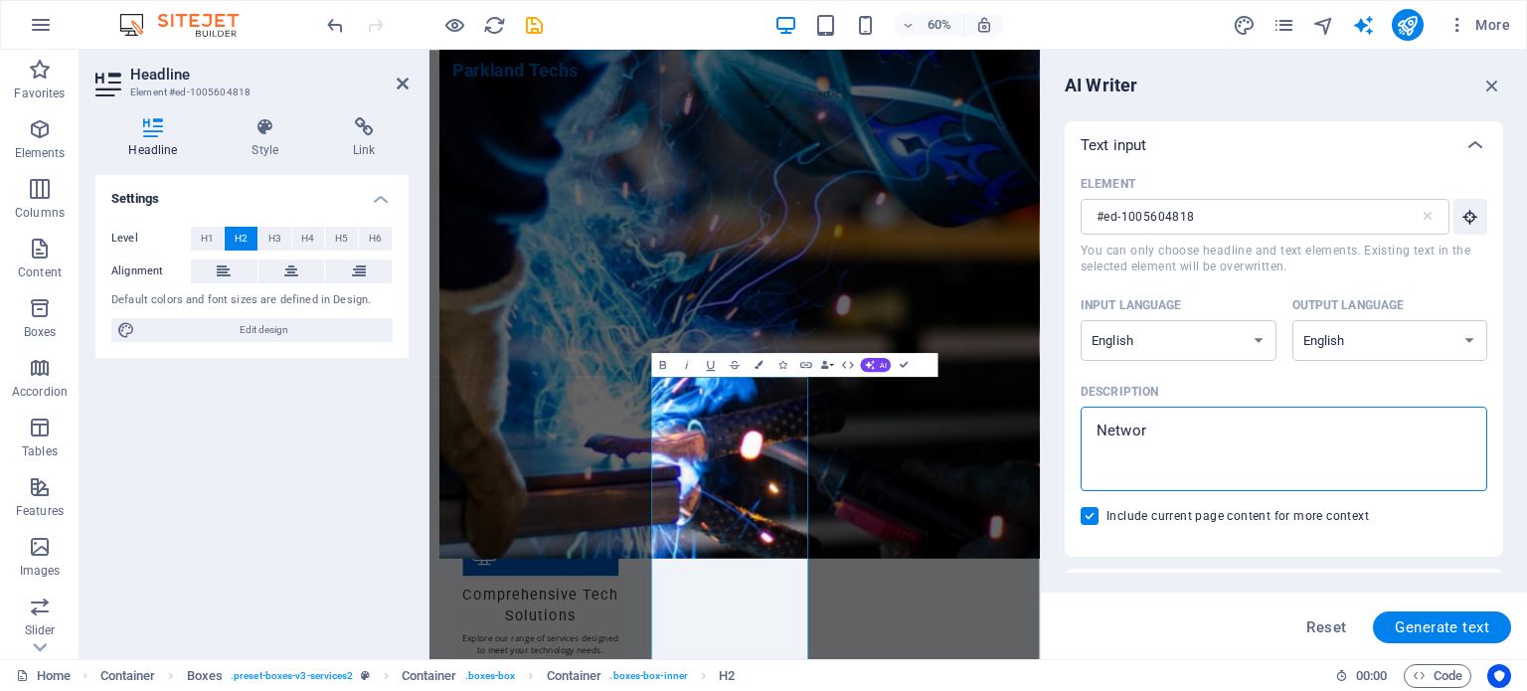
type textarea "Network"
type textarea "x"
type textarea "Networki"
type textarea "x"
type textarea "Networkin"
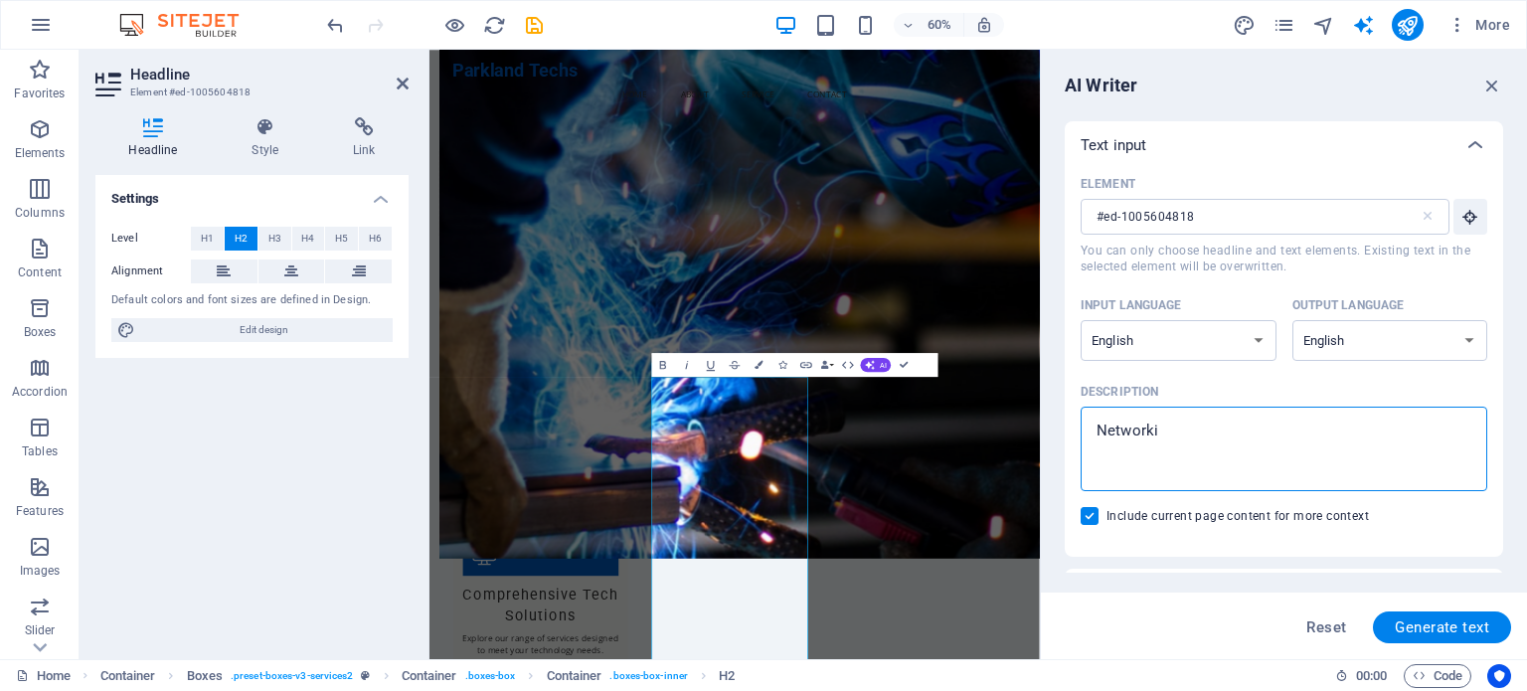
type textarea "x"
type textarea "Networking"
type textarea "x"
type textarea "Networking"
type textarea "x"
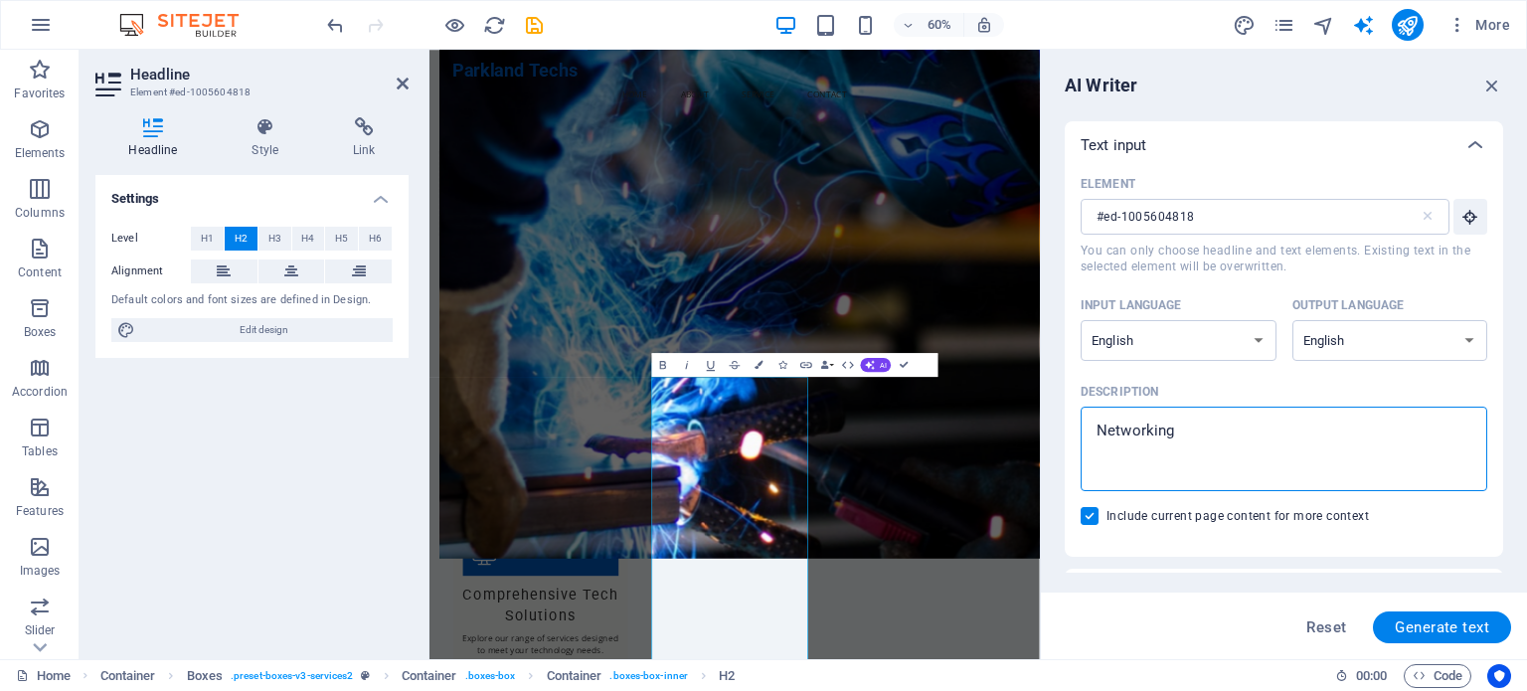
type textarea "Networking n"
type textarea "x"
type textarea "Networking ne"
type textarea "x"
type textarea "Networking nee"
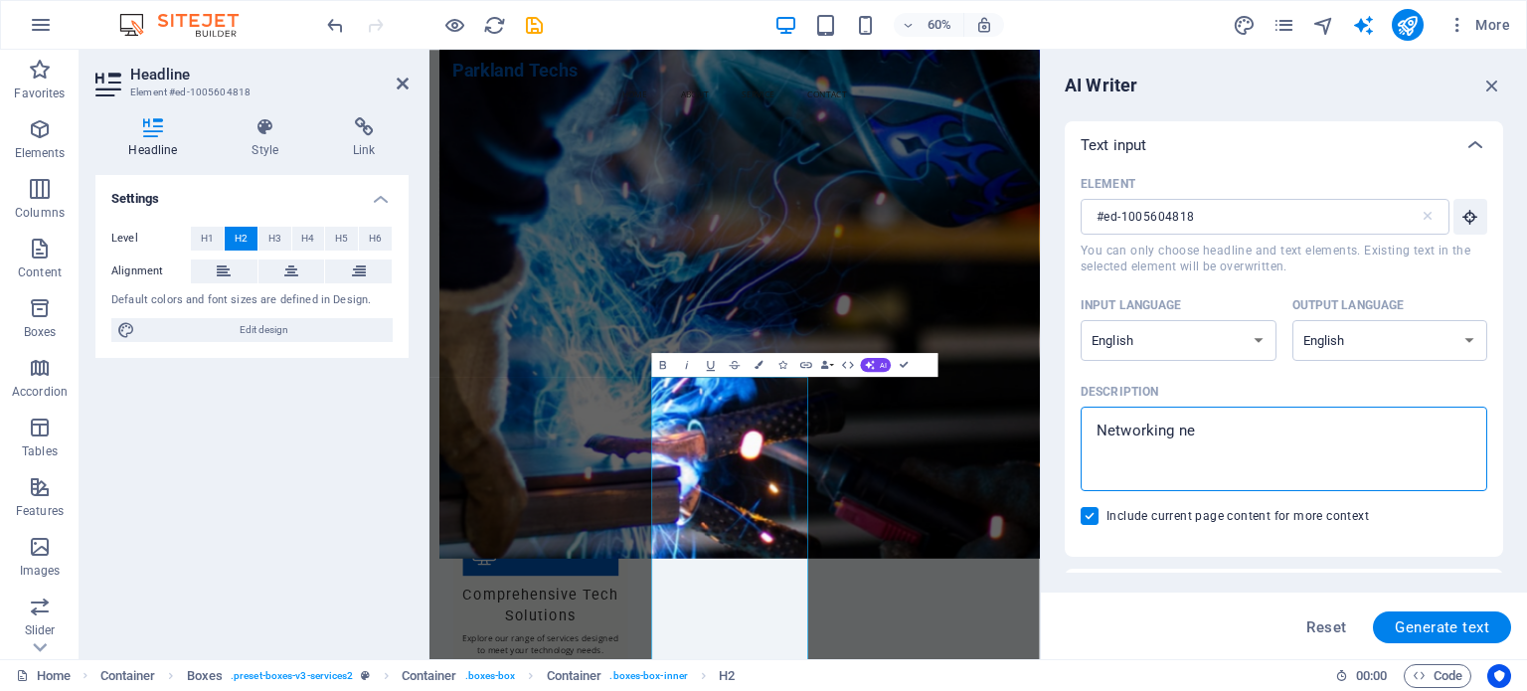
type textarea "x"
type textarea "Networking need"
type textarea "x"
type textarea "Networking needs"
type textarea "x"
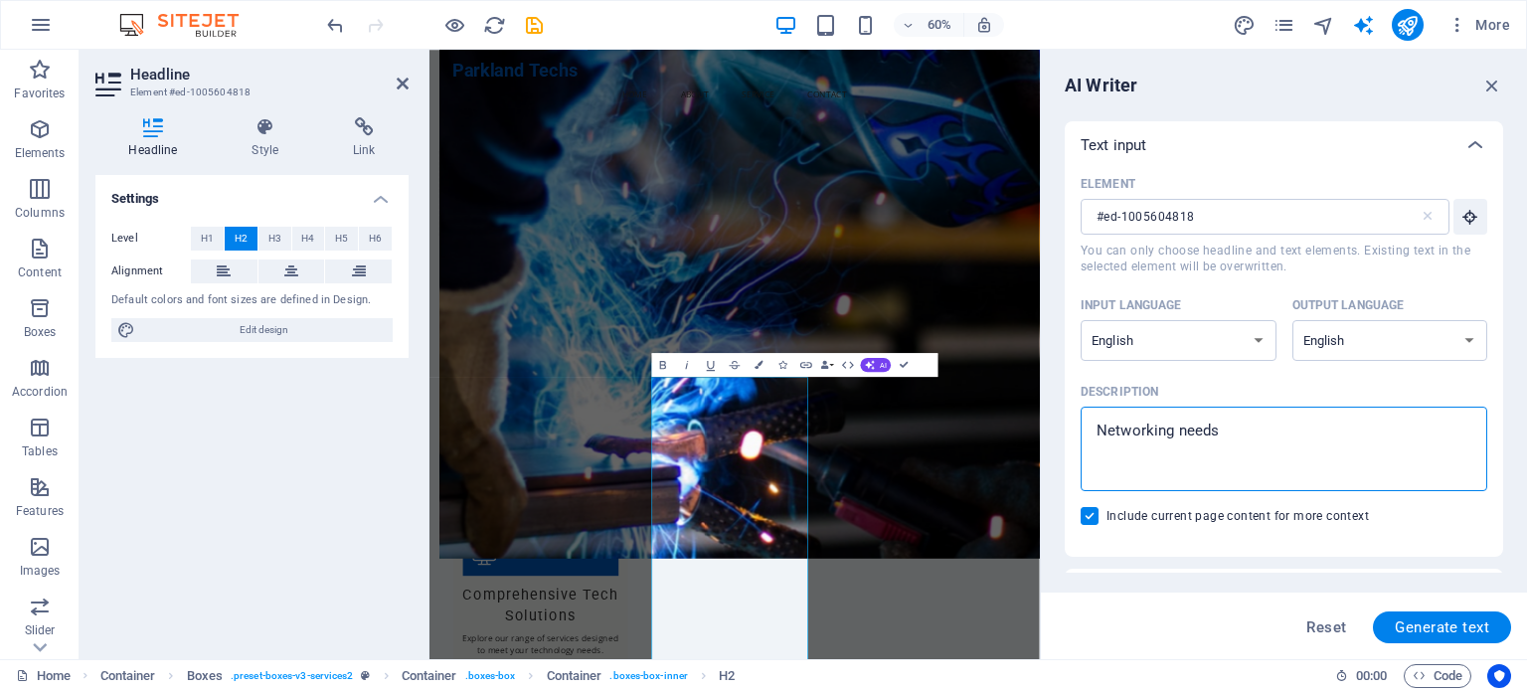
type textarea "Networking needs"
type textarea "x"
type textarea "Networking needs f"
type textarea "x"
type textarea "Networking needs fo"
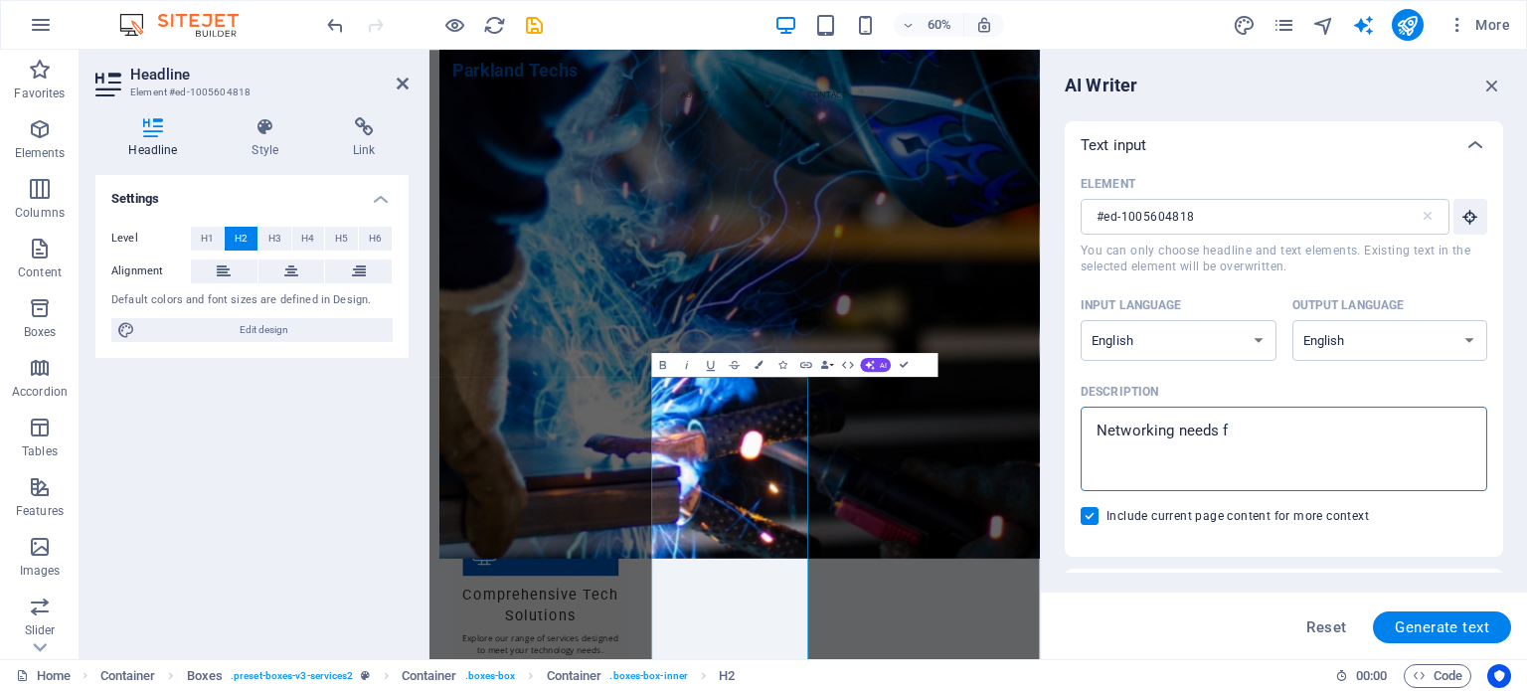
type textarea "x"
type textarea "Networking needs for"
type textarea "x"
type textarea "Networking needs for"
type textarea "x"
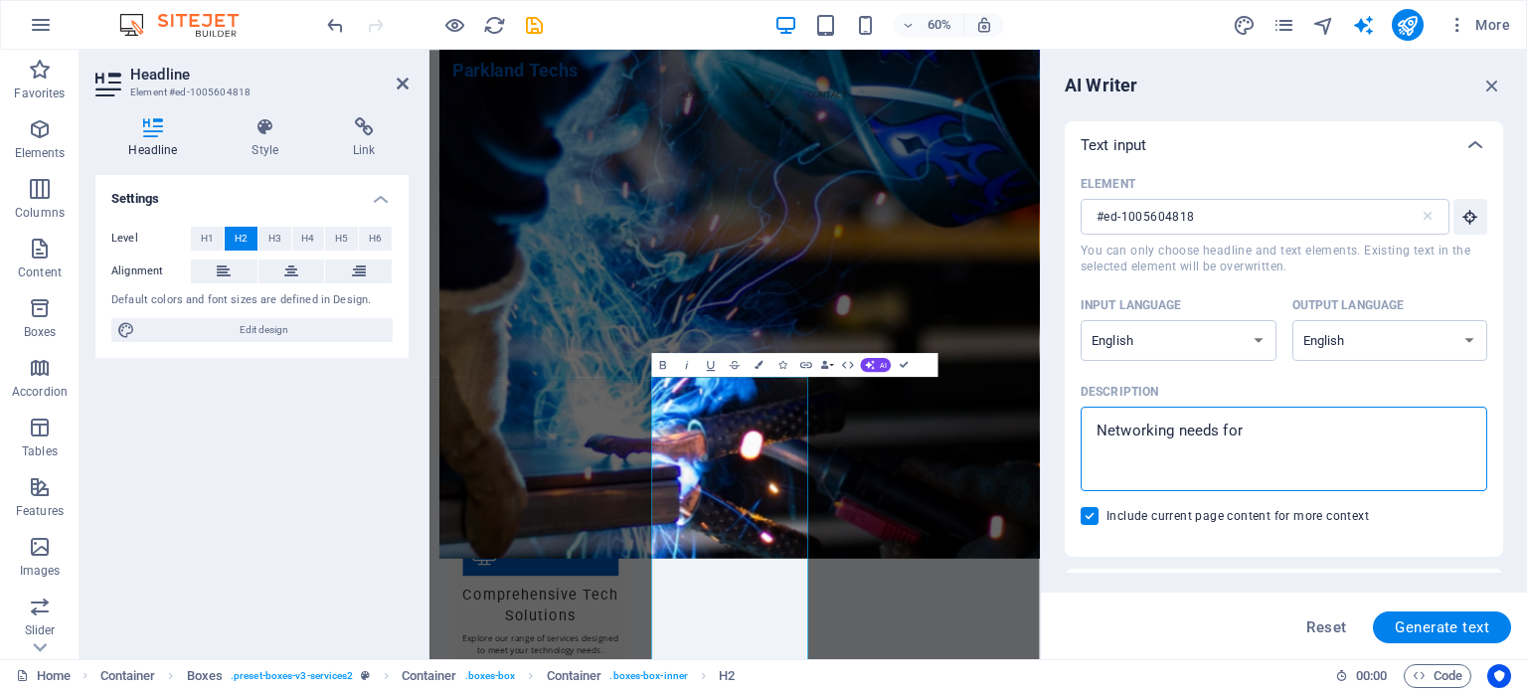
type textarea "Networking needs for s"
type textarea "x"
type textarea "Networking needs for sm"
type textarea "x"
type textarea "Networking needs for sma"
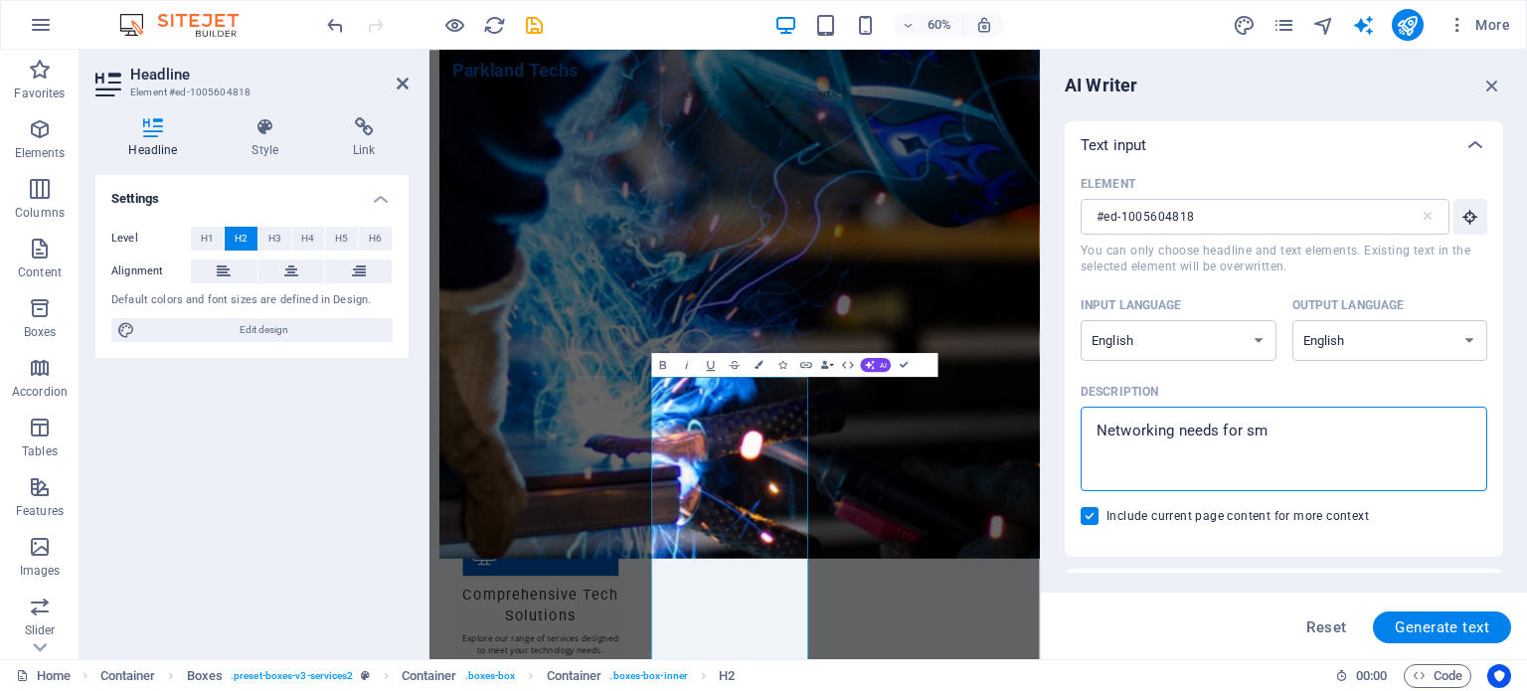
type textarea "x"
type textarea "Networking needs for sm"
type textarea "x"
type textarea "Networking needs for smb"
type textarea "x"
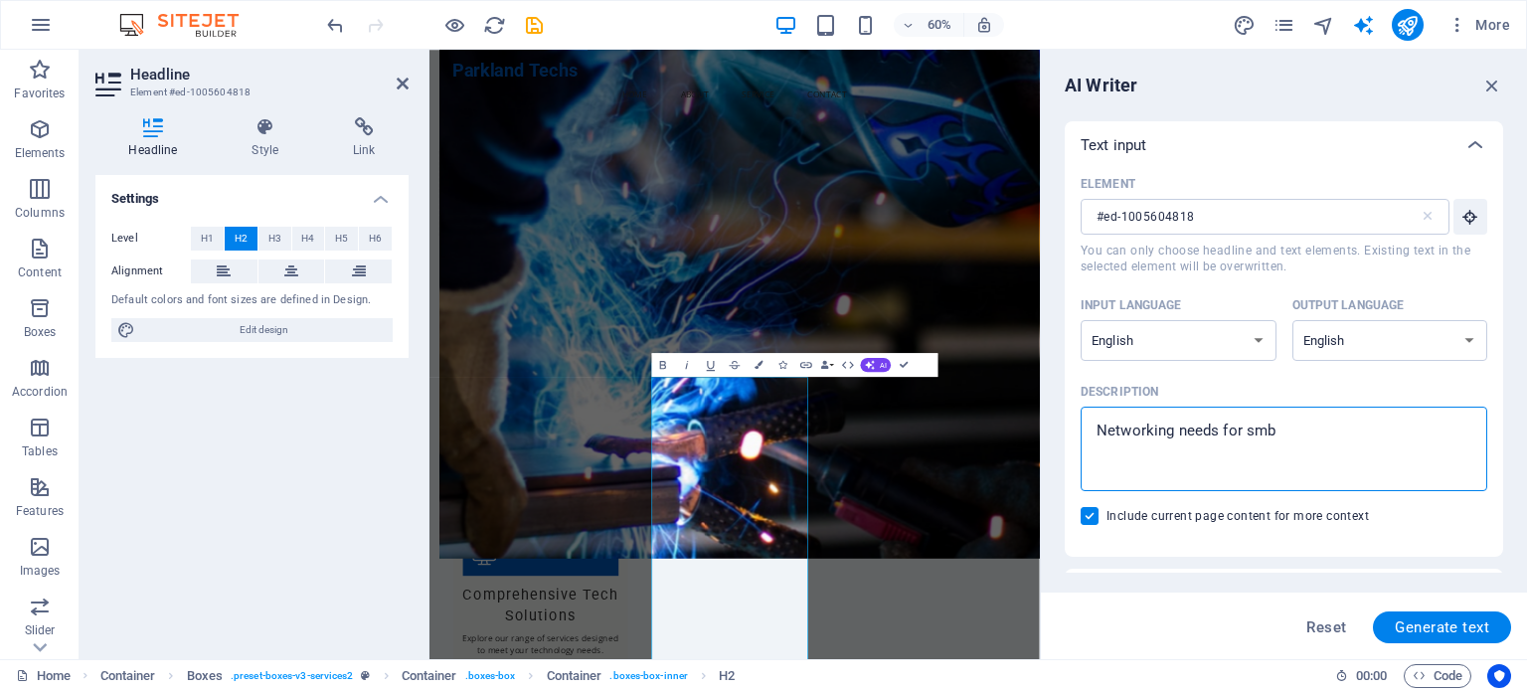
type textarea "Networking needs for smb"
type textarea "x"
type textarea "Networking needs for smb a"
type textarea "x"
type textarea "Networking needs for smb an"
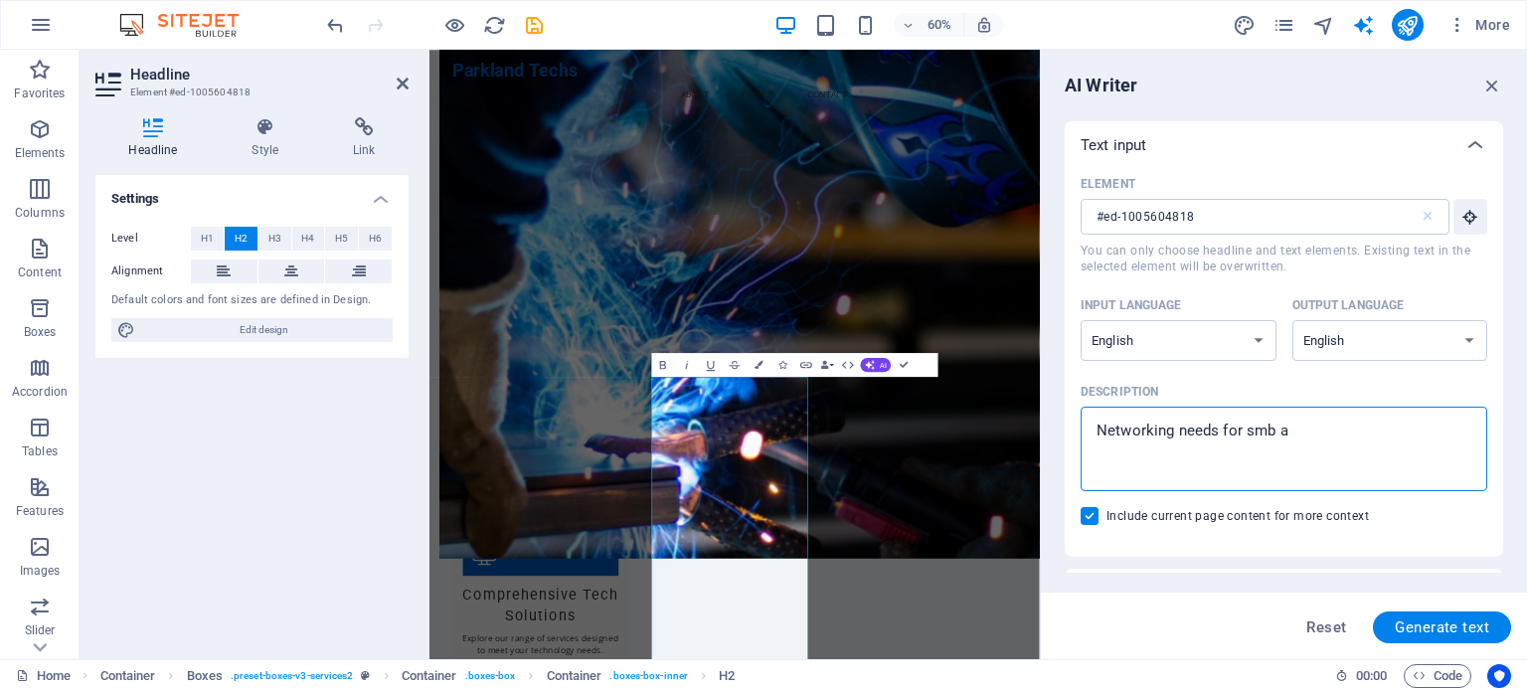
type textarea "x"
type textarea "Networking needs for smb and"
type textarea "x"
type textarea "Networking needs for smb and"
type textarea "x"
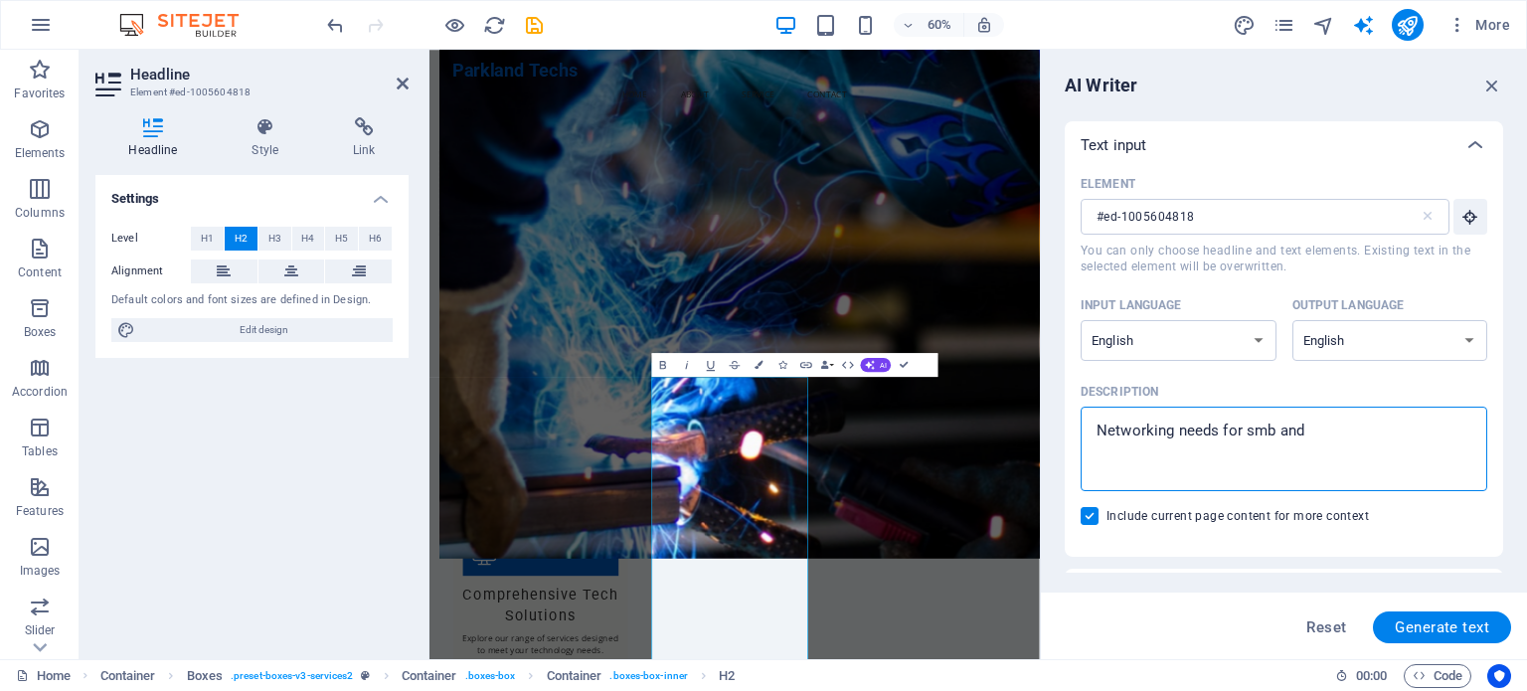
type textarea "Networking needs for smb and h"
type textarea "x"
type textarea "Networking needs for smb and ho"
type textarea "x"
type textarea "Networking needs for smb and hom"
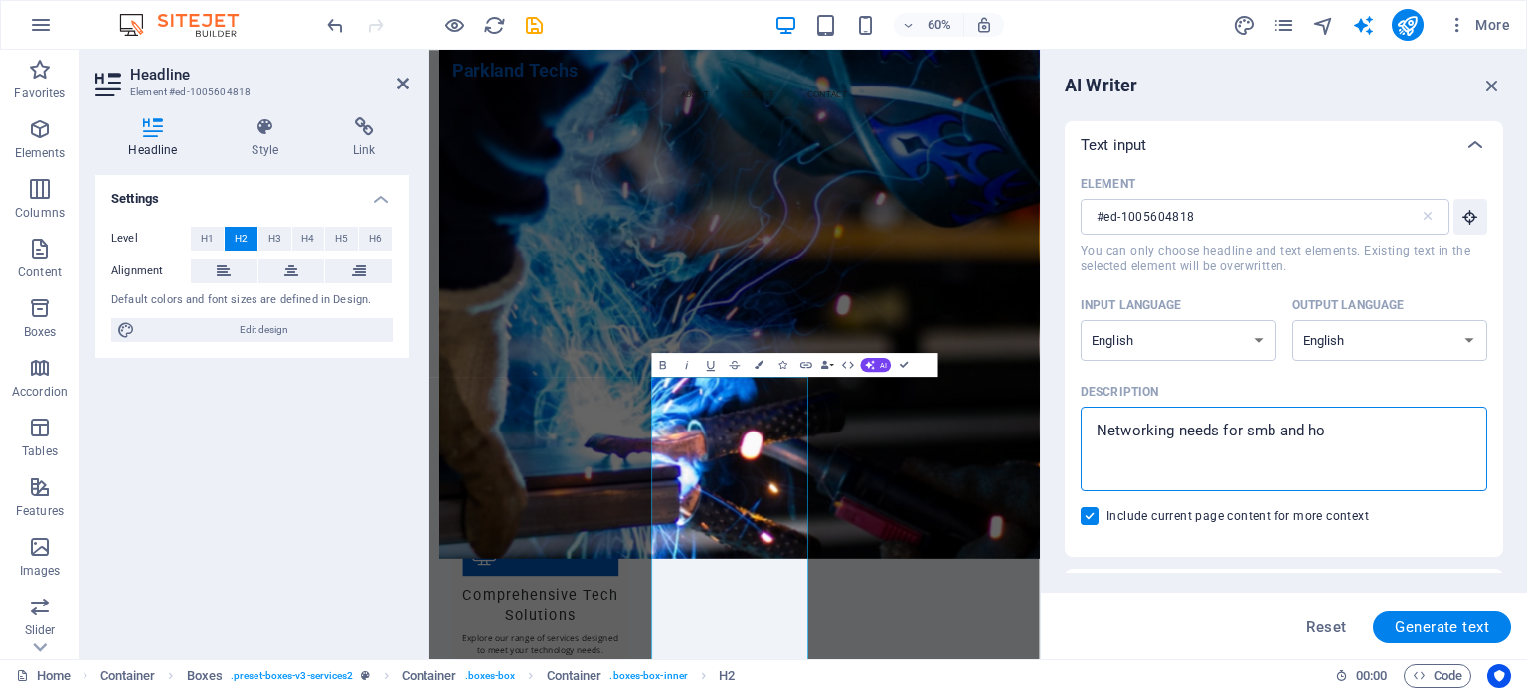
type textarea "x"
type textarea "Networking needs for smb and home"
type textarea "x"
type textarea "Networking needs for smb and homes"
type textarea "x"
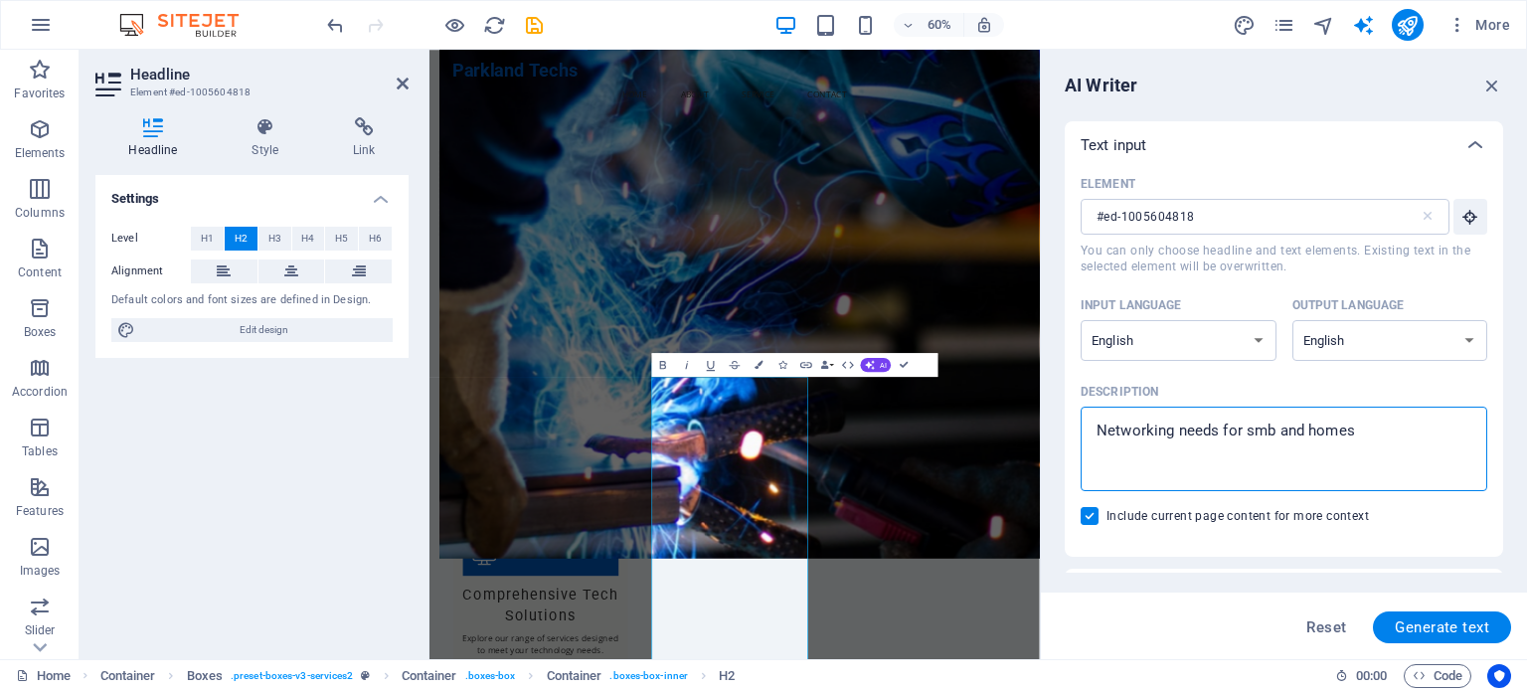
type textarea "Networking needs for smb and homes"
type textarea "x"
type textarea "Networking needs for smb and homes"
click at [1449, 626] on span "Generate text" at bounding box center [1442, 627] width 94 height 16
type textarea "x"
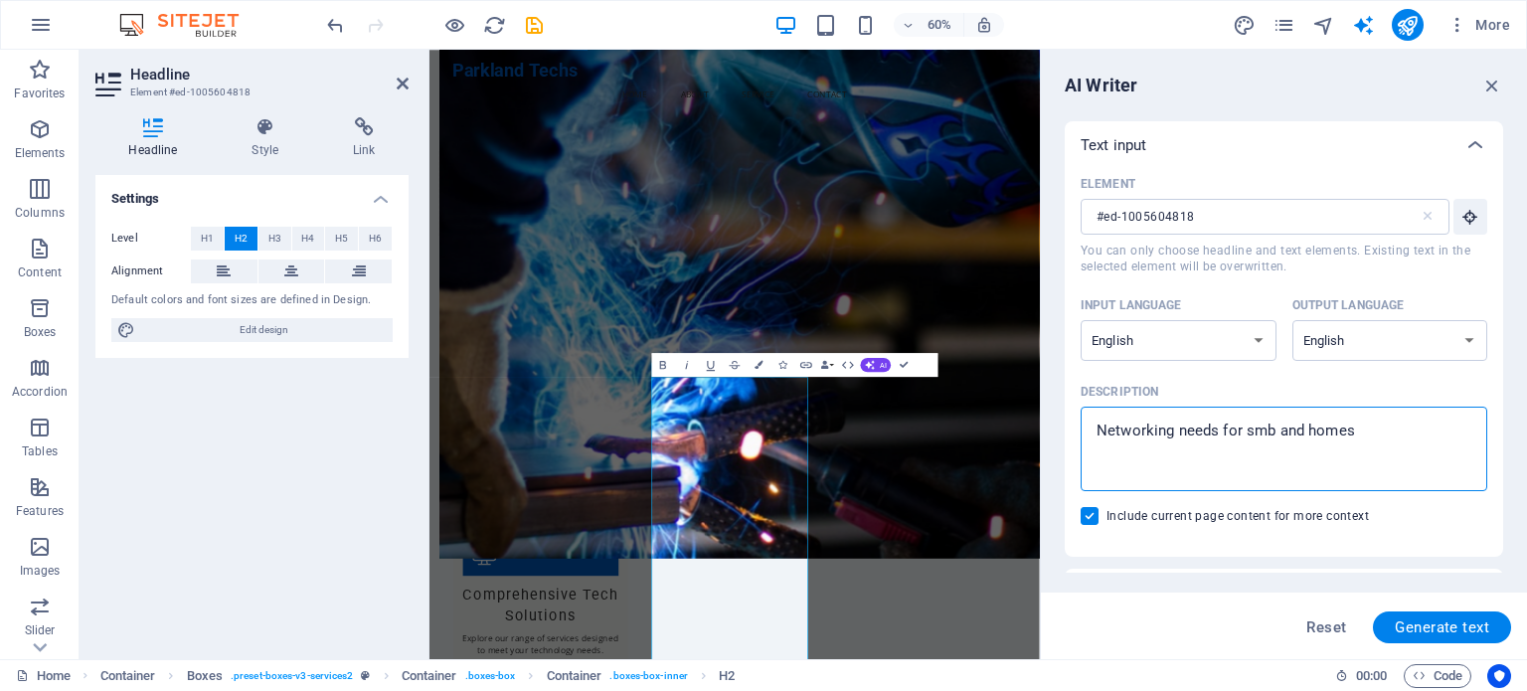
type textarea "x"
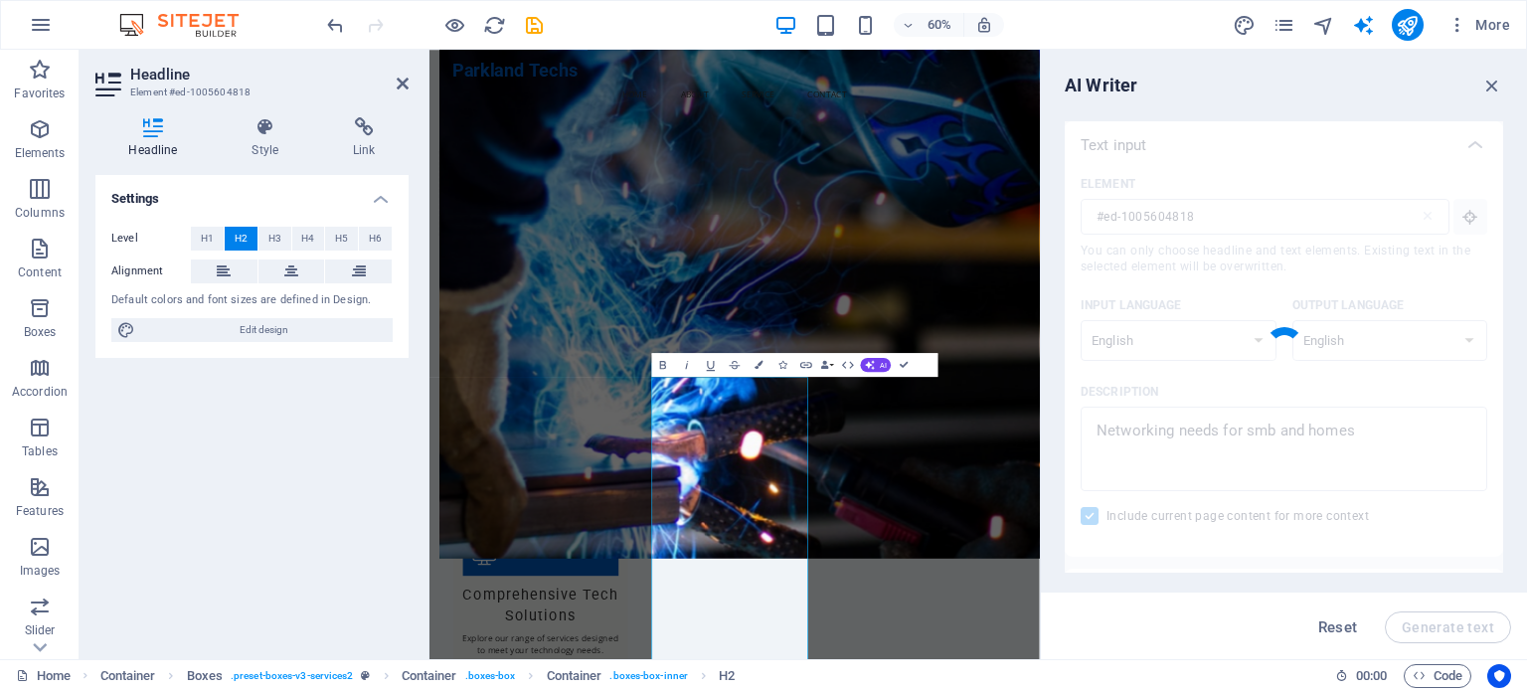
type textarea "x"
type textarea "Unlock seamless connectivity with tailored networking solutions for small and m…"
type textarea "x"
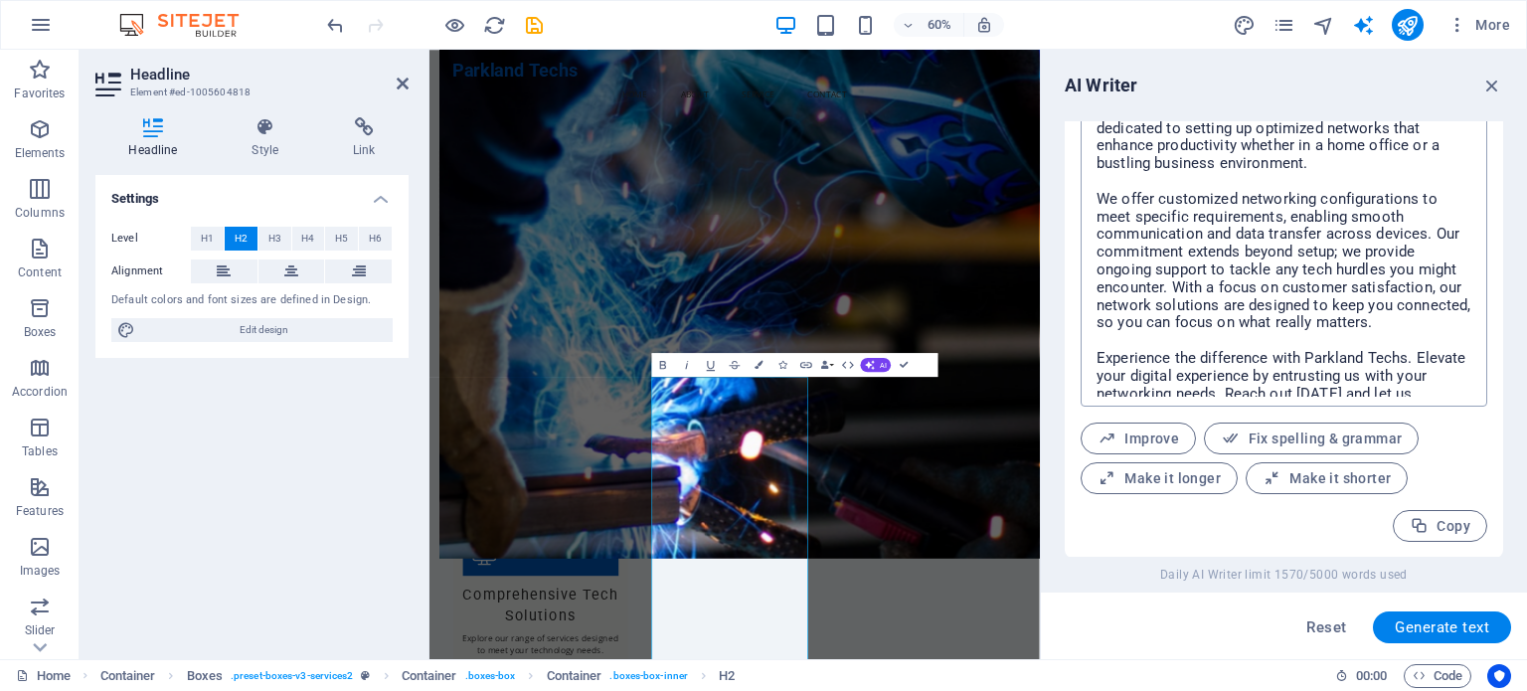
scroll to position [0, 0]
click at [1282, 486] on span "Make it shorter" at bounding box center [1326, 478] width 128 height 19
type textarea "x"
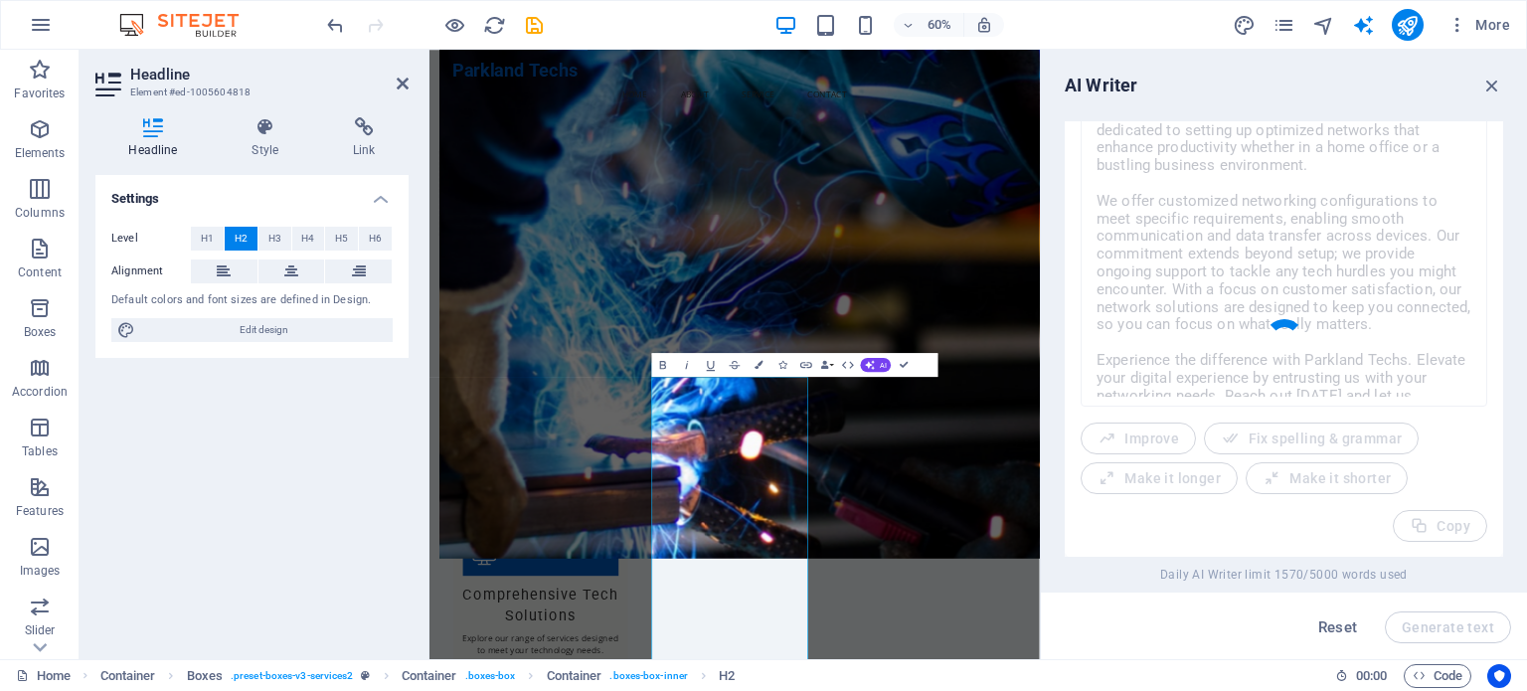
type textarea "x"
type textarea "Unlock seamless connectivity with Parkland Techs' tailored networking solutions…"
type textarea "x"
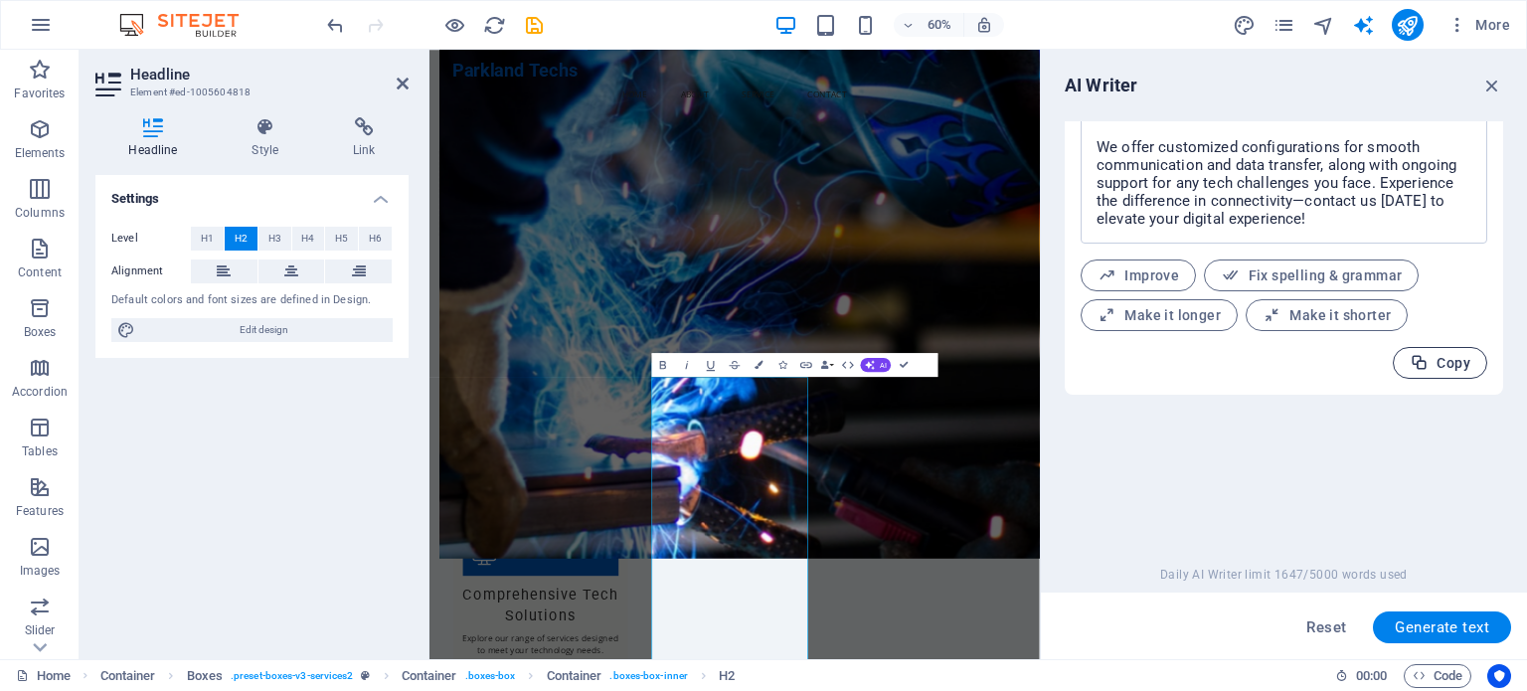
click at [1431, 366] on span "Copy" at bounding box center [1440, 363] width 61 height 19
type textarea "x"
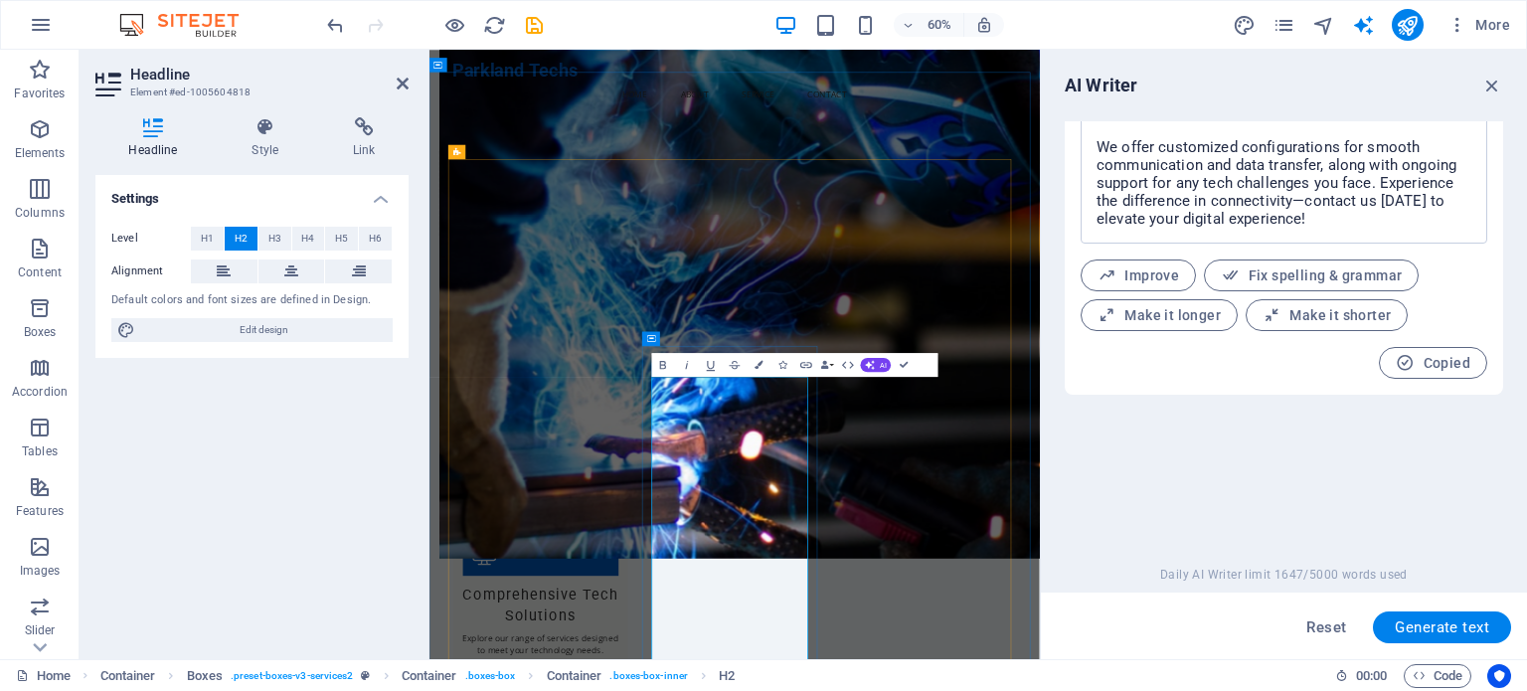
click at [1220, 186] on textarea "Unlock seamless connectivity with Parkland Techs' tailored networking solutions…" at bounding box center [1283, 130] width 387 height 207
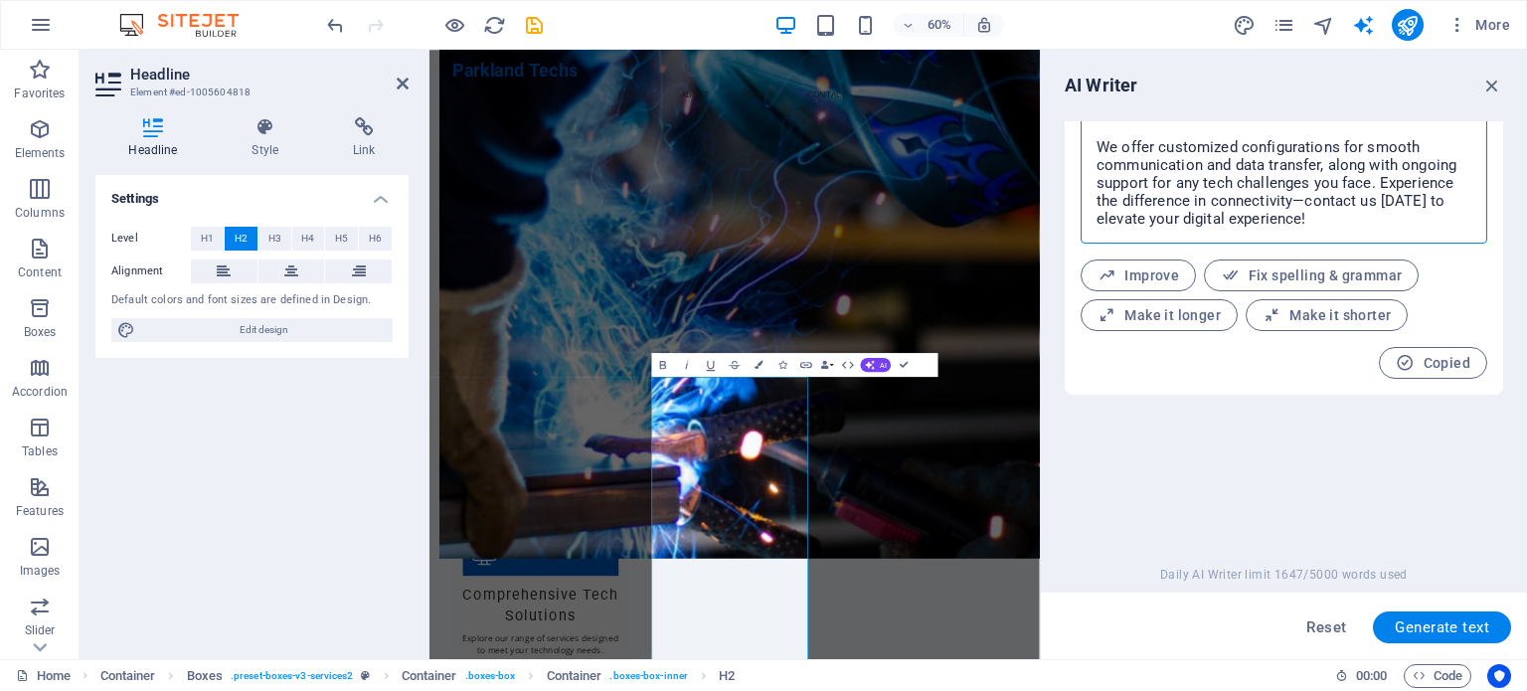
click at [1220, 186] on textarea "Unlock seamless connectivity with Parkland Techs' tailored networking solutions…" at bounding box center [1283, 130] width 387 height 207
type textarea "x"
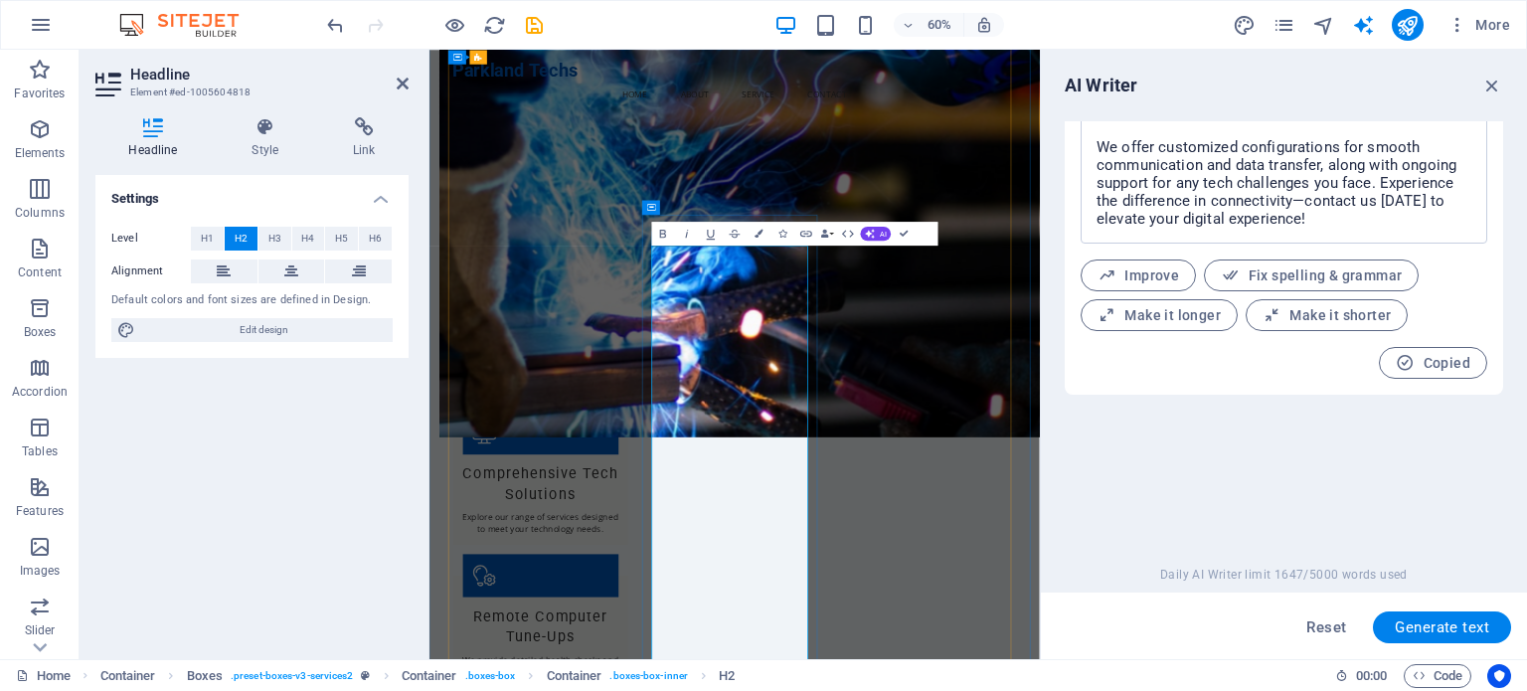
scroll to position [1292, 0]
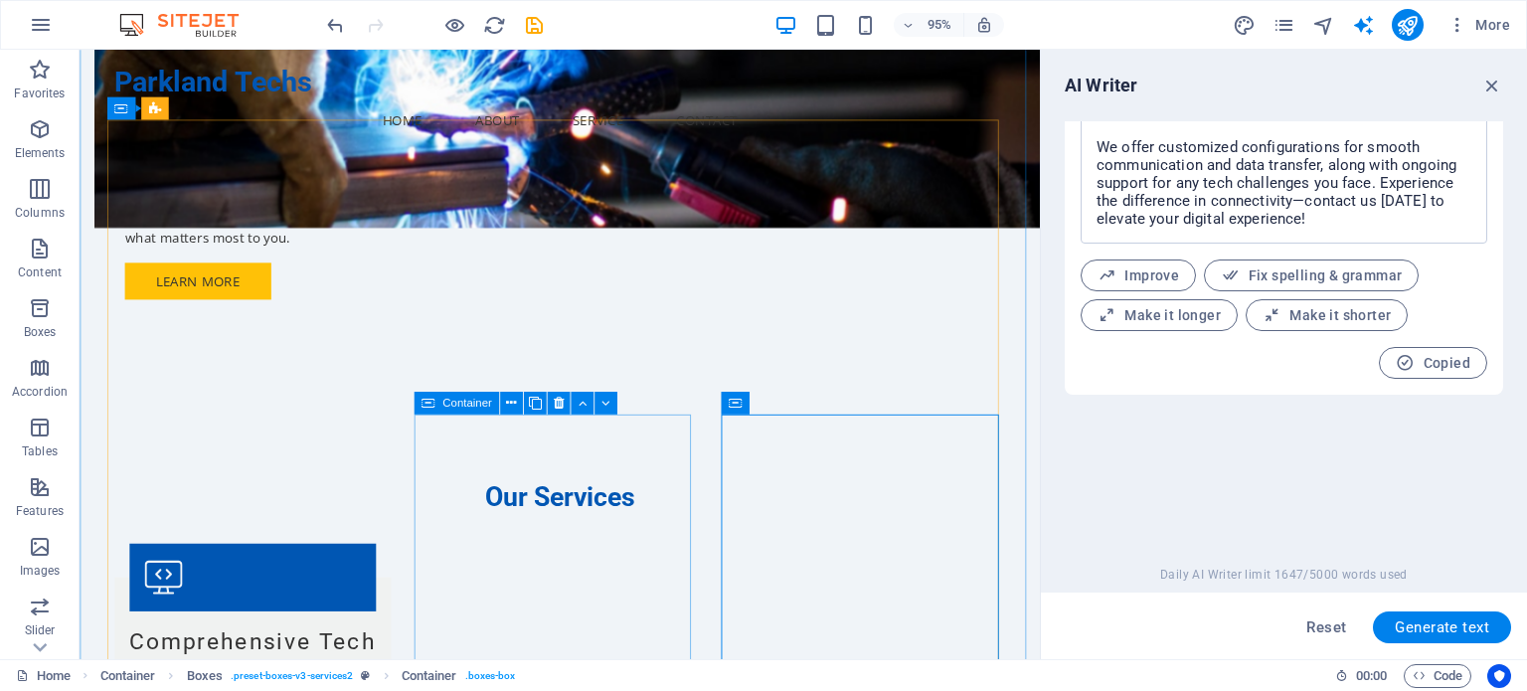
scroll to position [1193, 0]
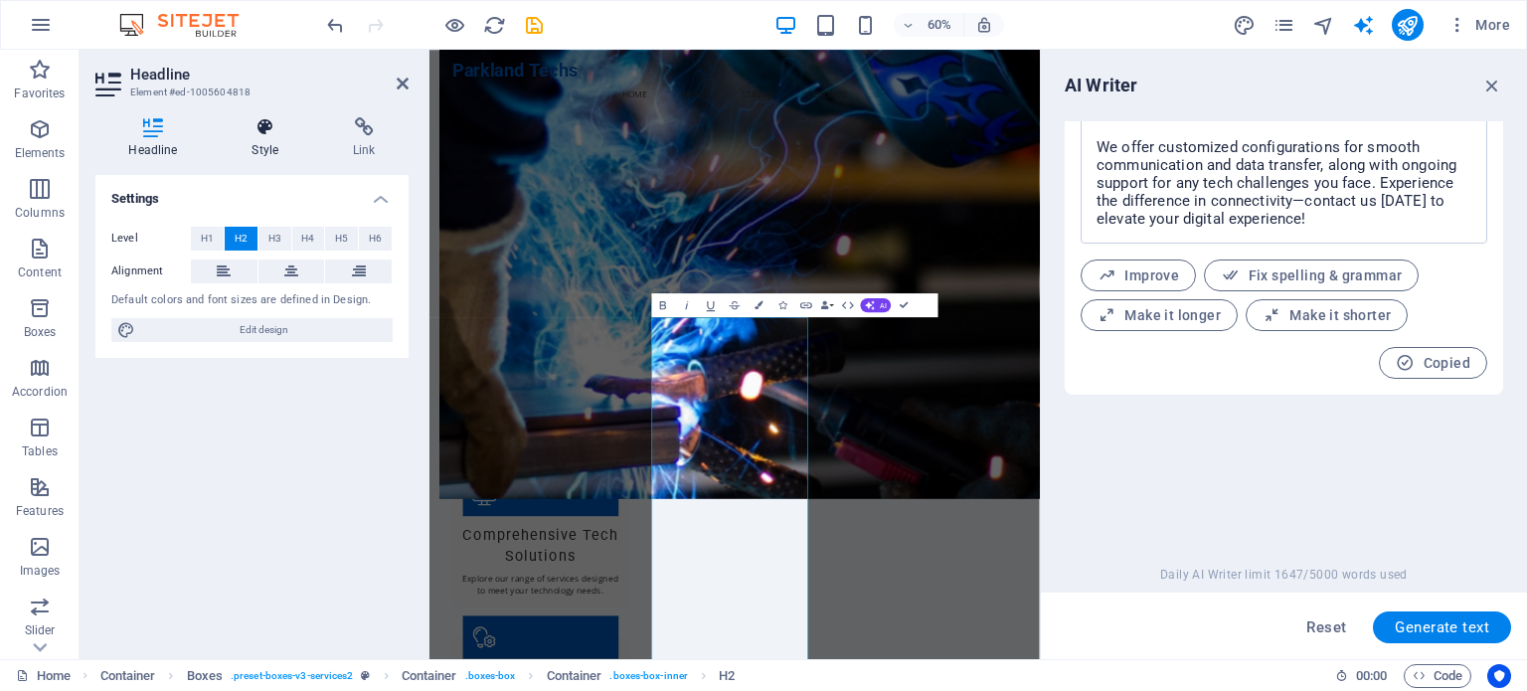
click at [270, 135] on icon at bounding box center [265, 127] width 93 height 20
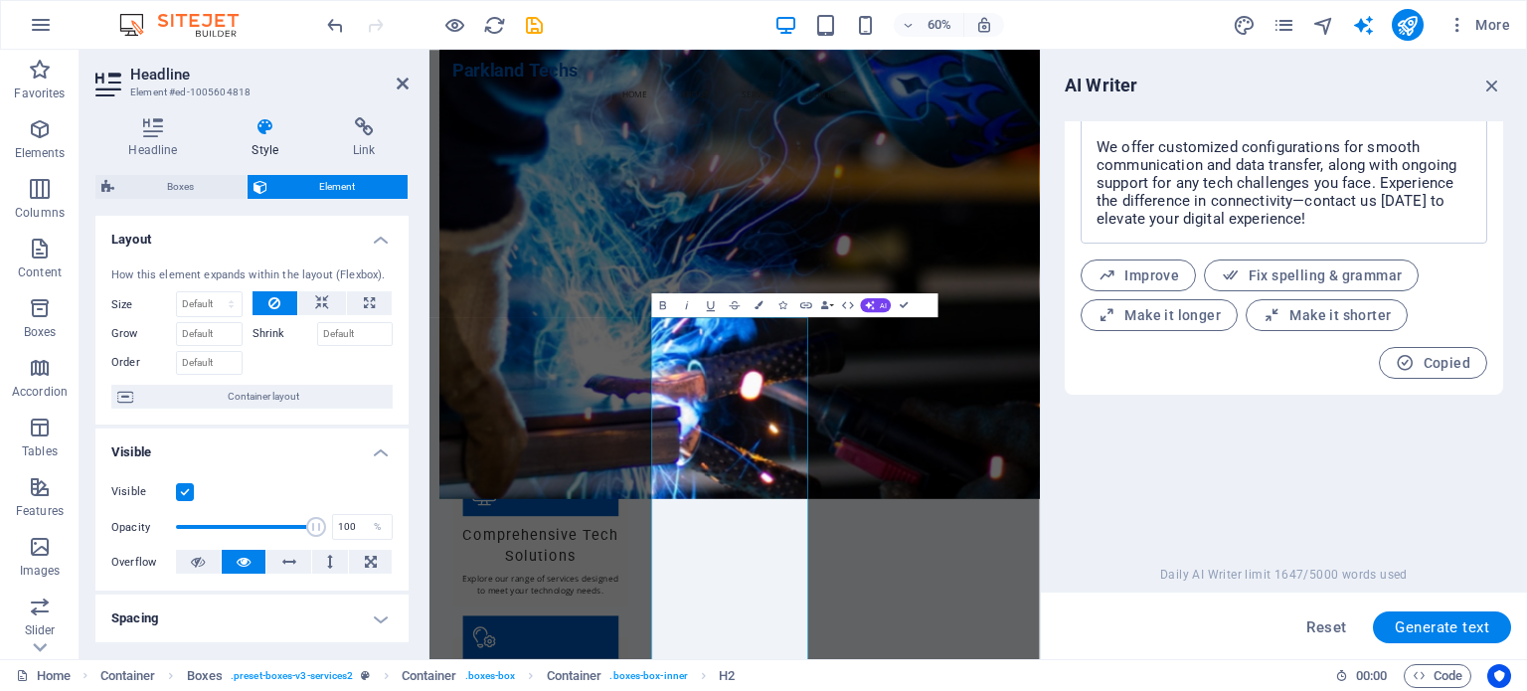
click at [270, 341] on label "Shrink" at bounding box center [284, 334] width 65 height 24
click at [317, 341] on input "Shrink" at bounding box center [355, 334] width 77 height 24
click at [271, 333] on label "Shrink" at bounding box center [284, 334] width 65 height 24
click at [317, 333] on input "Shrink" at bounding box center [355, 334] width 77 height 24
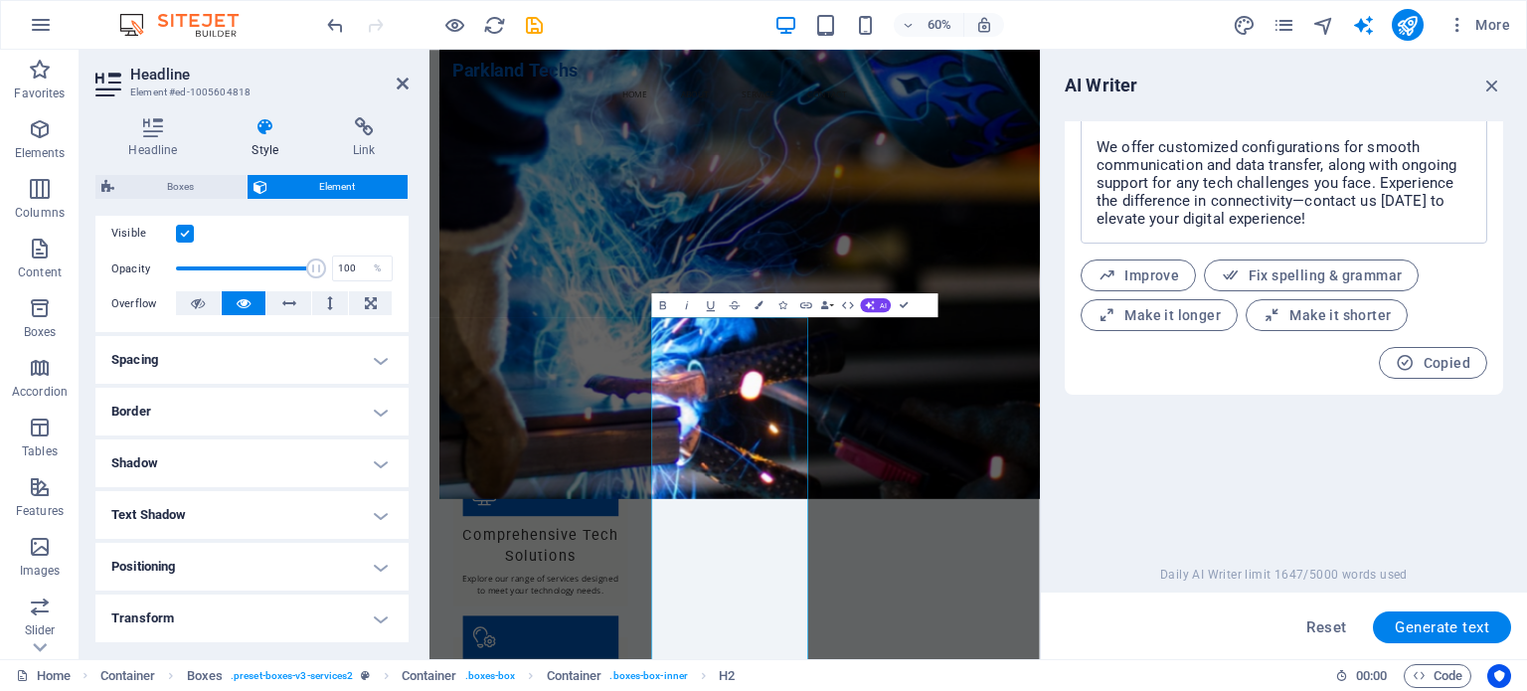
scroll to position [0, 0]
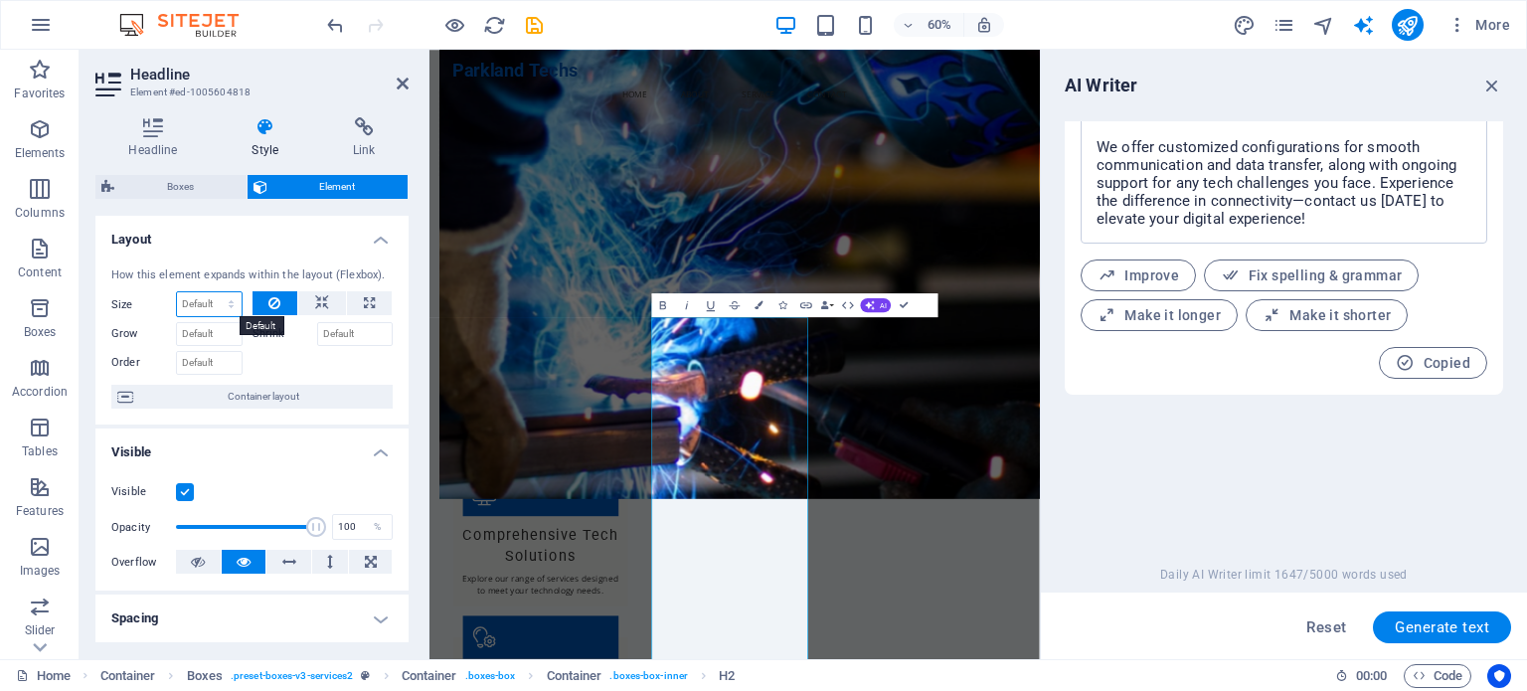
click at [215, 305] on select "Default auto px % 1/1 1/2 1/3 1/4 1/5 1/6 1/7 1/8 1/9 1/10" at bounding box center [209, 304] width 65 height 24
select select "1/2"
click at [211, 292] on select "Default auto px % 1/1 1/2 1/3 1/4 1/5 1/6 1/7 1/8 1/9 1/10" at bounding box center [209, 304] width 65 height 24
type input "50"
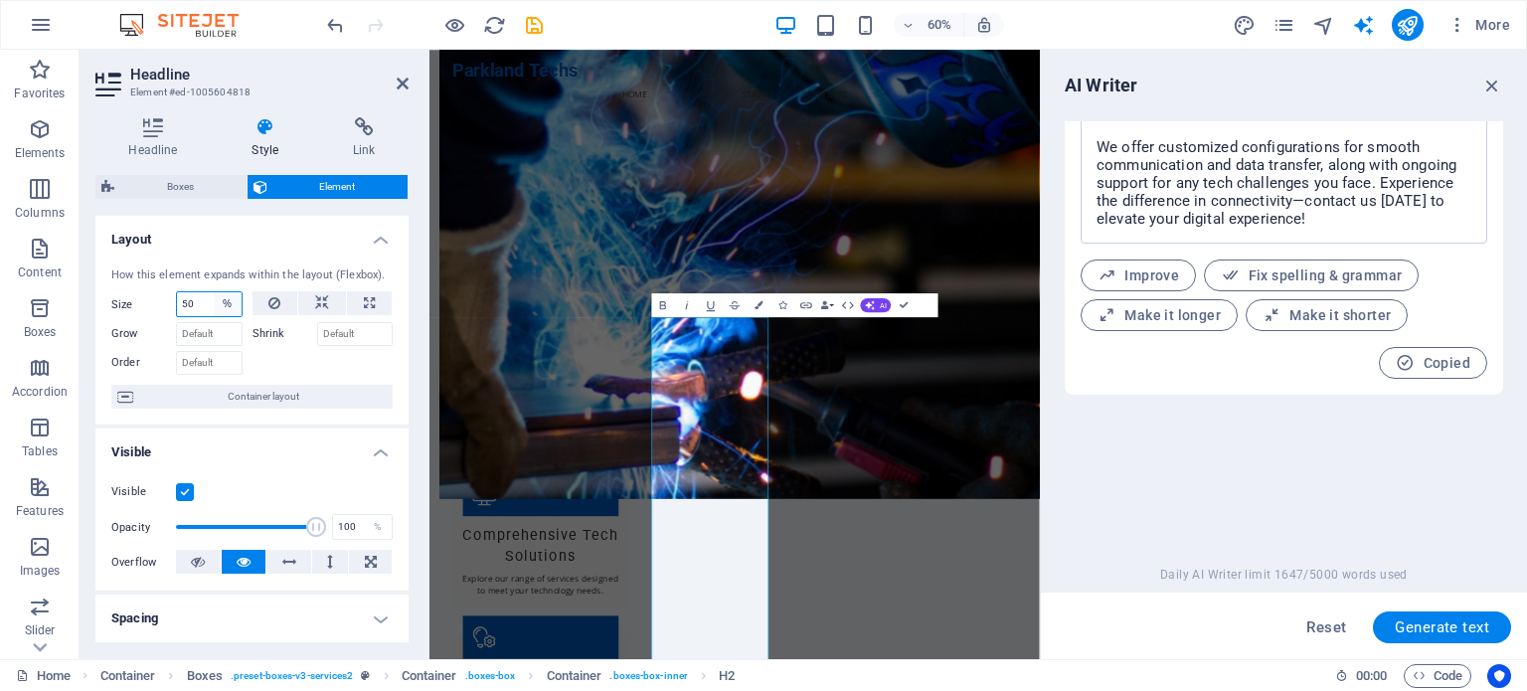
click at [223, 309] on select "Default auto px % 1/1 1/2 1/3 1/4 1/5 1/6 1/7 1/8 1/9 1/10" at bounding box center [228, 304] width 28 height 24
select select "auto"
click at [214, 292] on select "Default auto px % 1/1 1/2 1/3 1/4 1/5 1/6 1/7 1/8 1/9 1/10" at bounding box center [228, 304] width 28 height 24
select select "DISABLED_OPTION_VALUE"
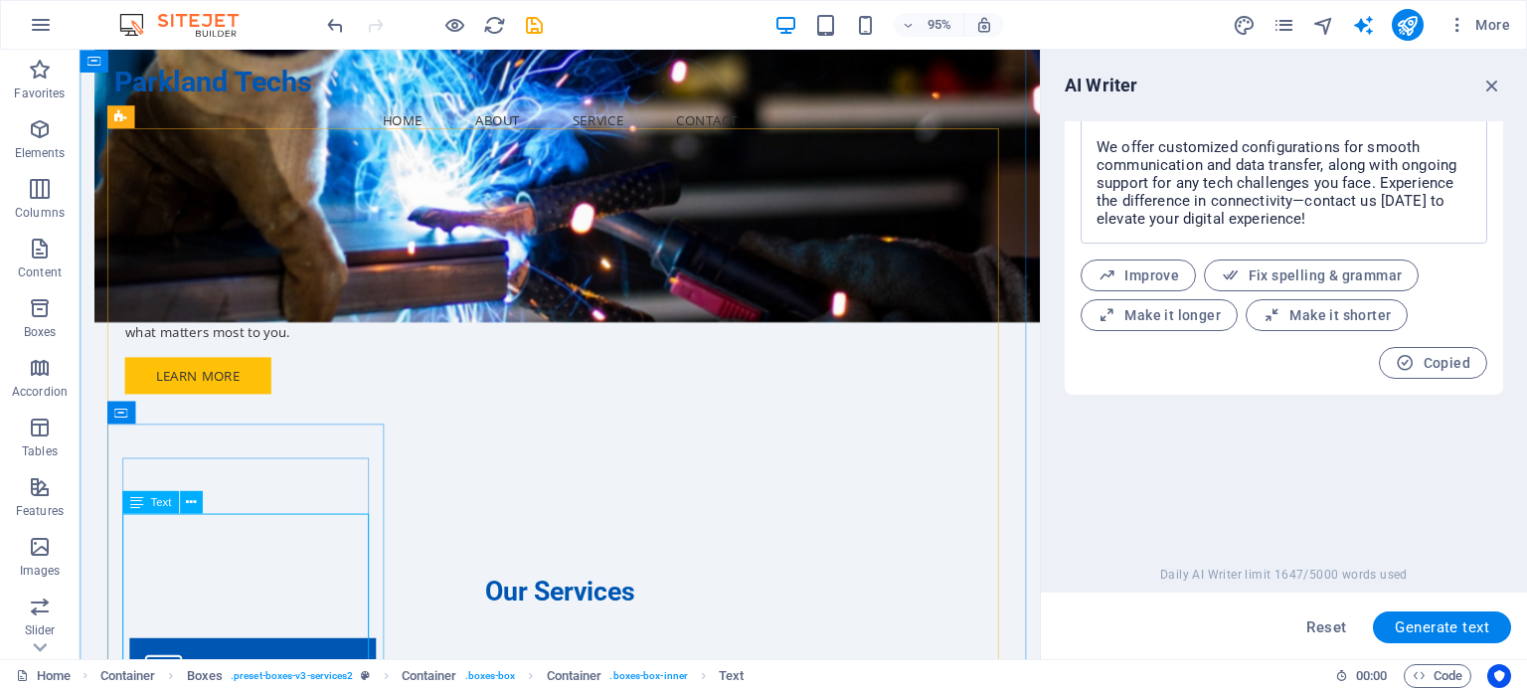
scroll to position [1491, 0]
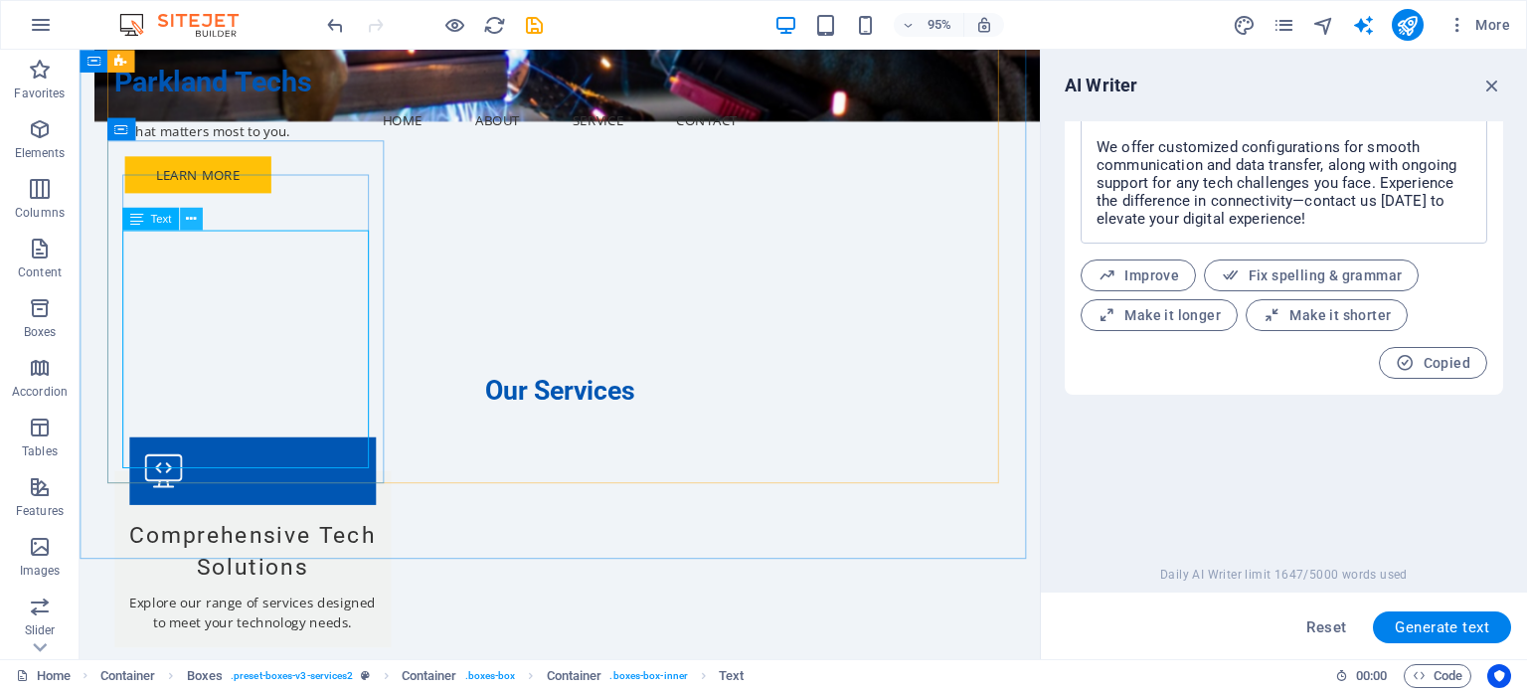
click at [196, 221] on button at bounding box center [191, 219] width 23 height 23
click at [194, 224] on icon at bounding box center [191, 219] width 10 height 20
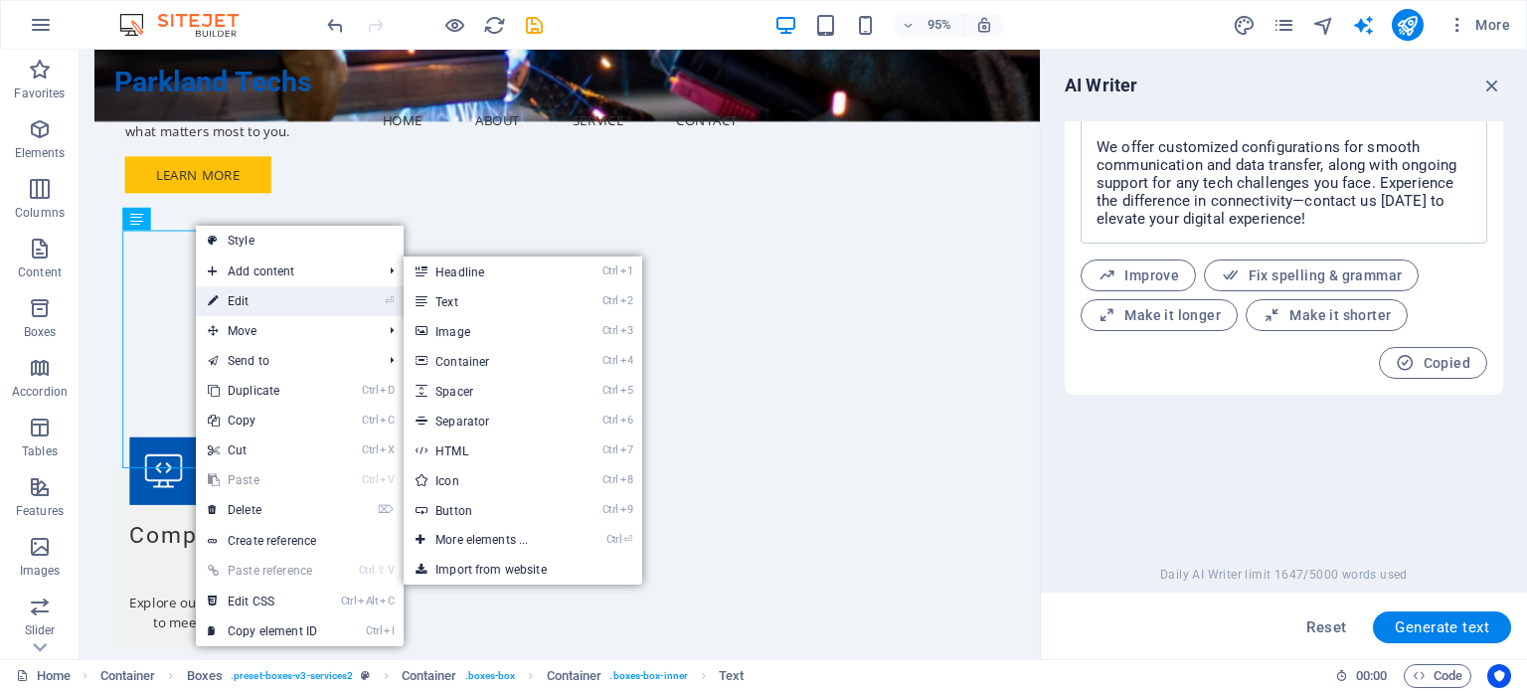
click at [237, 297] on link "⏎ Edit" at bounding box center [262, 301] width 133 height 30
type input "#ed-1005604803"
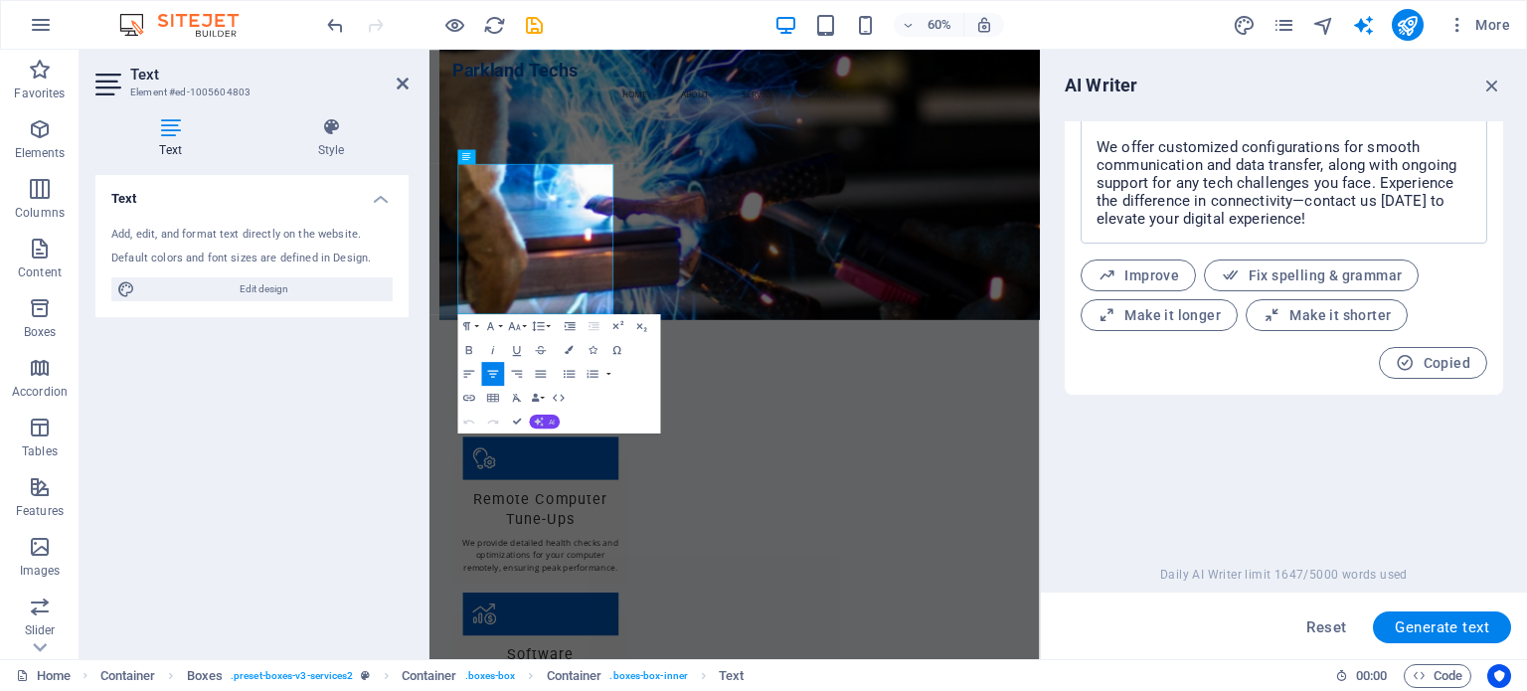
click at [541, 421] on icon "button" at bounding box center [540, 422] width 10 height 10
click at [543, 333] on link "Make shorter" at bounding box center [559, 329] width 116 height 18
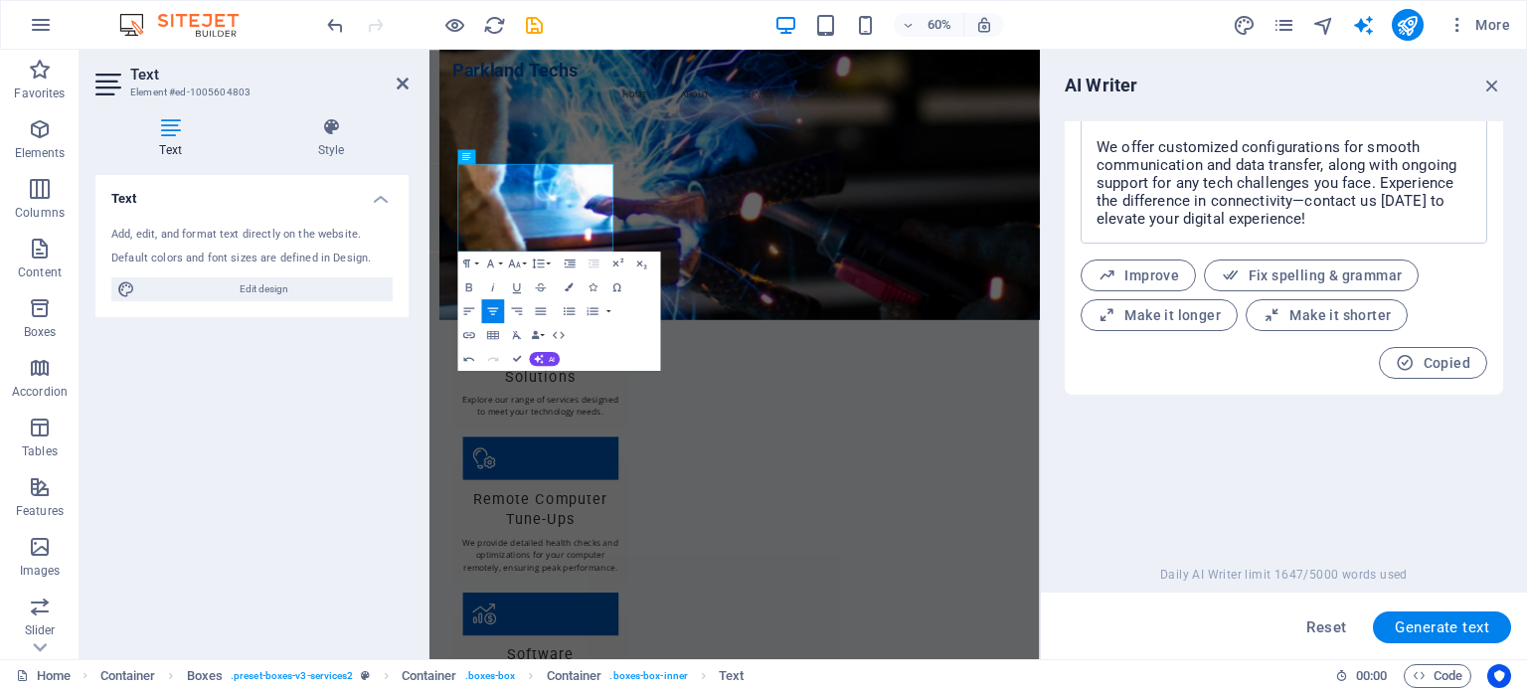
drag, startPoint x: 308, startPoint y: 392, endPoint x: 5, endPoint y: 548, distance: 341.0
click at [308, 392] on div "Text Add, edit, and format text directly on the website. Default colors and fon…" at bounding box center [251, 409] width 313 height 468
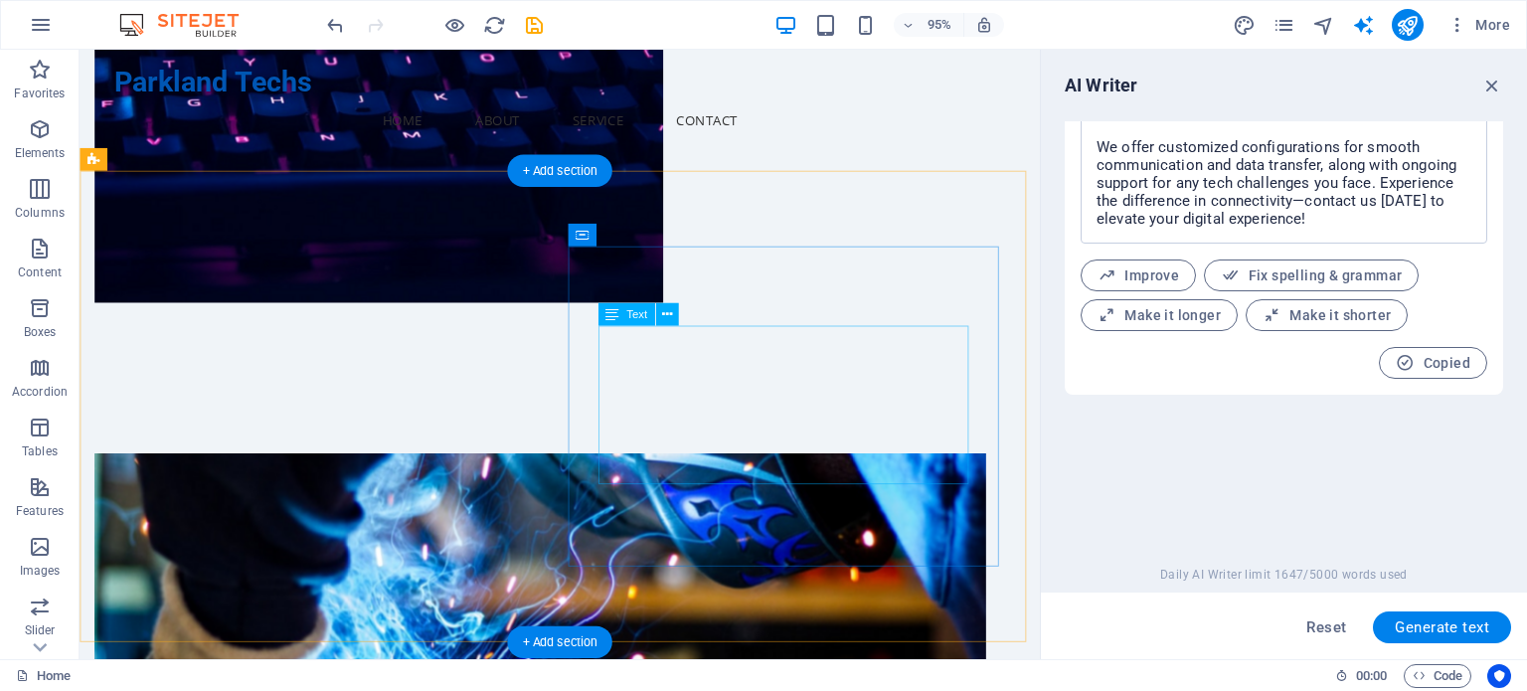
scroll to position [497, 0]
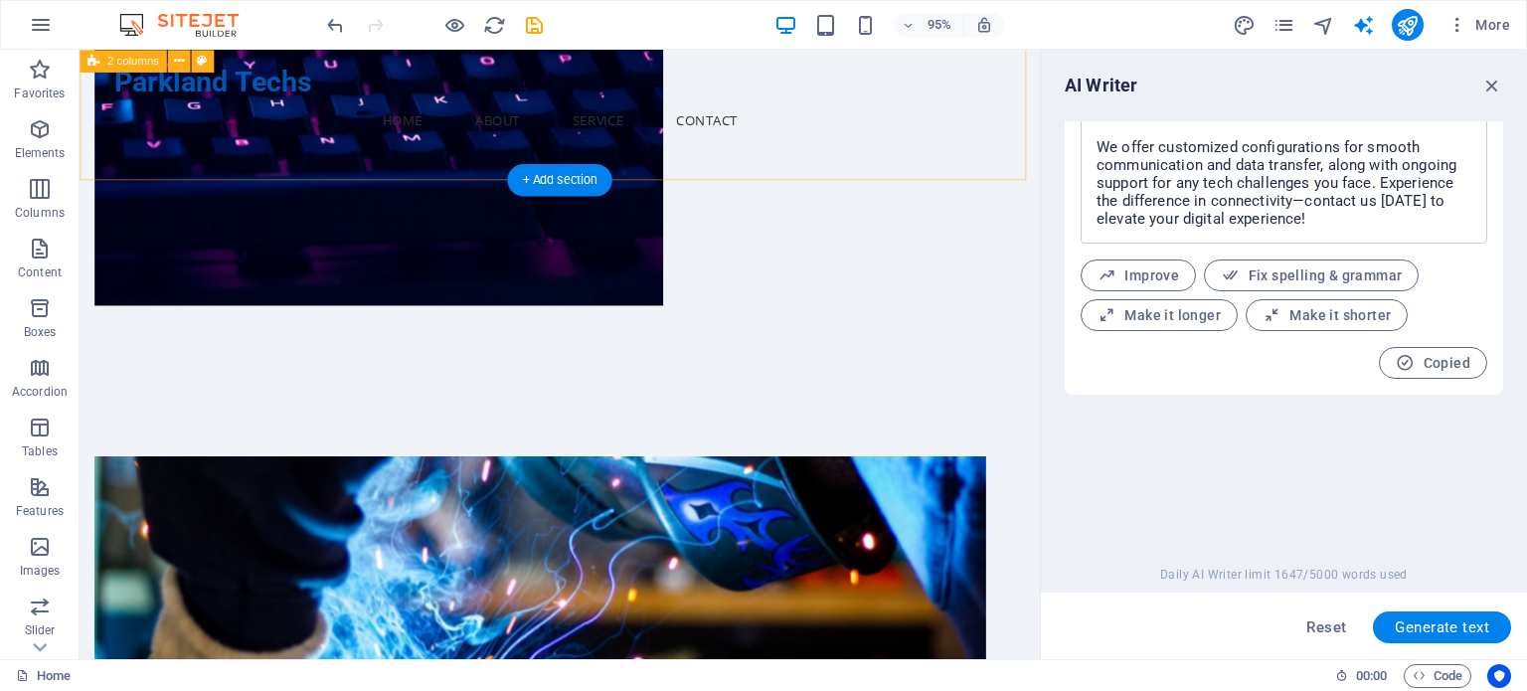
click at [401, 125] on div "Parkland Techs Menu Home About Service Contact" at bounding box center [585, 106] width 1011 height 113
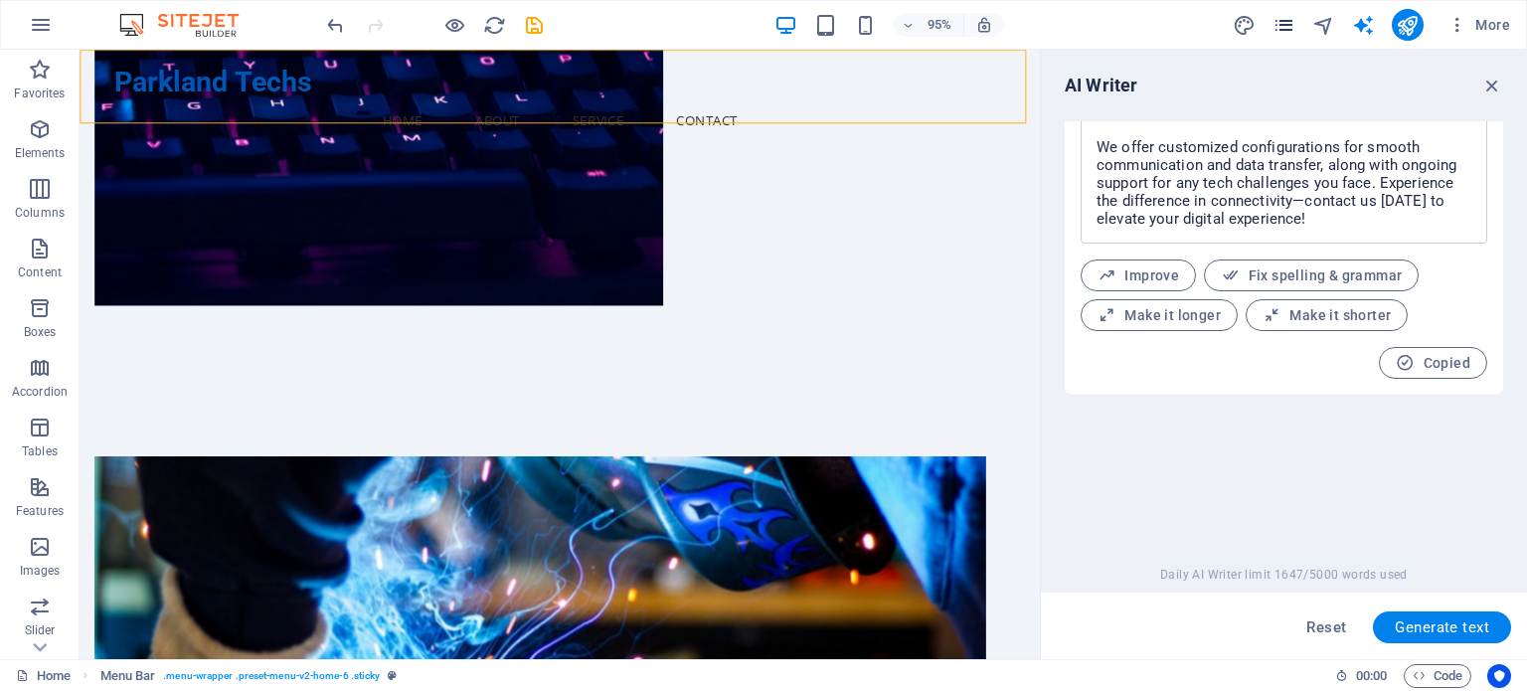
click at [1287, 28] on icon "pages" at bounding box center [1283, 25] width 23 height 23
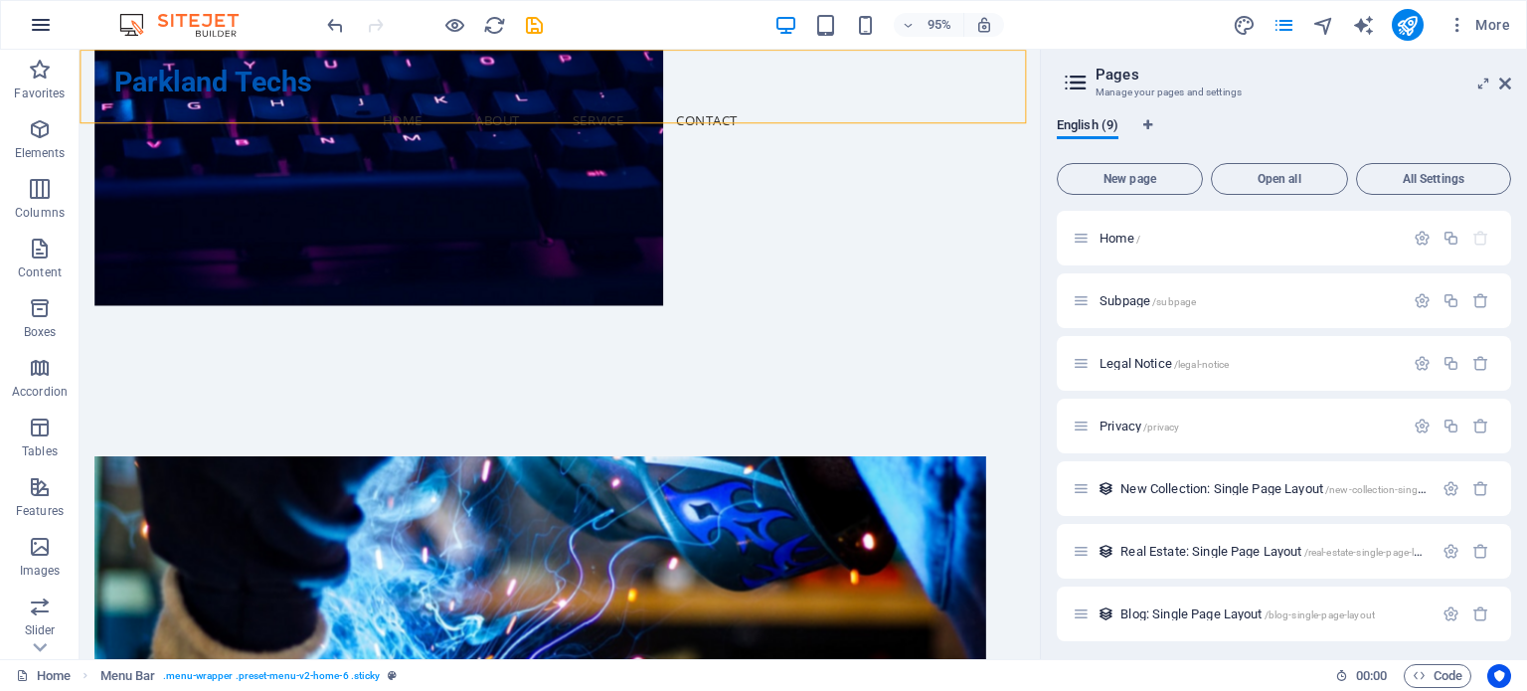
click at [50, 31] on icon "button" at bounding box center [41, 25] width 24 height 24
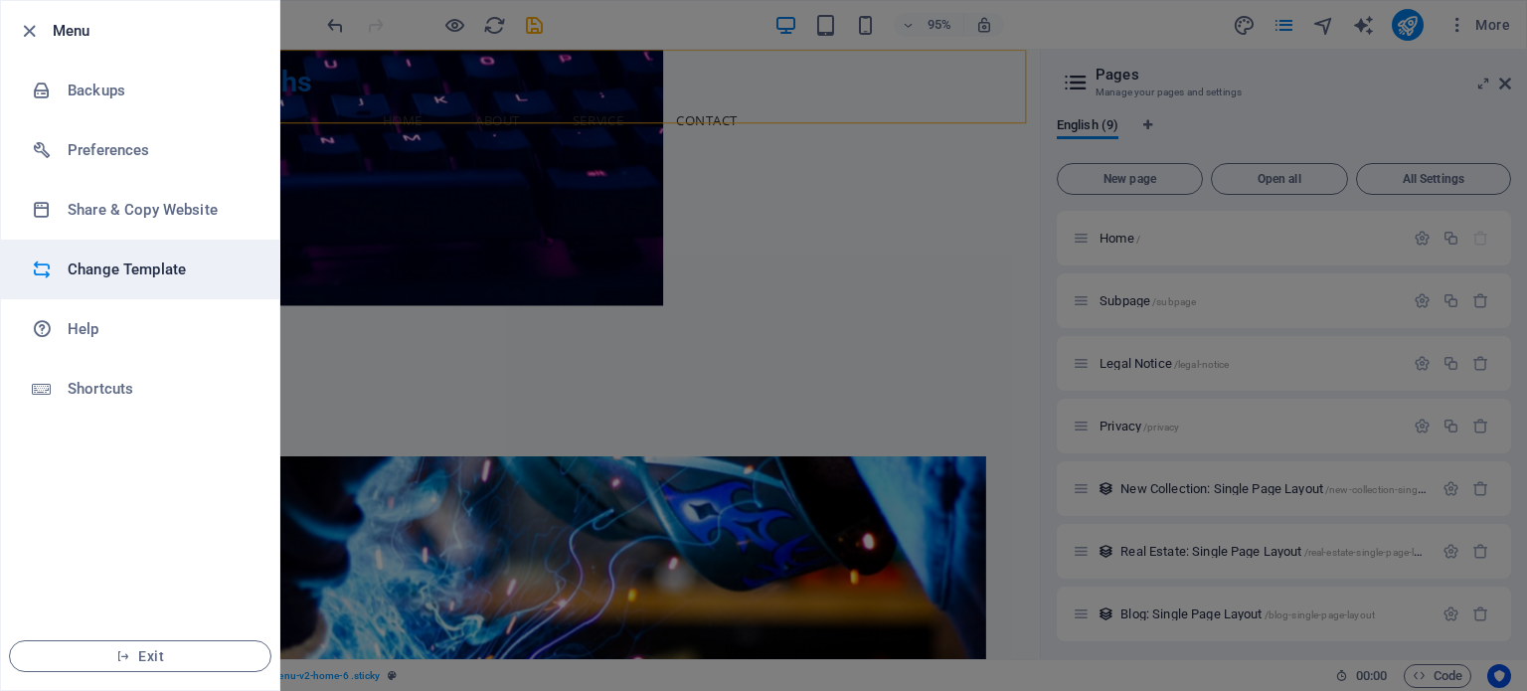
click at [103, 240] on li "Change Template" at bounding box center [140, 270] width 278 height 60
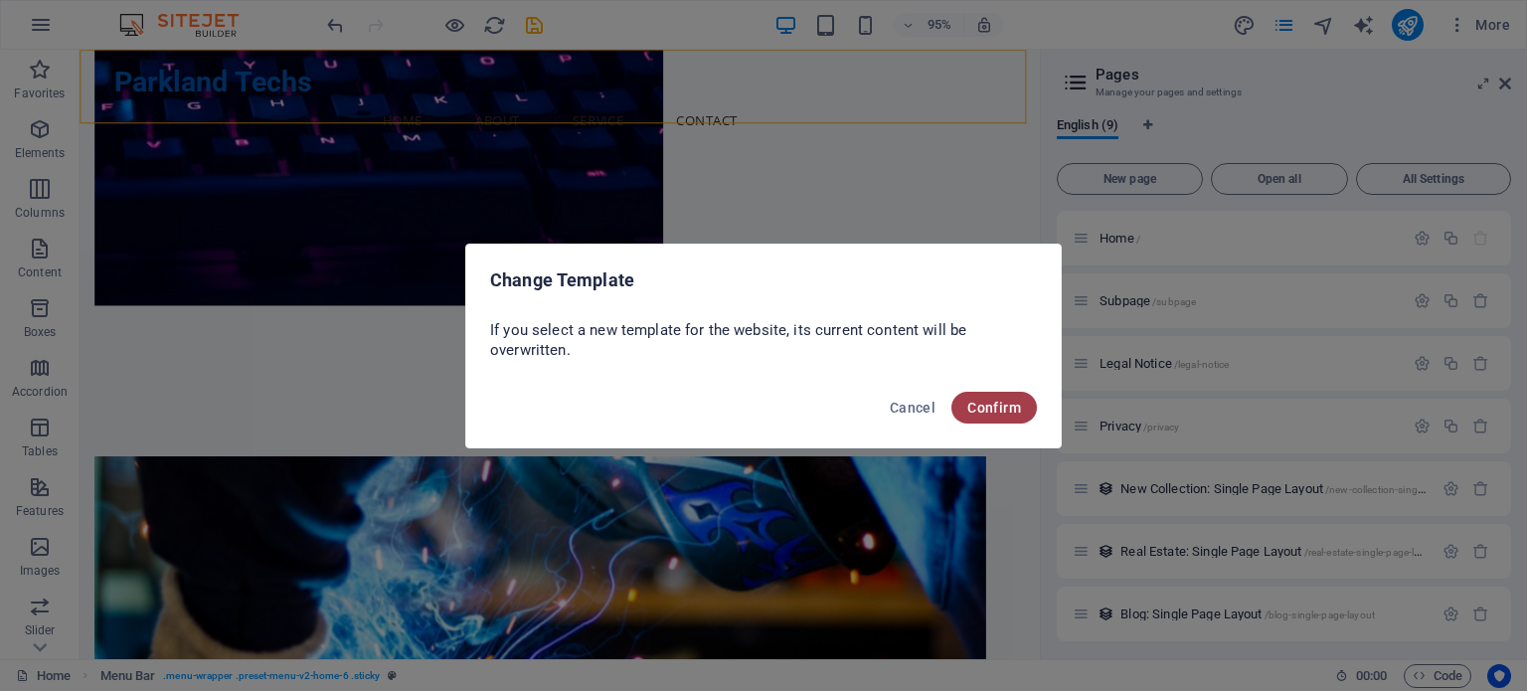
click at [982, 417] on button "Confirm" at bounding box center [993, 408] width 85 height 32
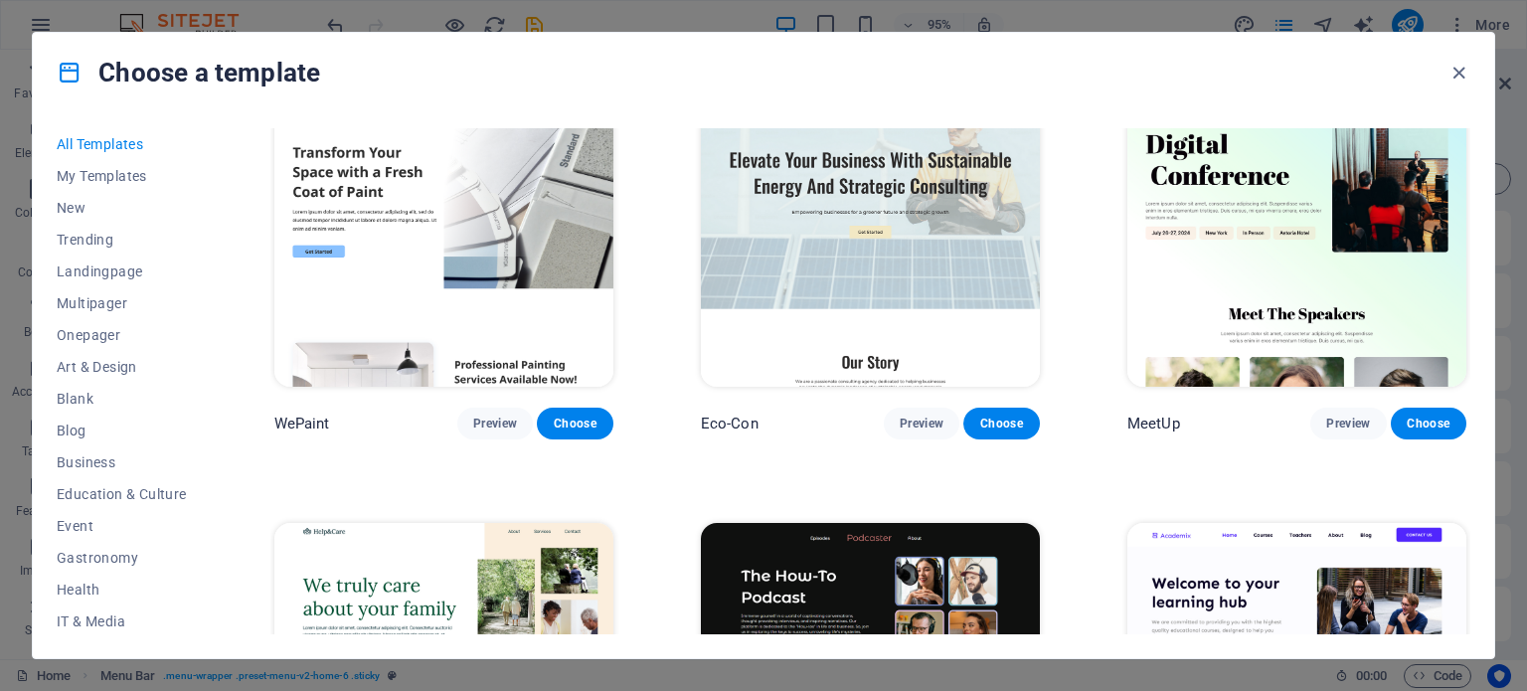
scroll to position [1491, 0]
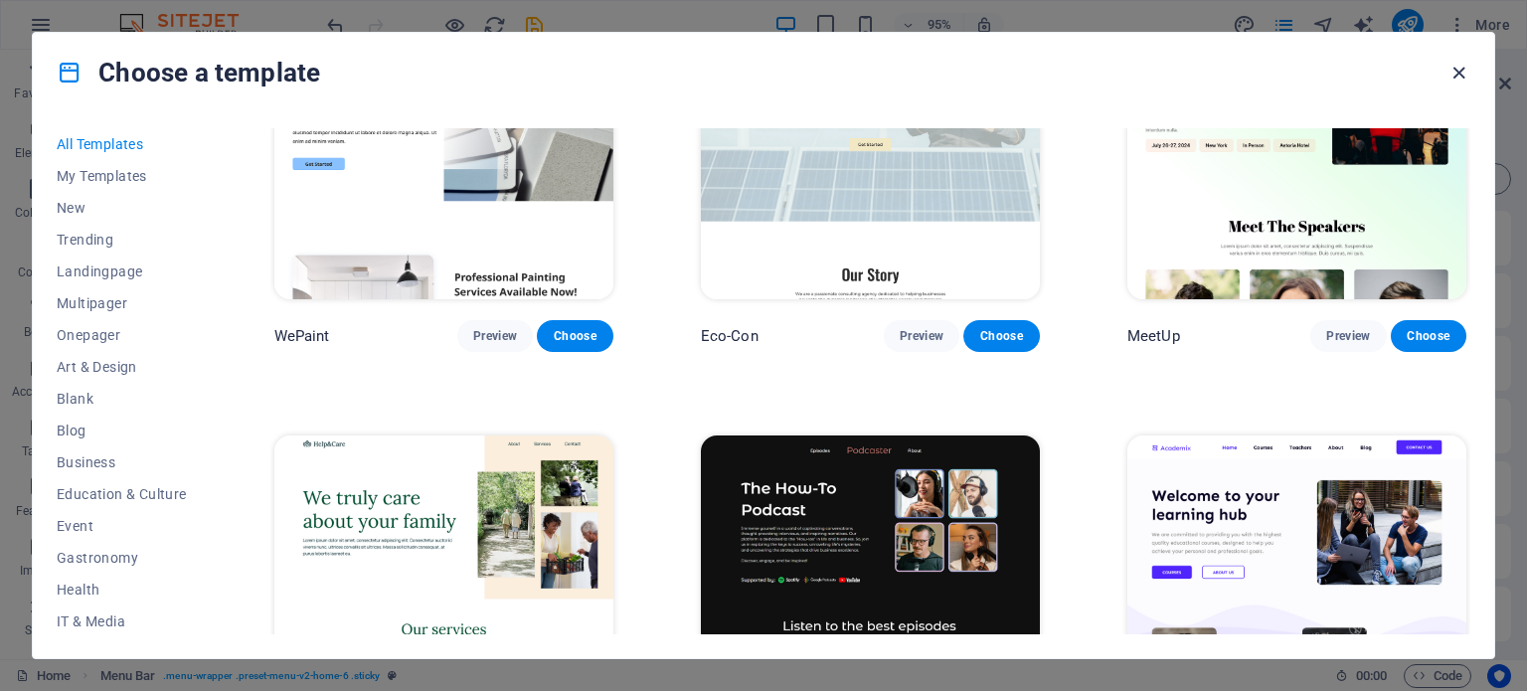
click at [1453, 80] on icon "button" at bounding box center [1458, 73] width 23 height 23
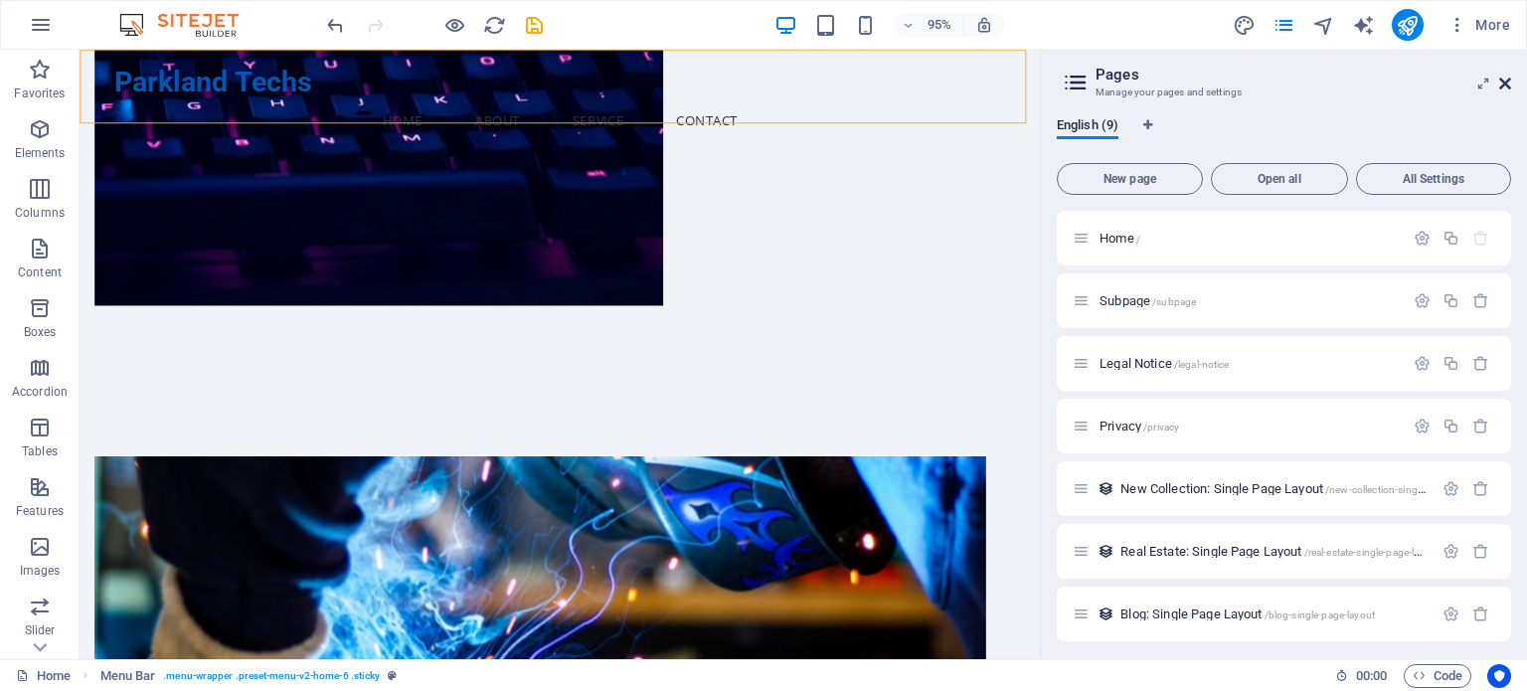
click at [1499, 90] on icon at bounding box center [1505, 84] width 12 height 16
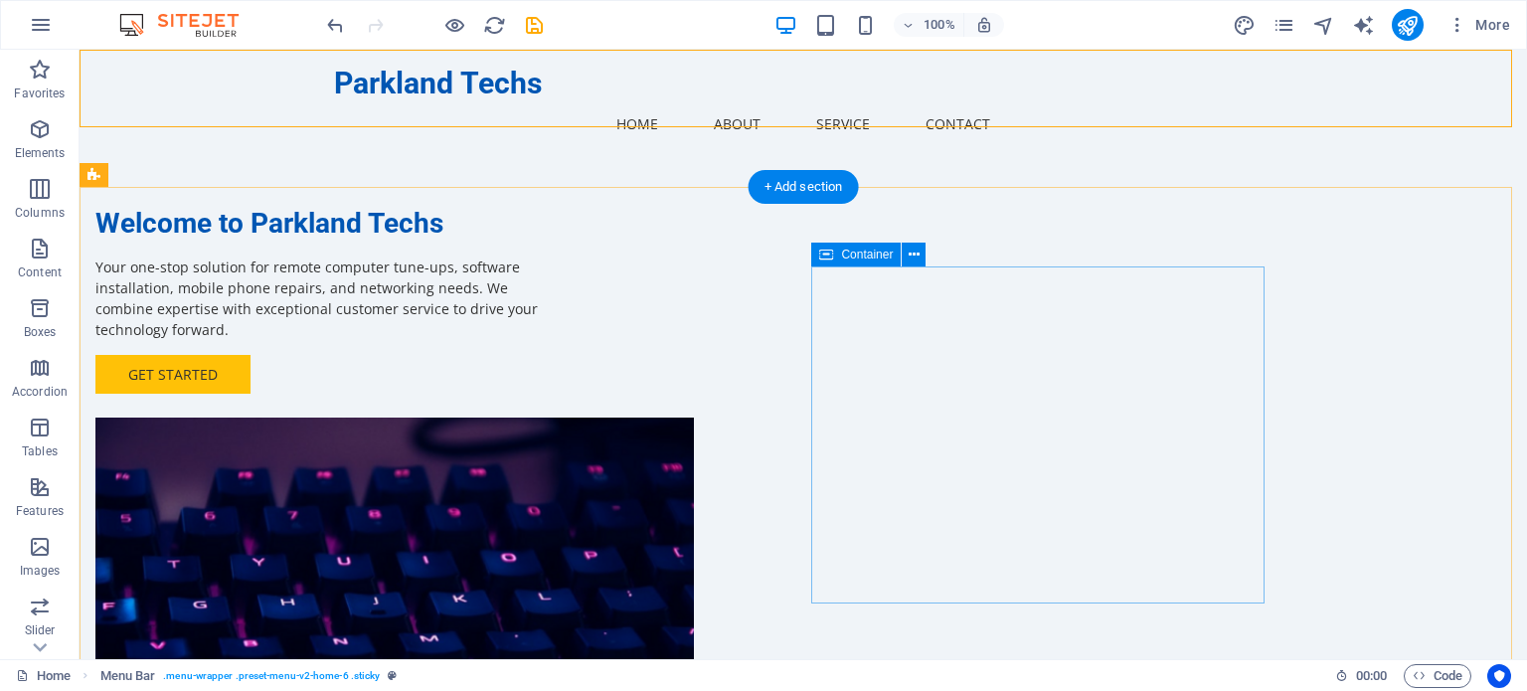
scroll to position [0, 0]
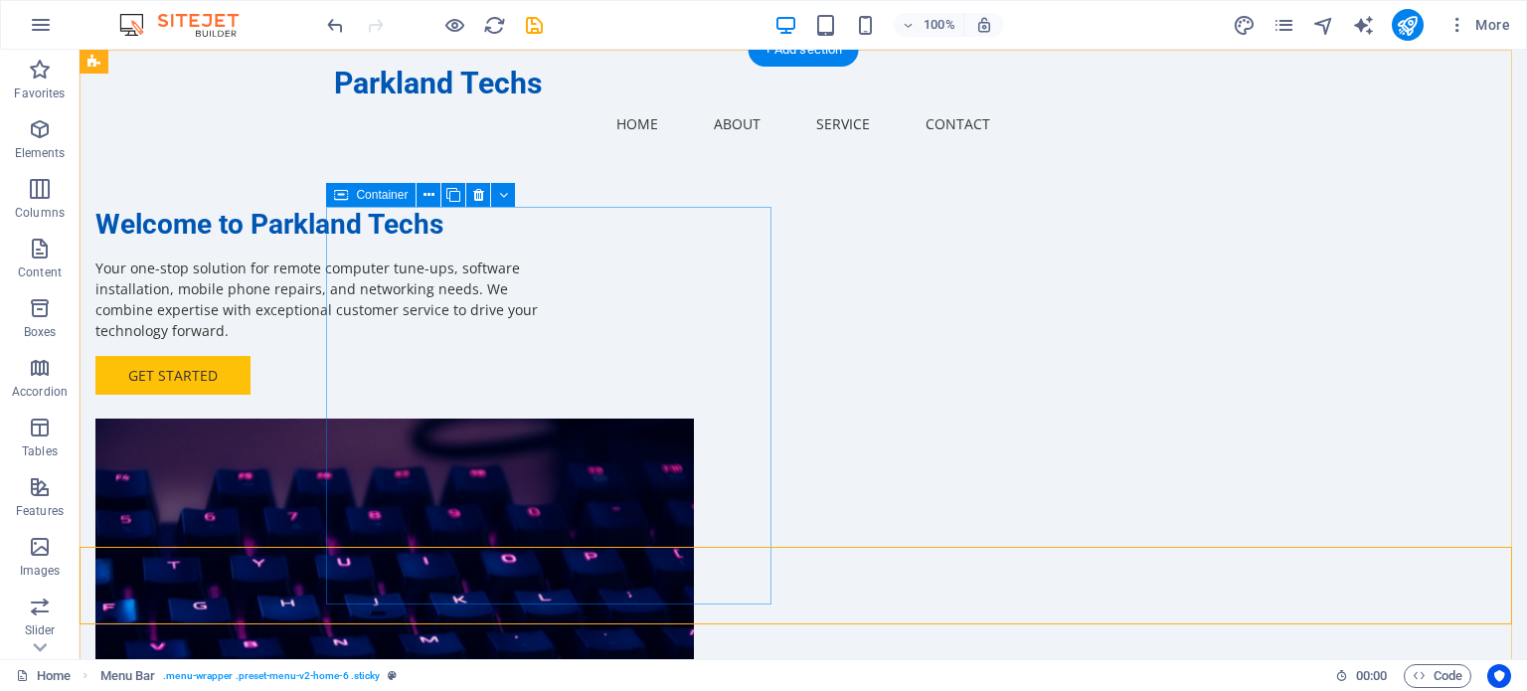
click at [541, 248] on div "Welcome to Parkland Techs Your one-stop solution for remote computer tune-ups, …" at bounding box center [317, 301] width 445 height 188
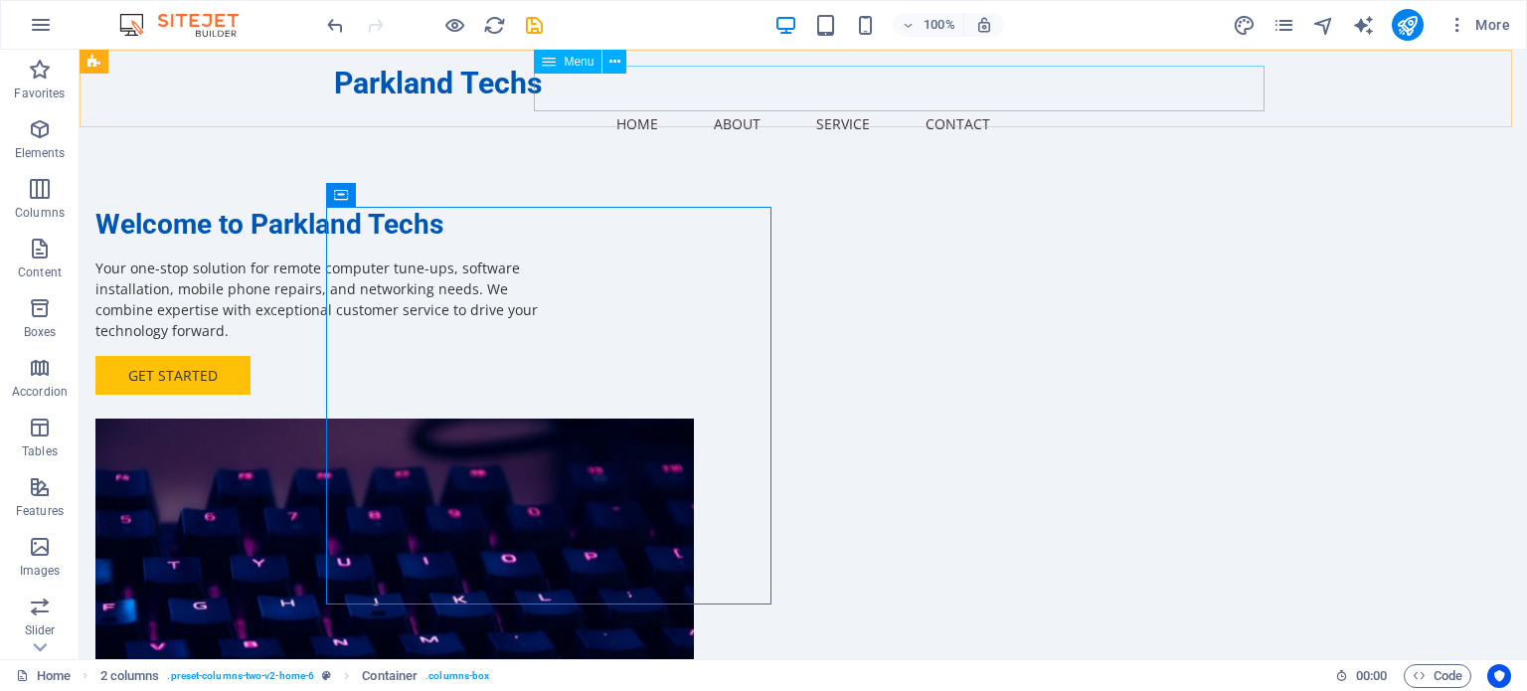
click at [1058, 101] on nav "Home About Service Contact" at bounding box center [803, 124] width 938 height 46
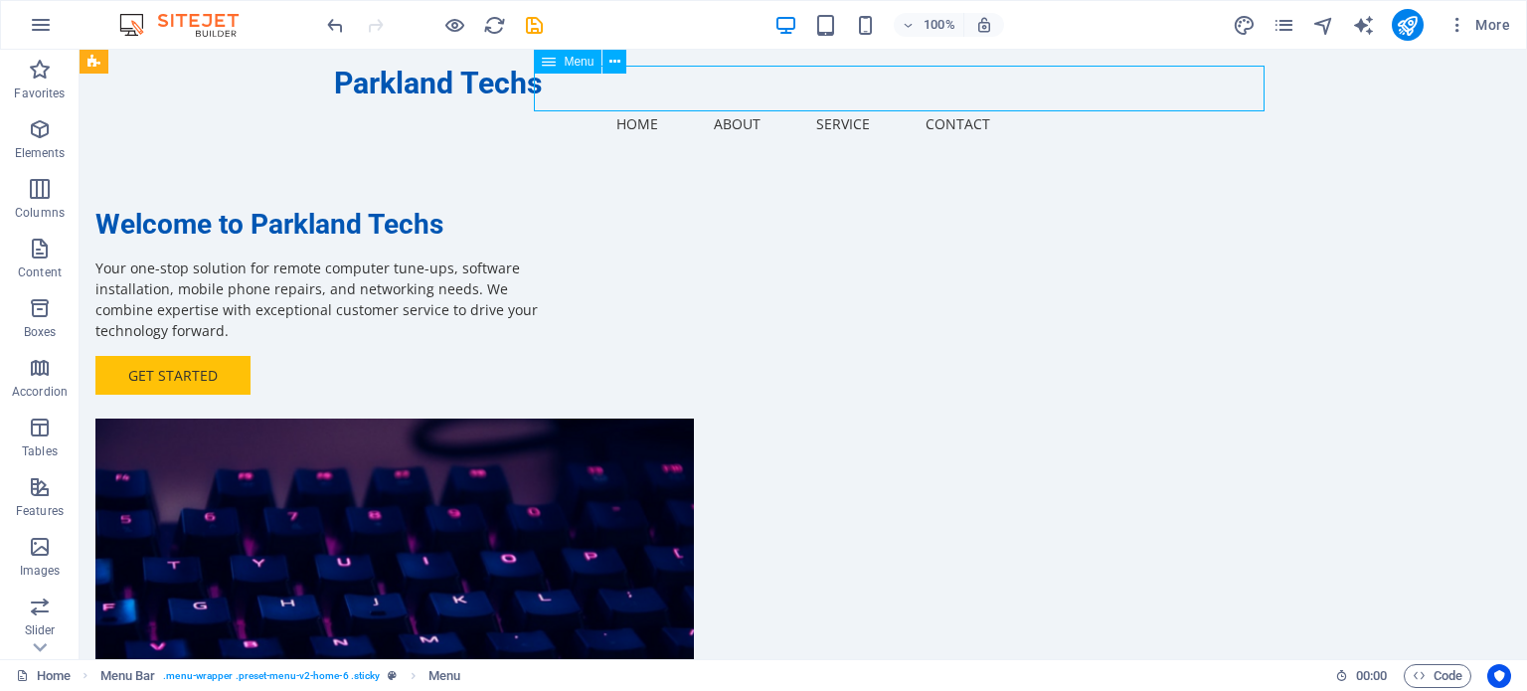
click at [1058, 101] on nav "Home About Service Contact" at bounding box center [803, 124] width 938 height 46
select select
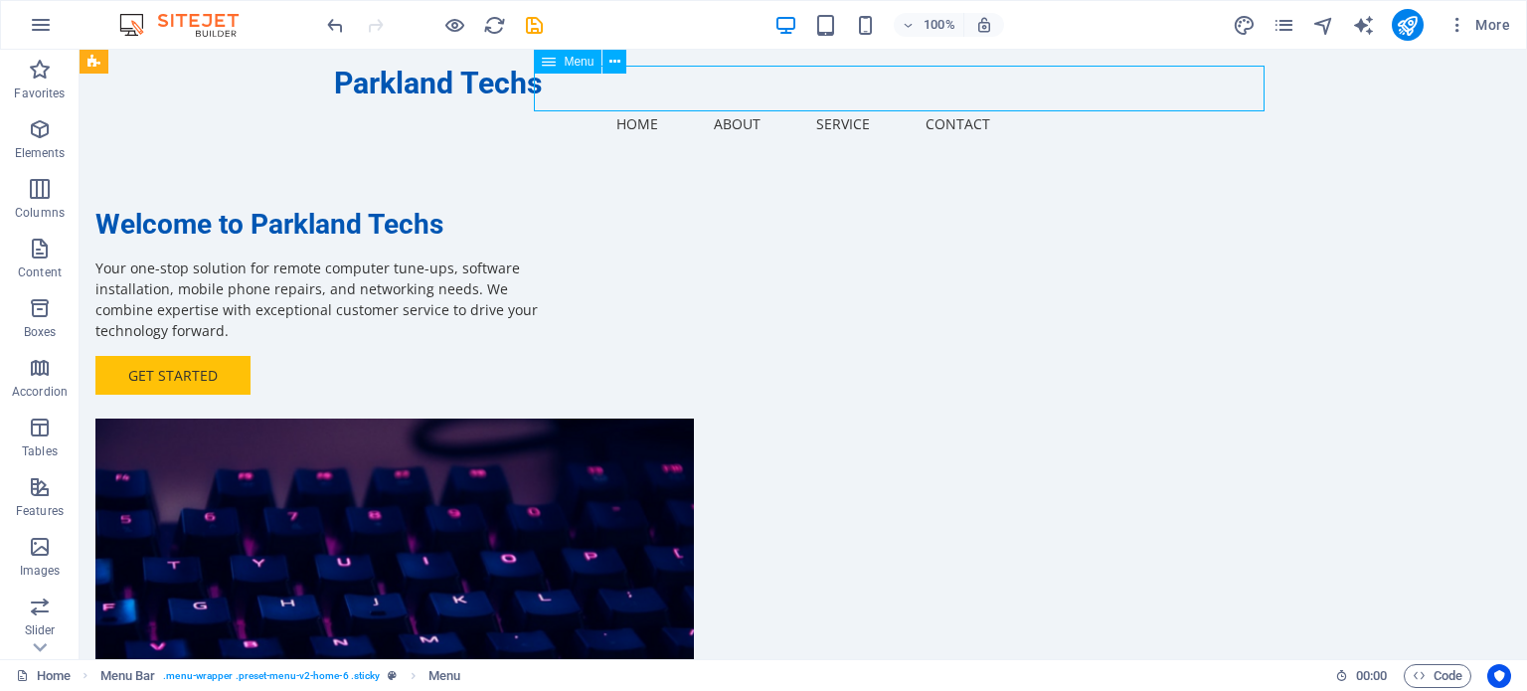
select select
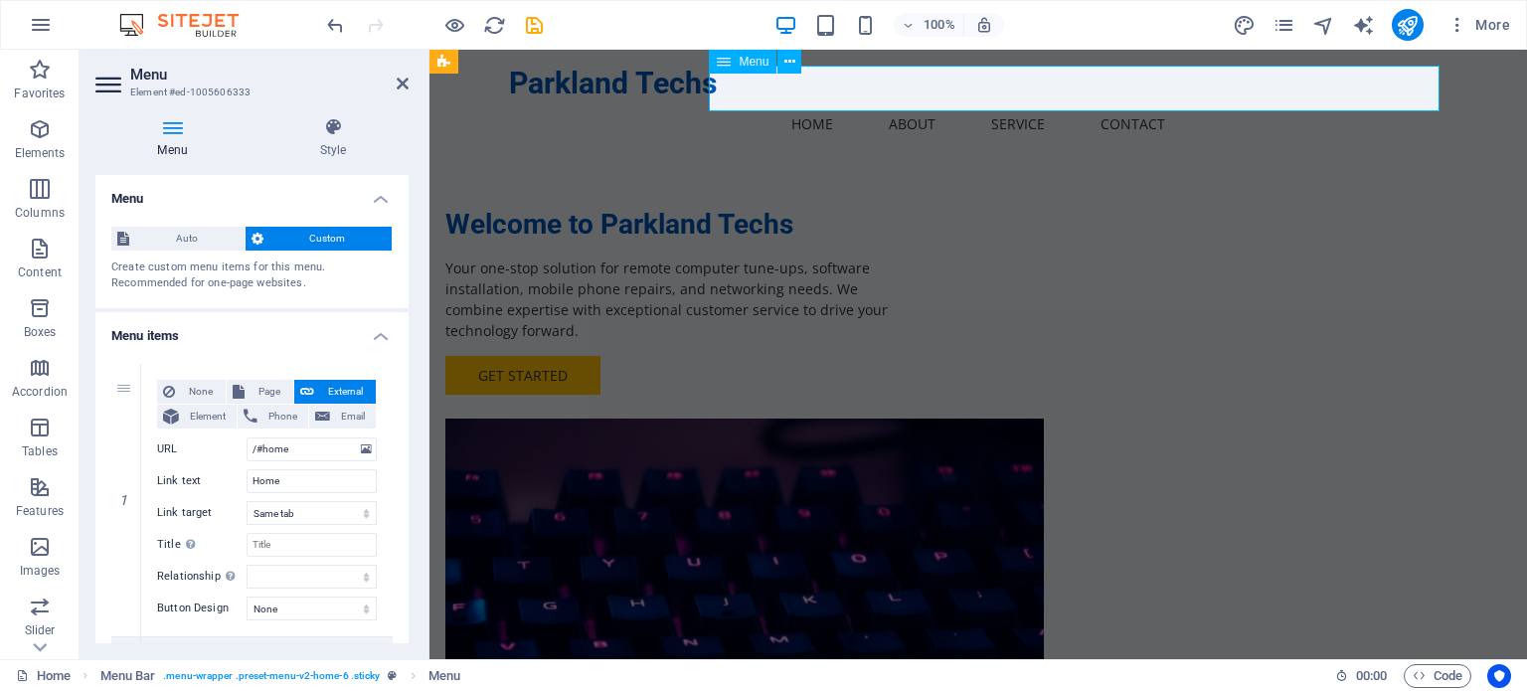
click at [1226, 101] on nav "Home About Service Contact" at bounding box center [978, 124] width 938 height 46
click at [1229, 101] on nav "Home About Service Contact" at bounding box center [978, 124] width 938 height 46
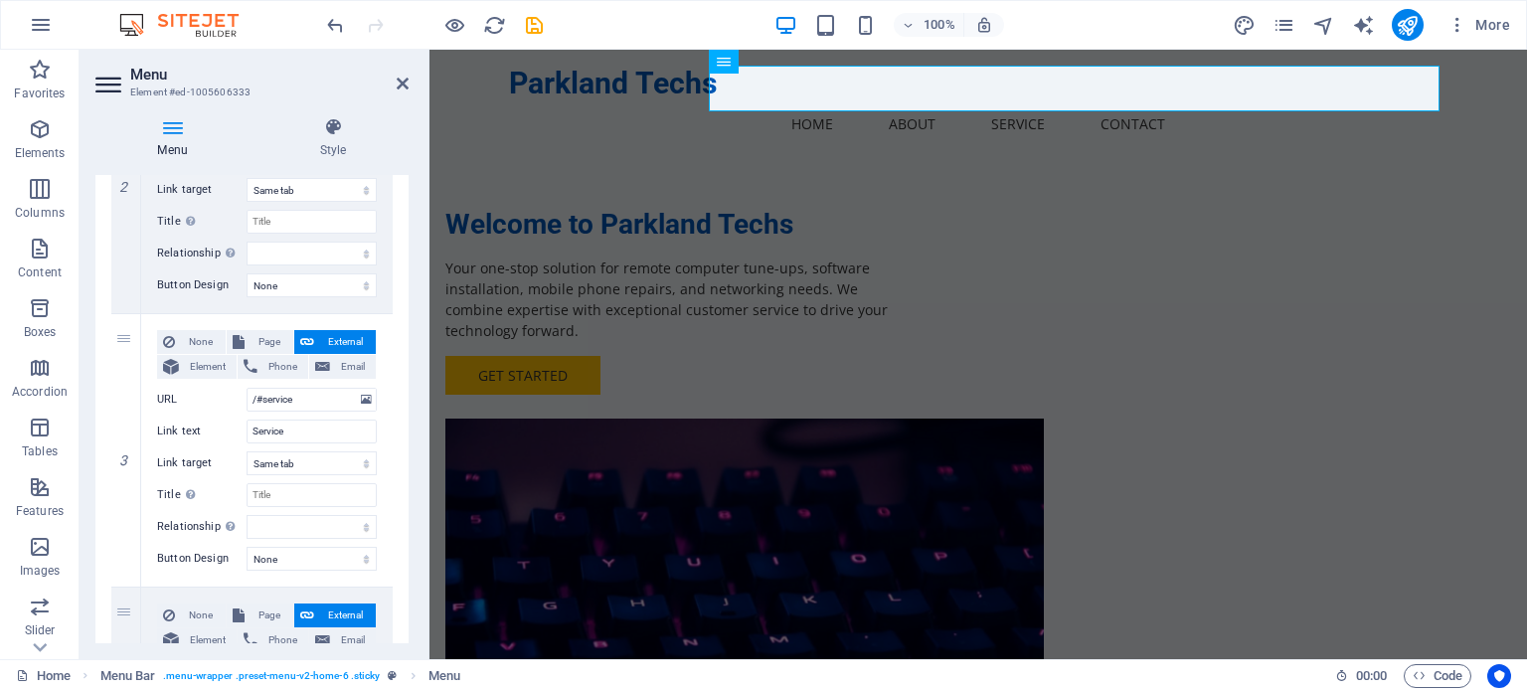
scroll to position [867, 0]
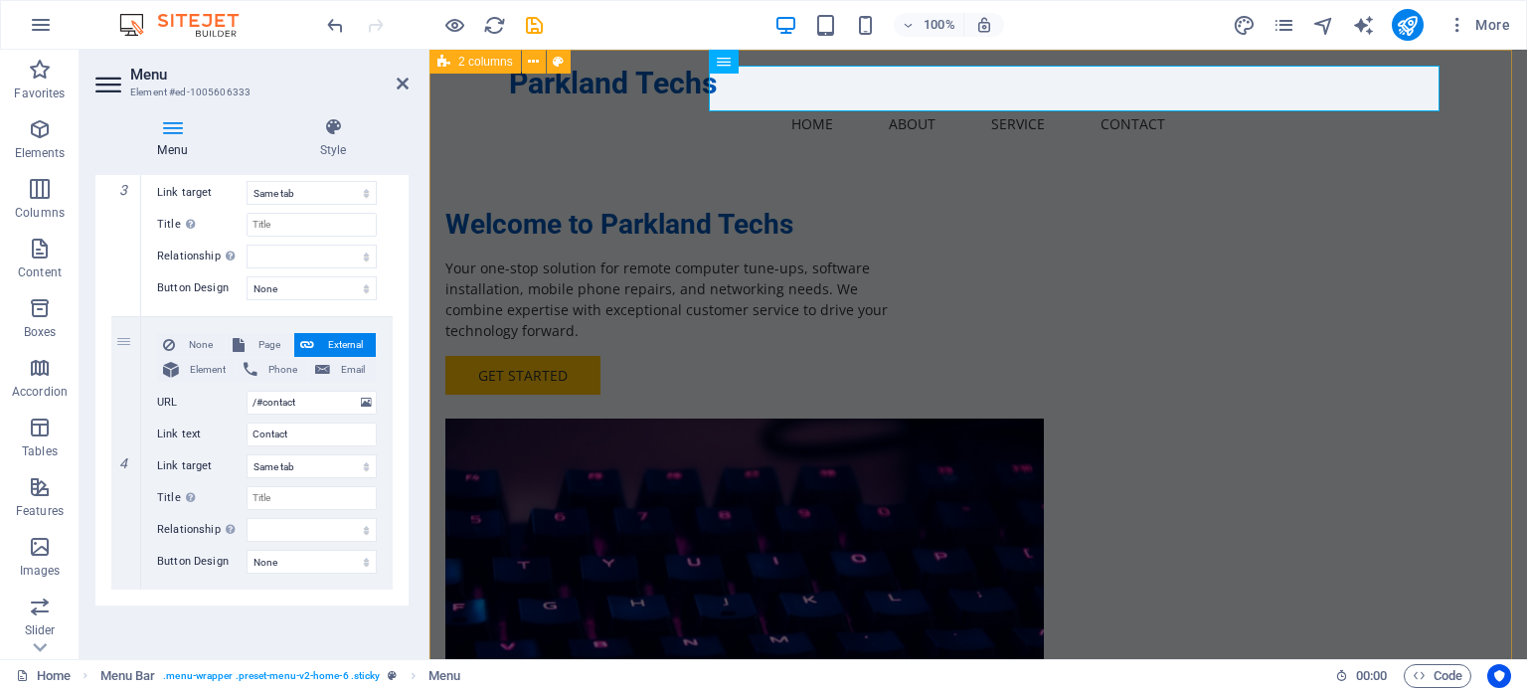
click at [1408, 166] on div "Welcome to Parkland Techs Your one-stop solution for remote computer tune-ups, …" at bounding box center [977, 473] width 1097 height 846
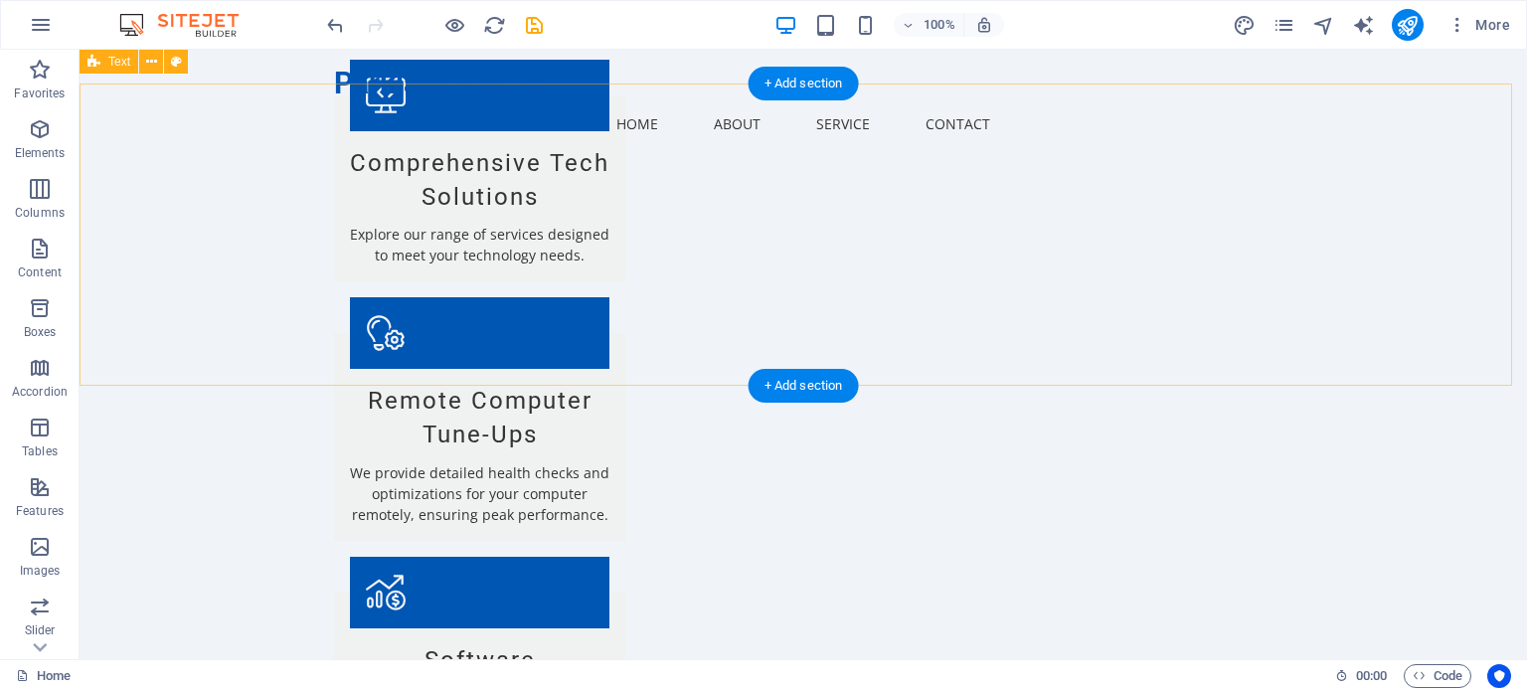
scroll to position [1889, 0]
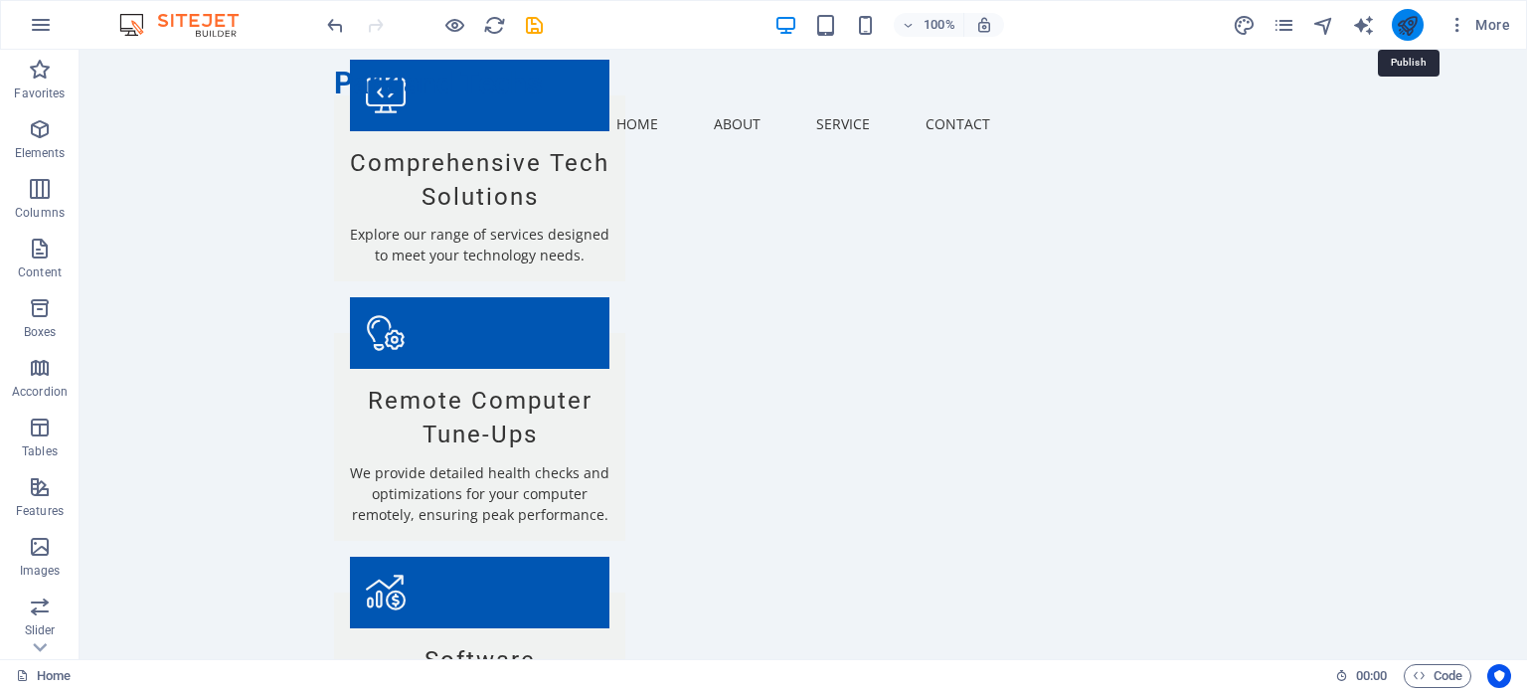
click at [1399, 16] on icon "publish" at bounding box center [1407, 25] width 23 height 23
checkbox input "false"
